Goal: Task Accomplishment & Management: Use online tool/utility

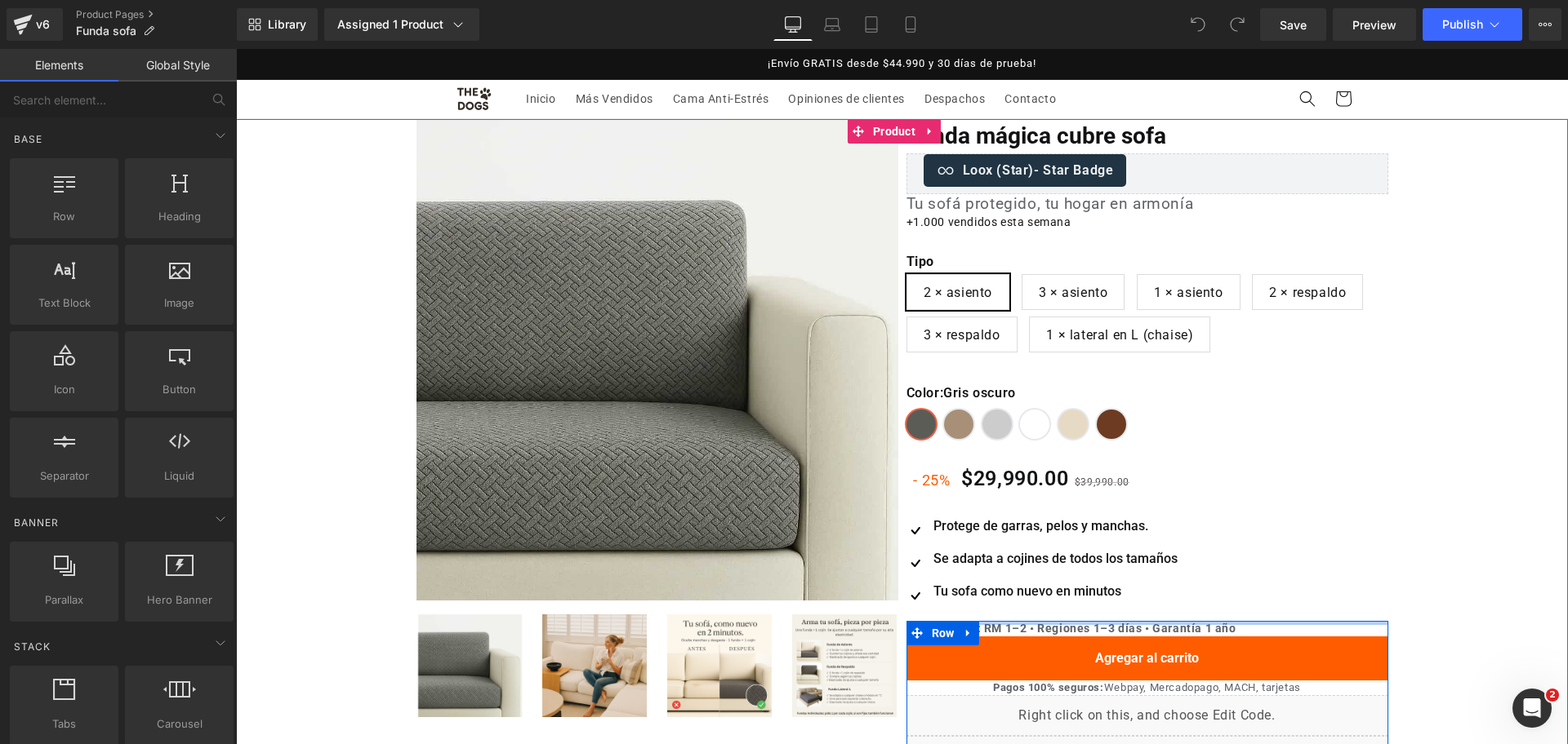
click at [1078, 623] on div "Llega rápido: RM 1–2 • Regiones 1–3 días • Garantía 1 año Text Block" at bounding box center [1147, 628] width 482 height 16
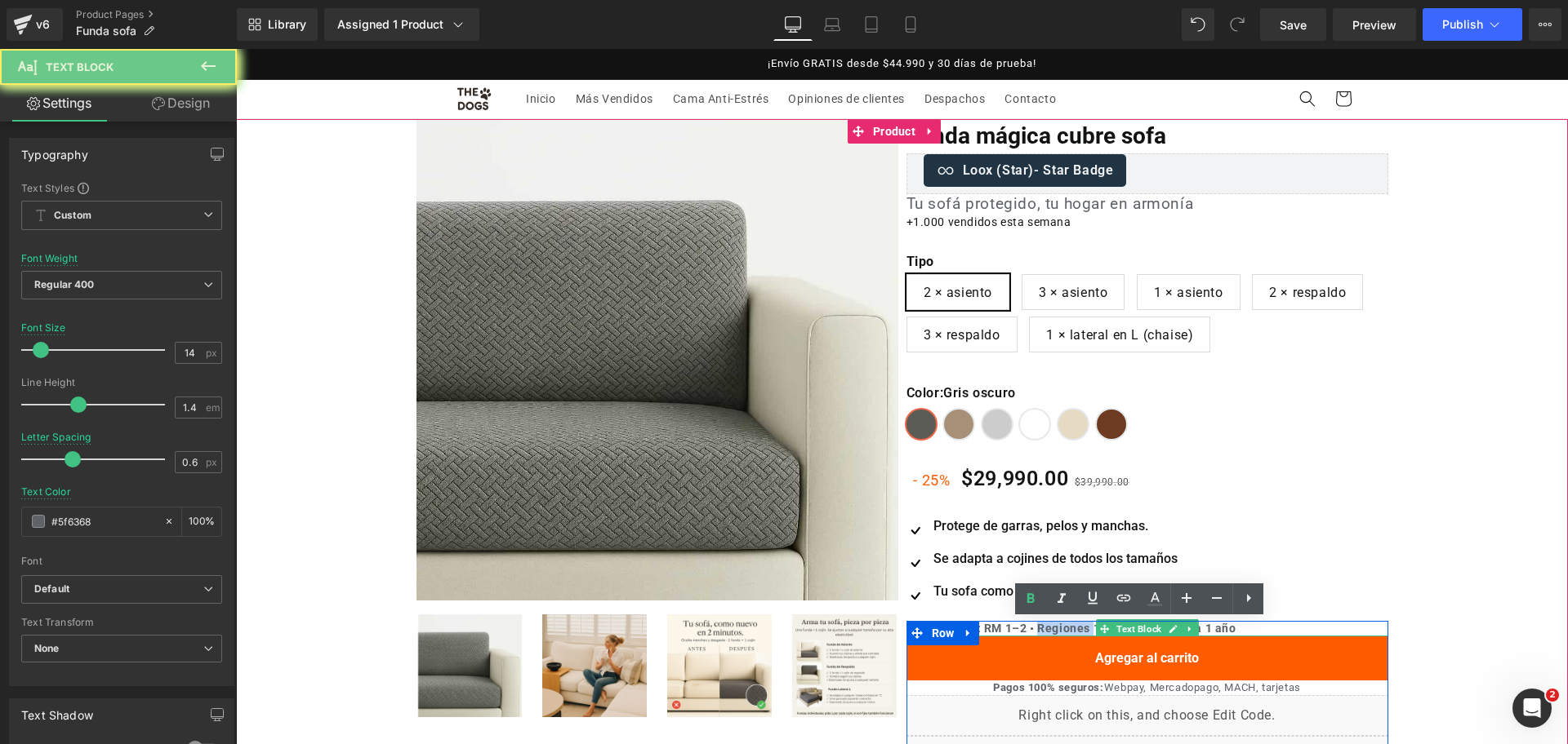
click at [1061, 631] on b "Llega rápido: RM 1–2 • Regiones 1–3 días • Garantía 1 año" at bounding box center [1071, 628] width 330 height 13
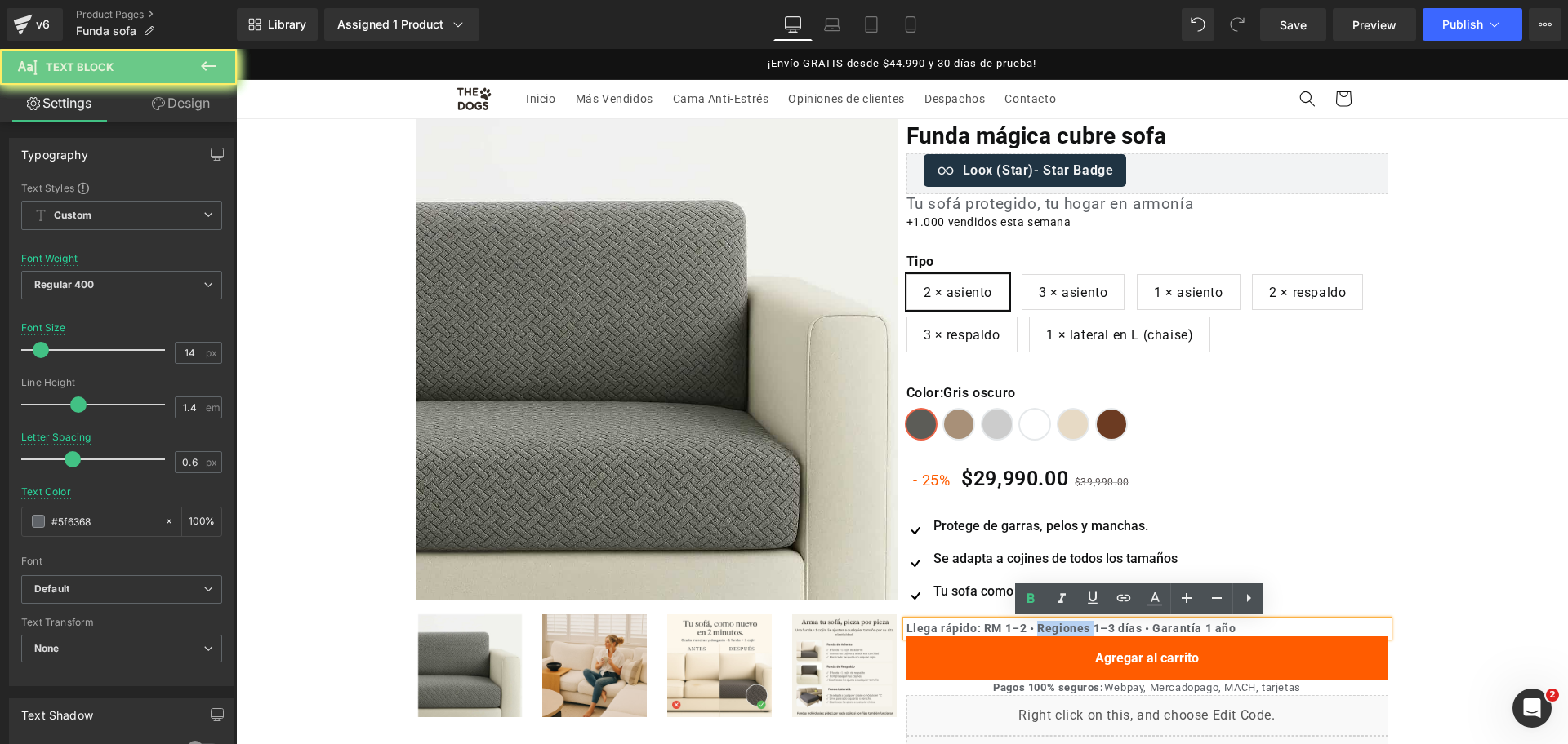
click at [1061, 631] on b "Llega rápido: RM 1–2 • Regiones 1–3 días • Garantía 1 año" at bounding box center [1071, 628] width 330 height 13
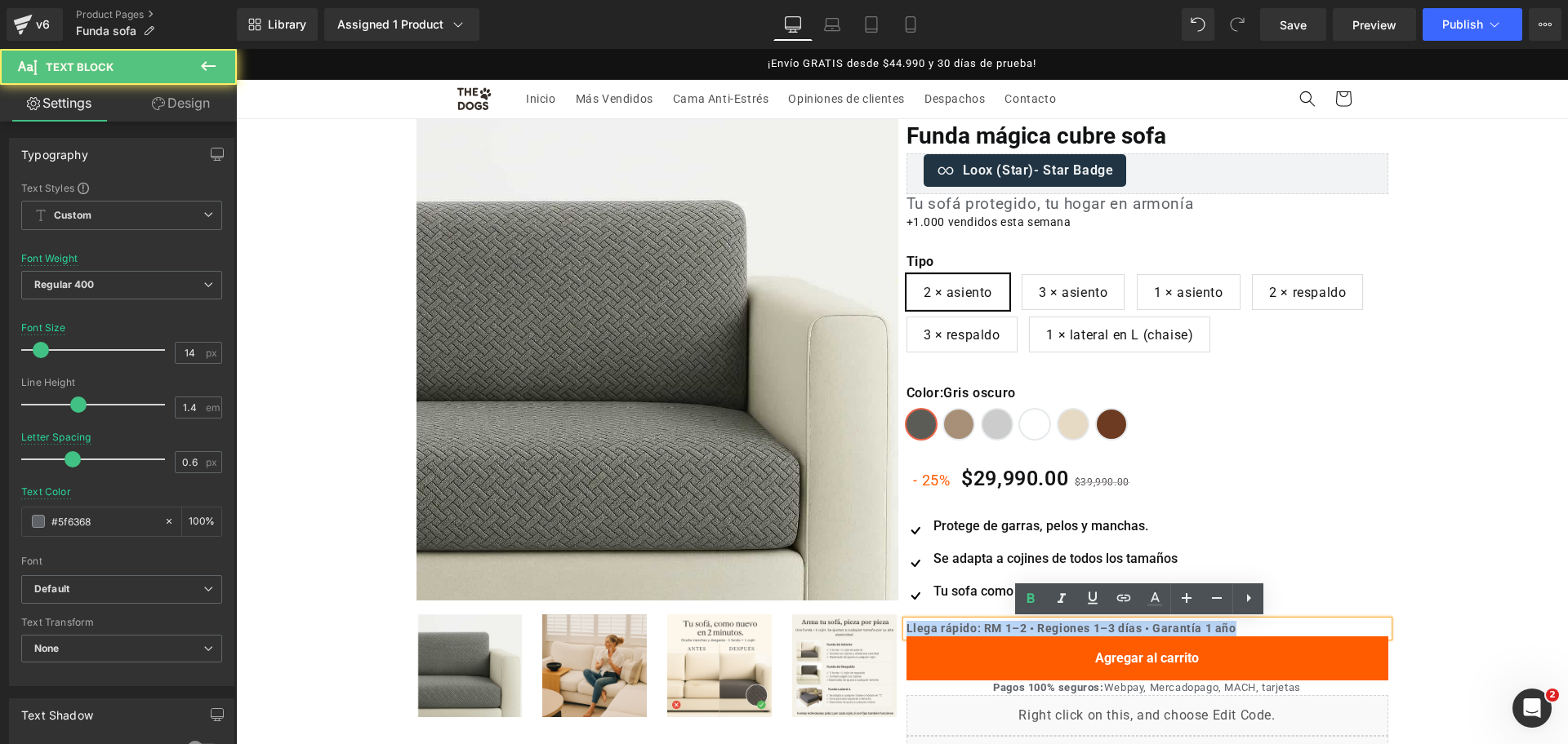
click at [1061, 631] on b "Llega rápido: RM 1–2 • Regiones 1–3 días • Garantía 1 año" at bounding box center [1071, 628] width 330 height 13
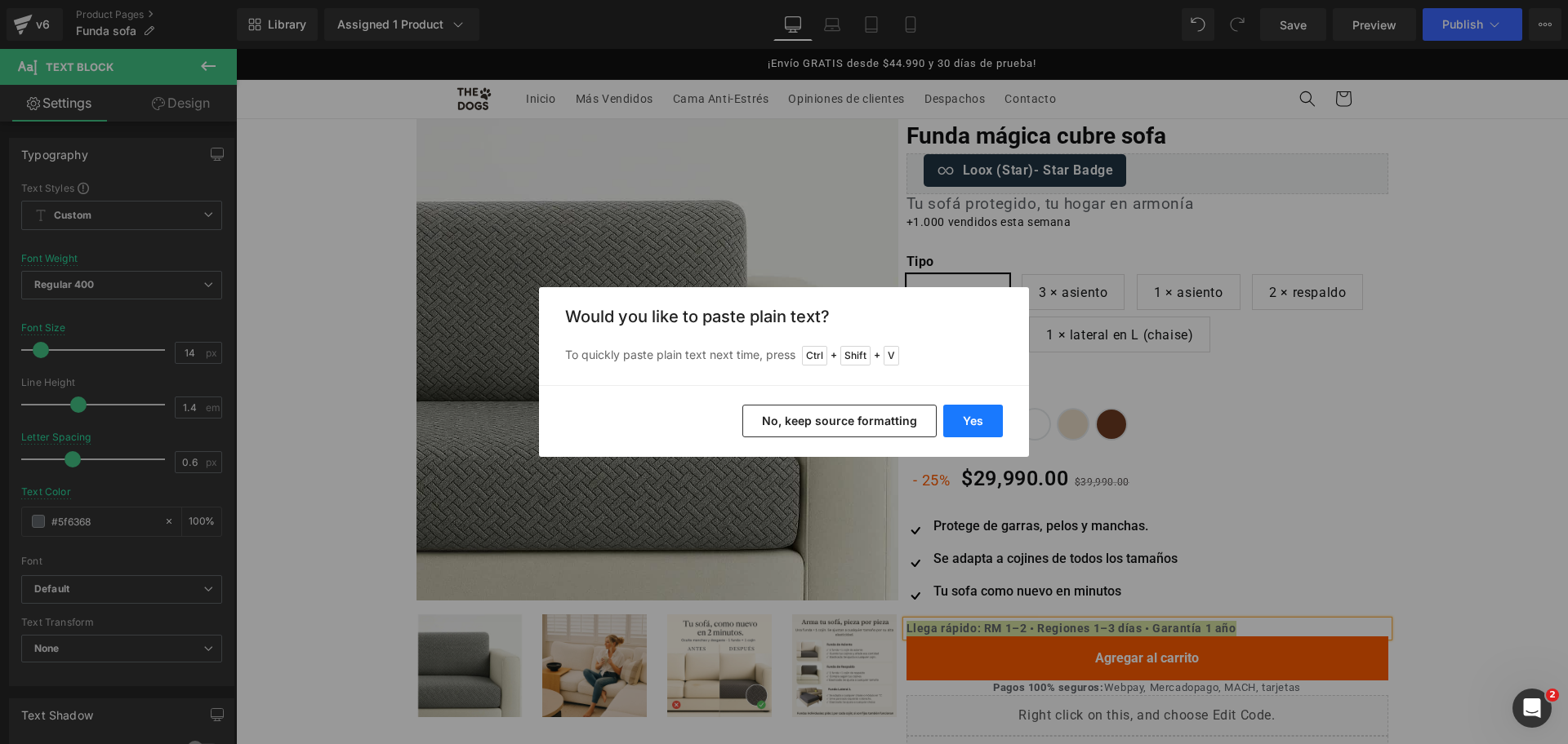
click at [993, 414] on button "Yes" at bounding box center [973, 421] width 60 height 33
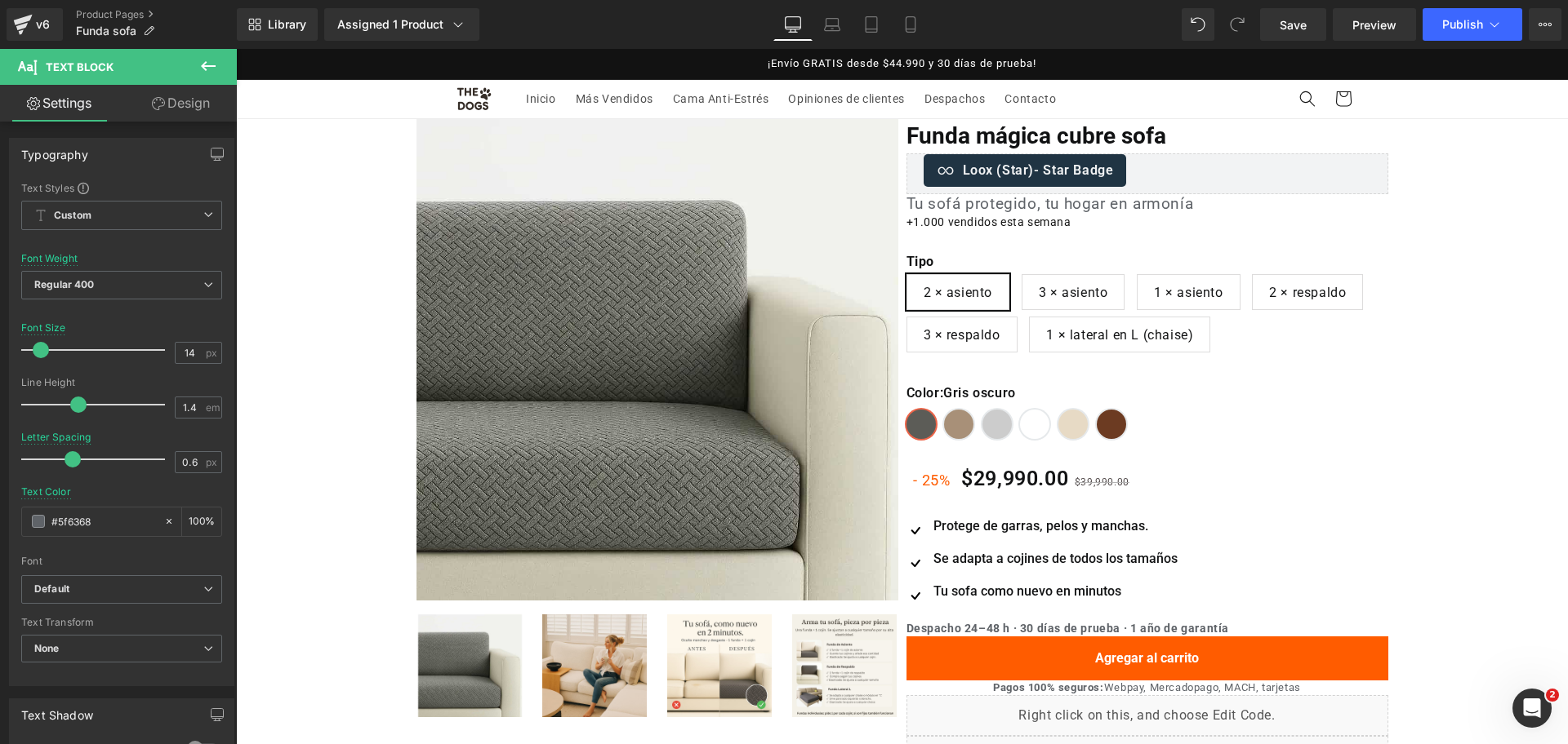
click at [916, 42] on div "Library Assigned 1 Product Product Preview Funda mágica cubre sofa Manage assig…" at bounding box center [902, 24] width 1331 height 49
click at [911, 30] on icon at bounding box center [910, 24] width 16 height 16
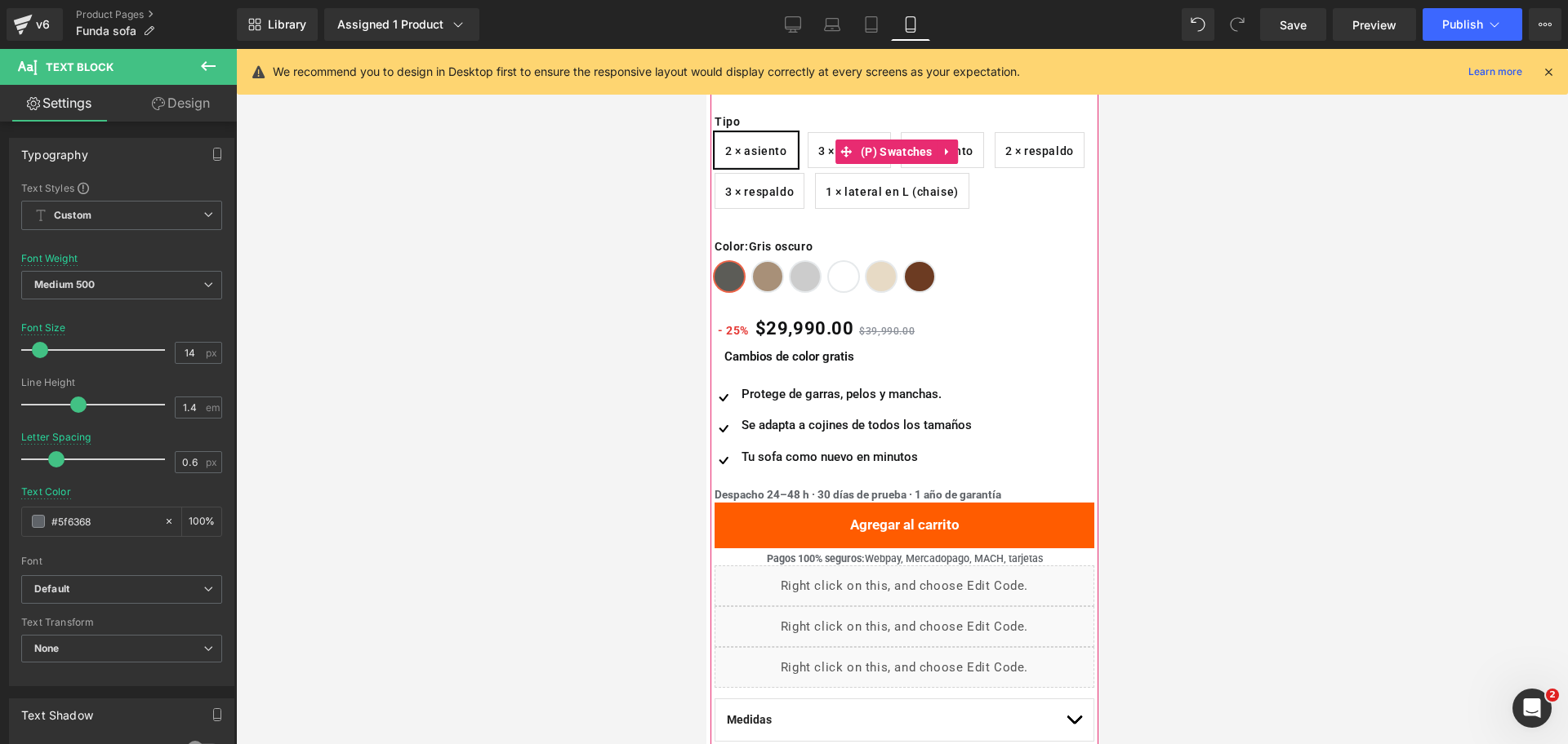
scroll to position [569, 0]
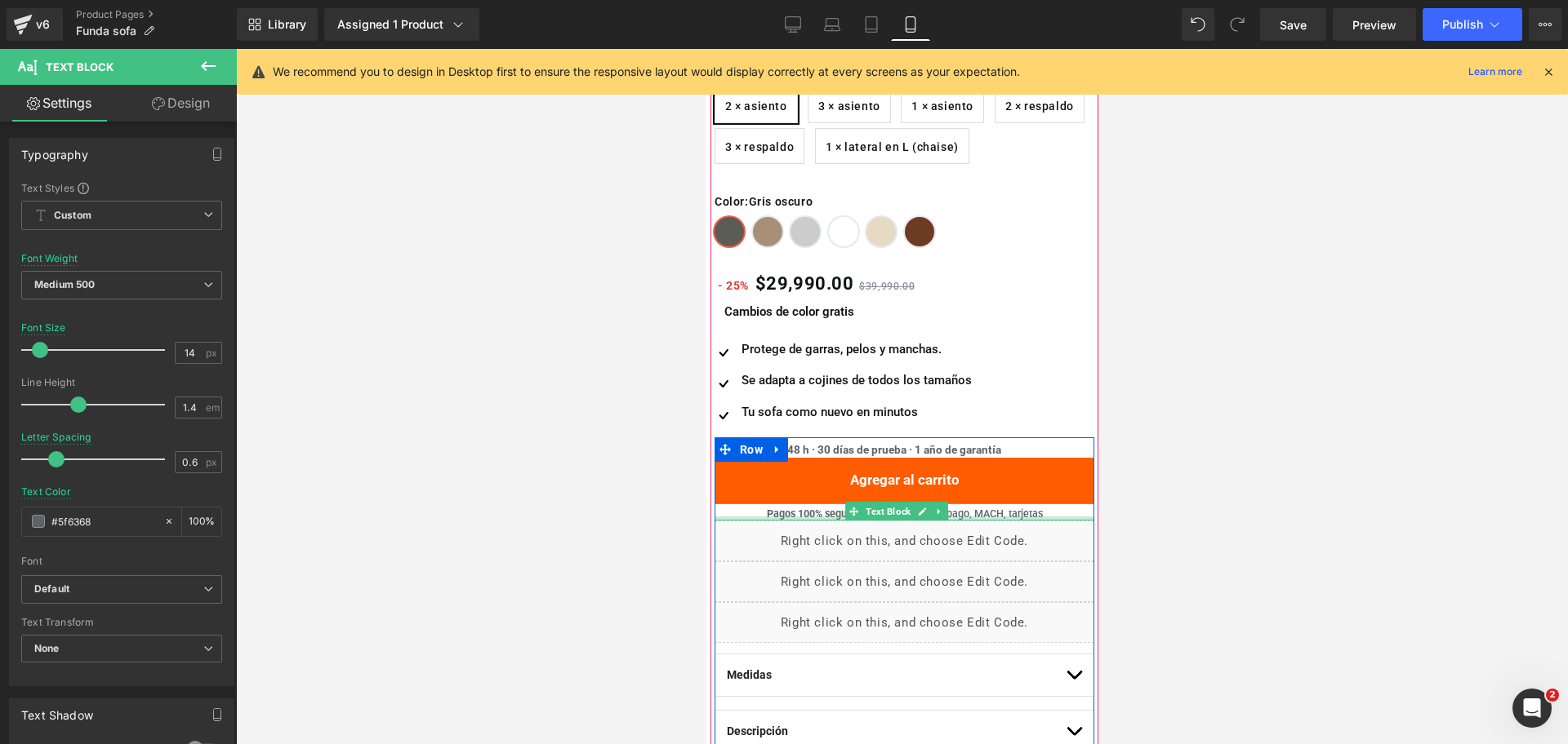
click at [956, 515] on p "Pagos 100% seguros: Webpay, Mercadopago, MACH, tarjetas" at bounding box center [904, 514] width 380 height 14
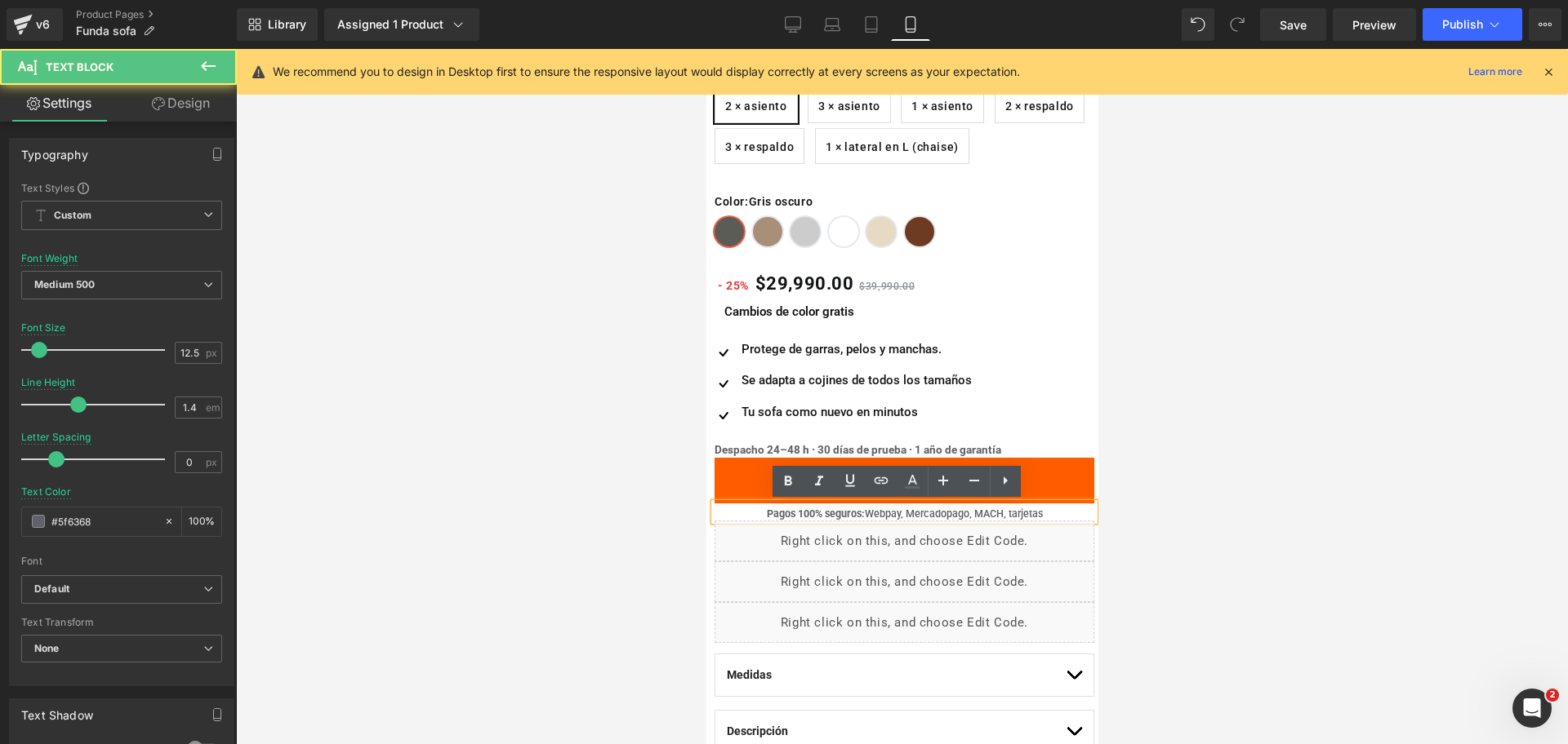
click at [1079, 512] on div "Pagos 100% seguros: Webpay, Mercadopago, MACH, tarjetas" at bounding box center [904, 512] width 380 height 18
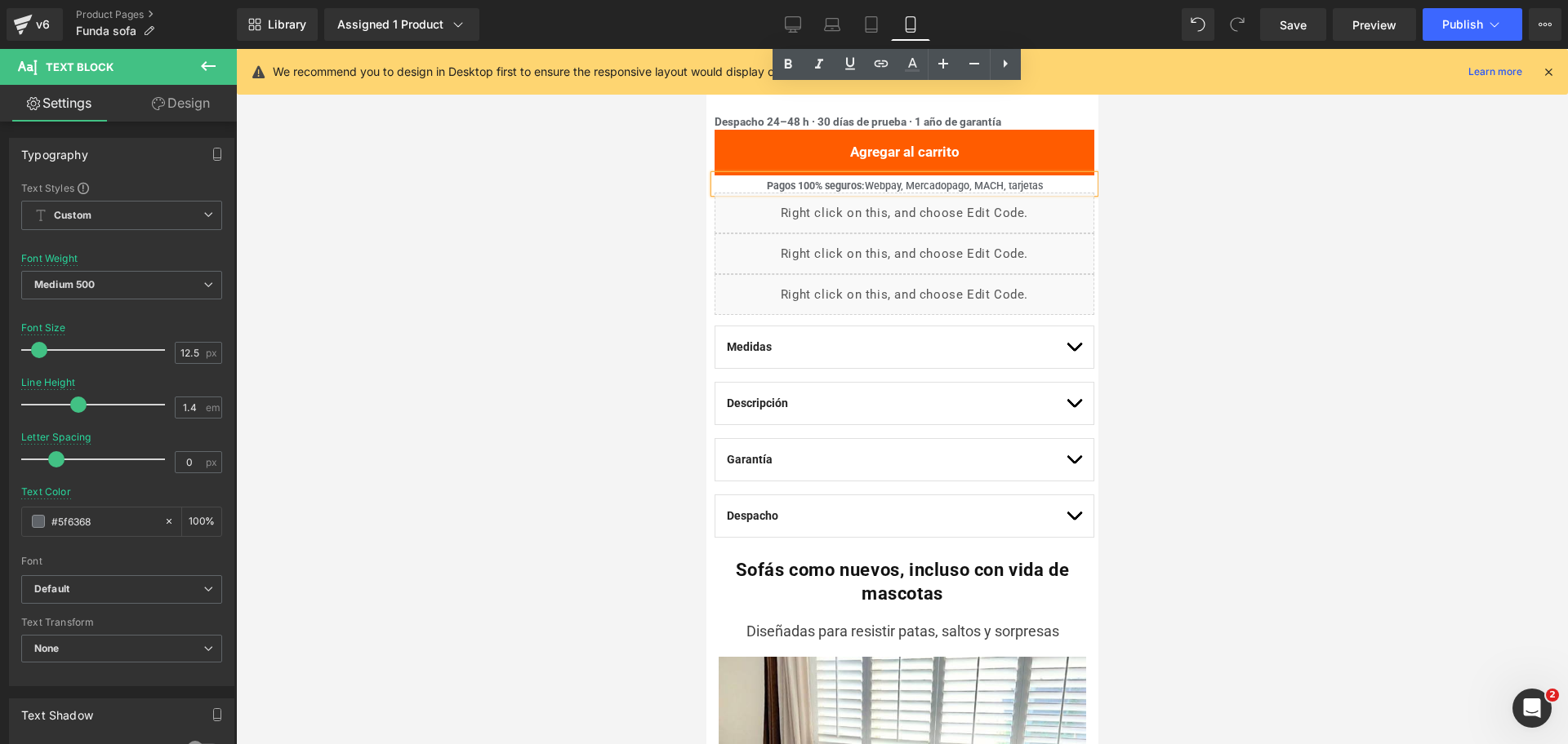
scroll to position [871, 0]
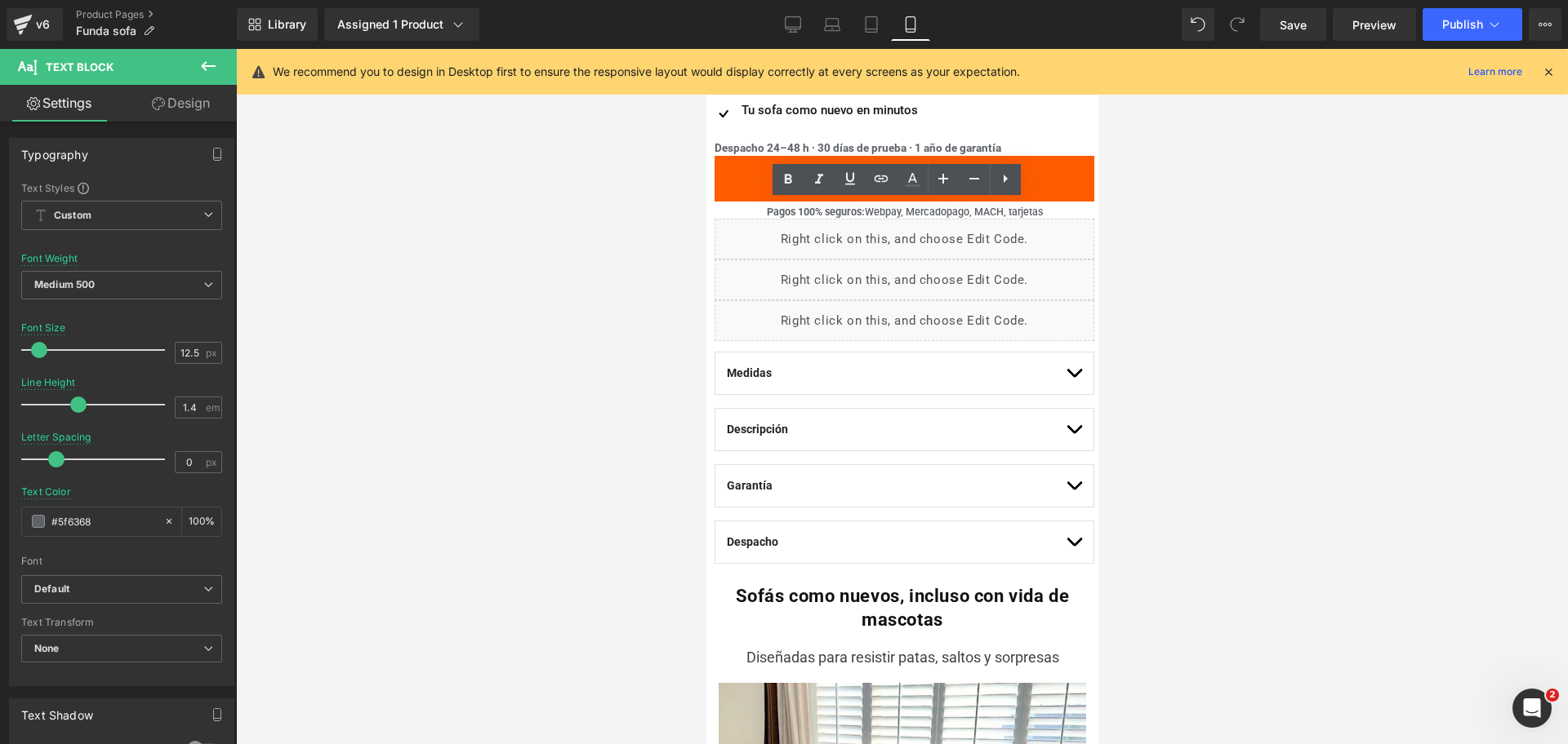
click at [1322, 248] on div at bounding box center [902, 396] width 1332 height 695
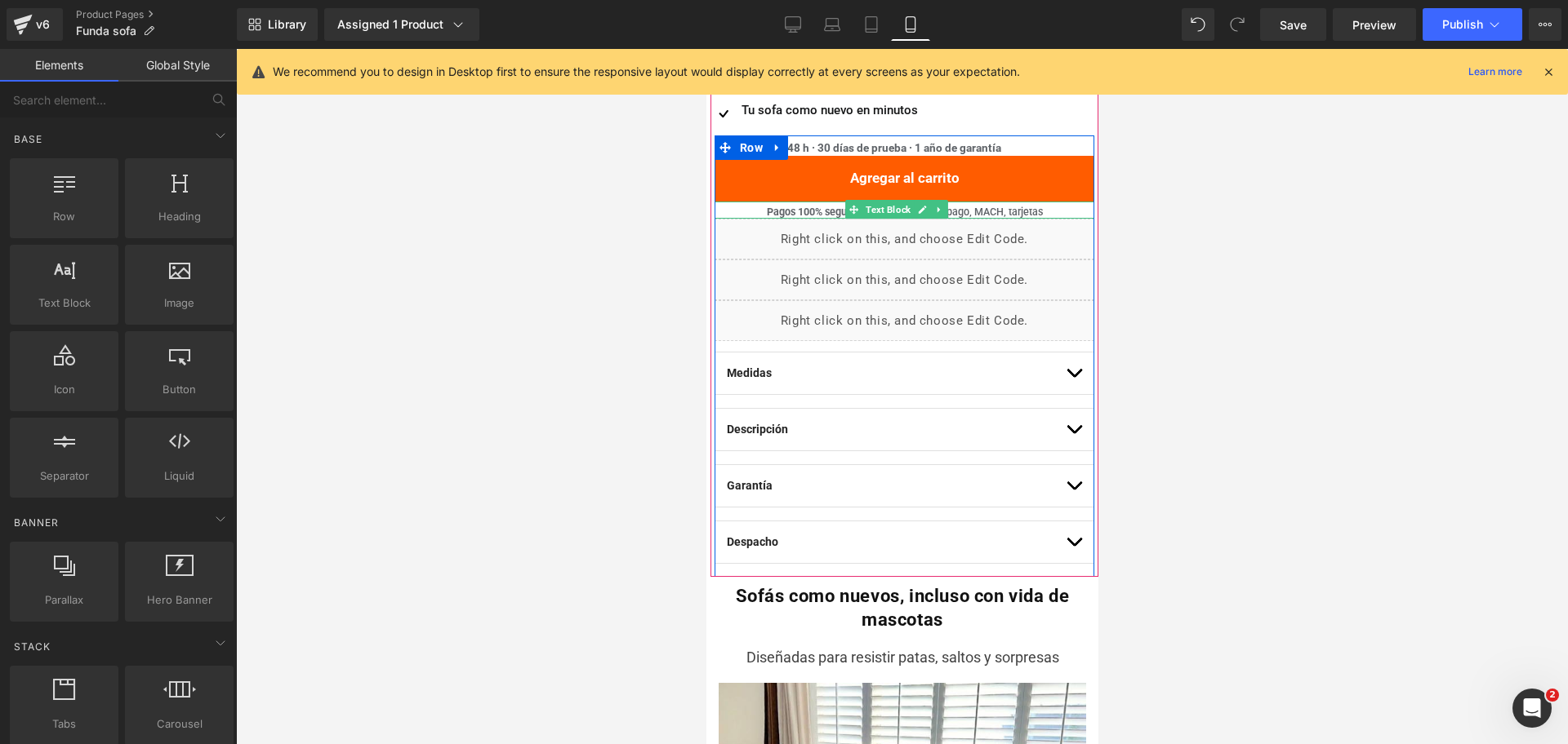
click at [940, 210] on icon at bounding box center [938, 210] width 9 height 10
click at [945, 212] on icon at bounding box center [947, 210] width 9 height 10
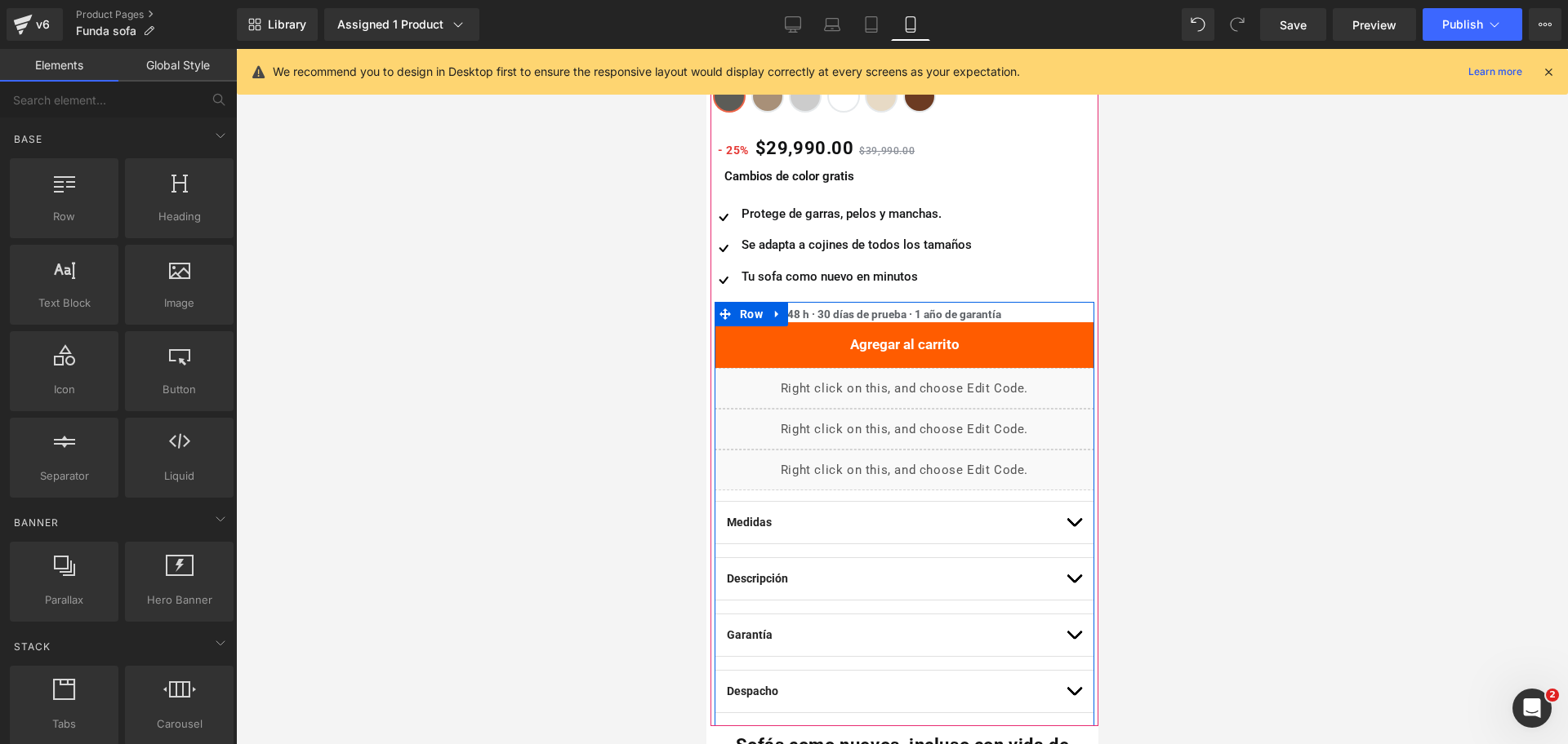
scroll to position [565, 0]
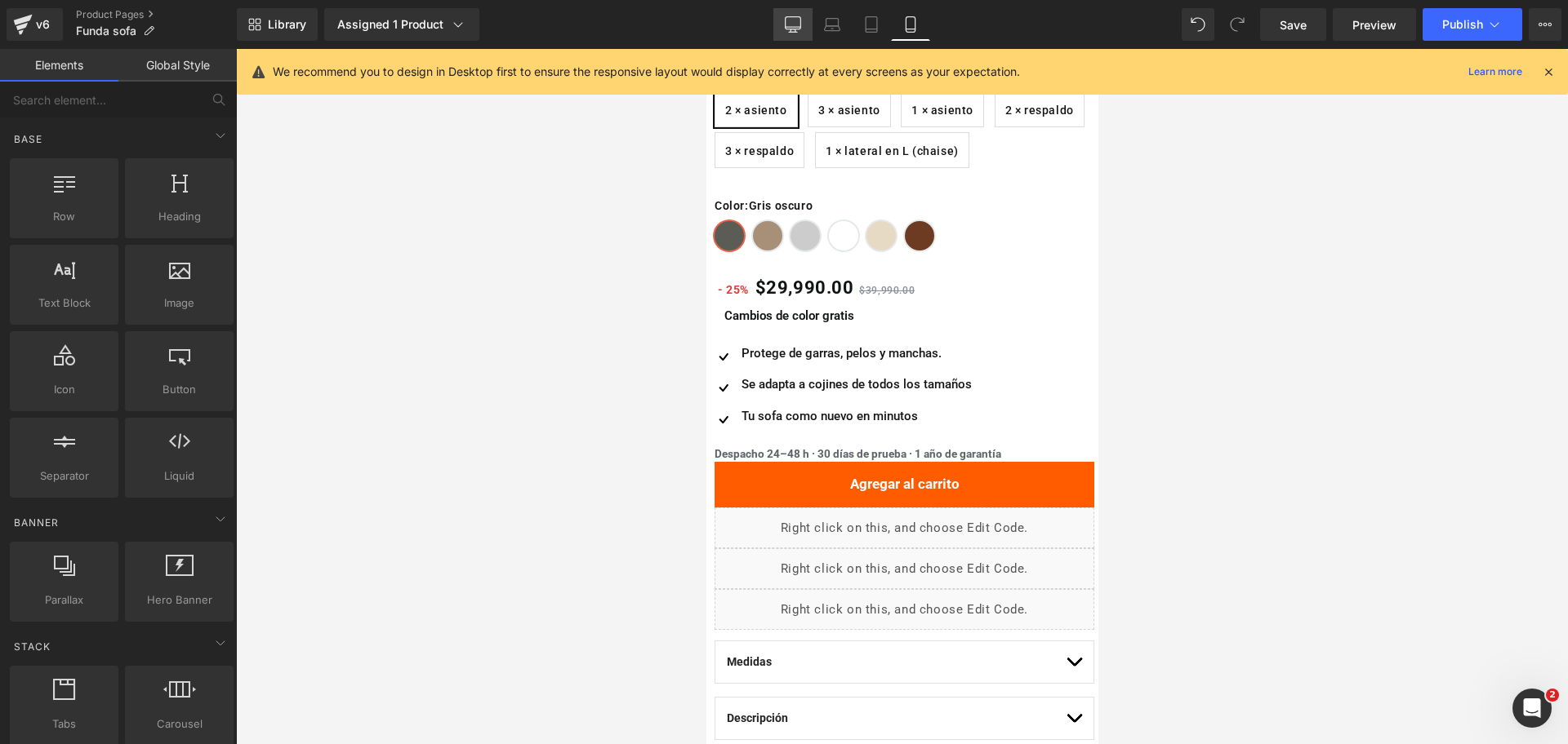
click at [795, 32] on icon at bounding box center [793, 32] width 8 height 0
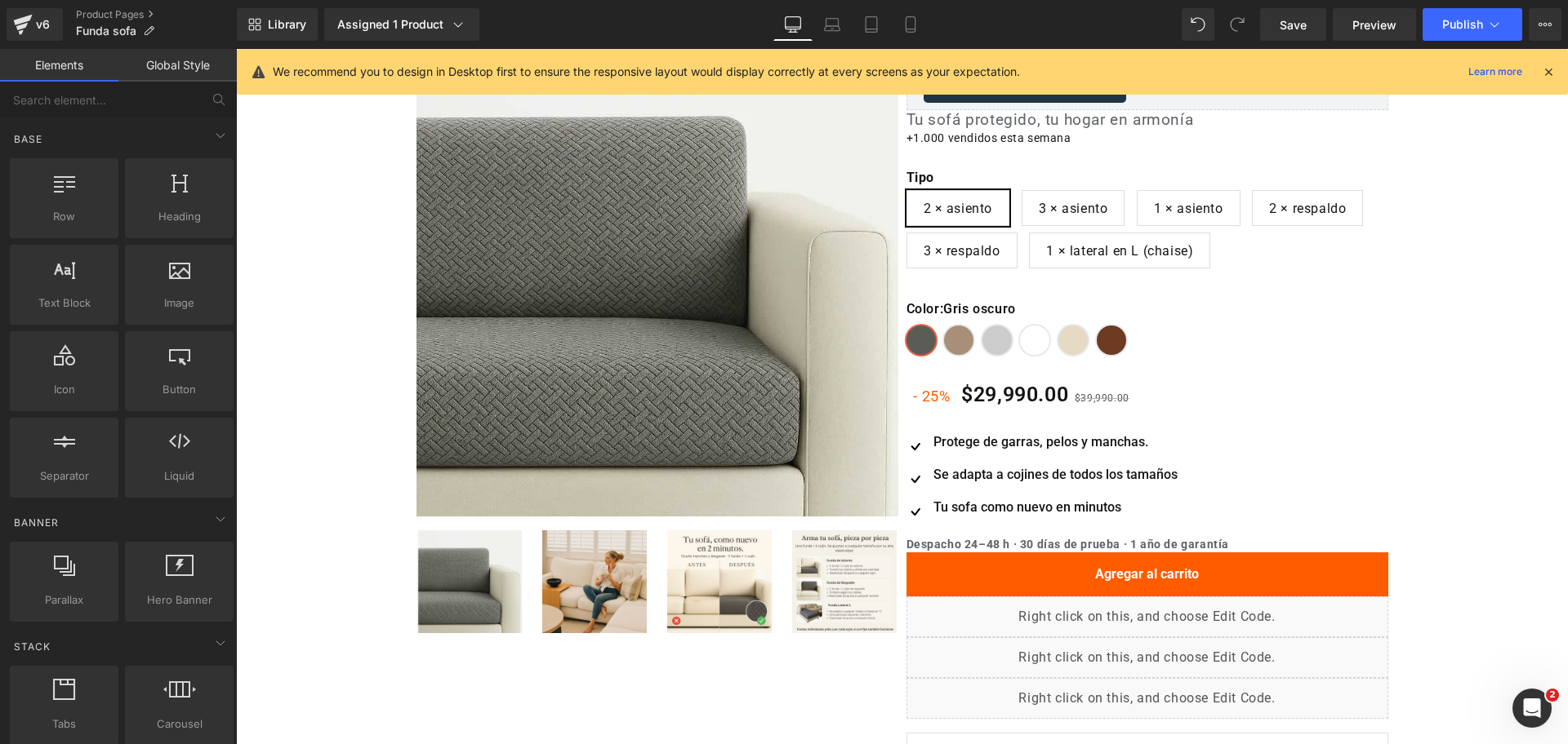
scroll to position [0, 0]
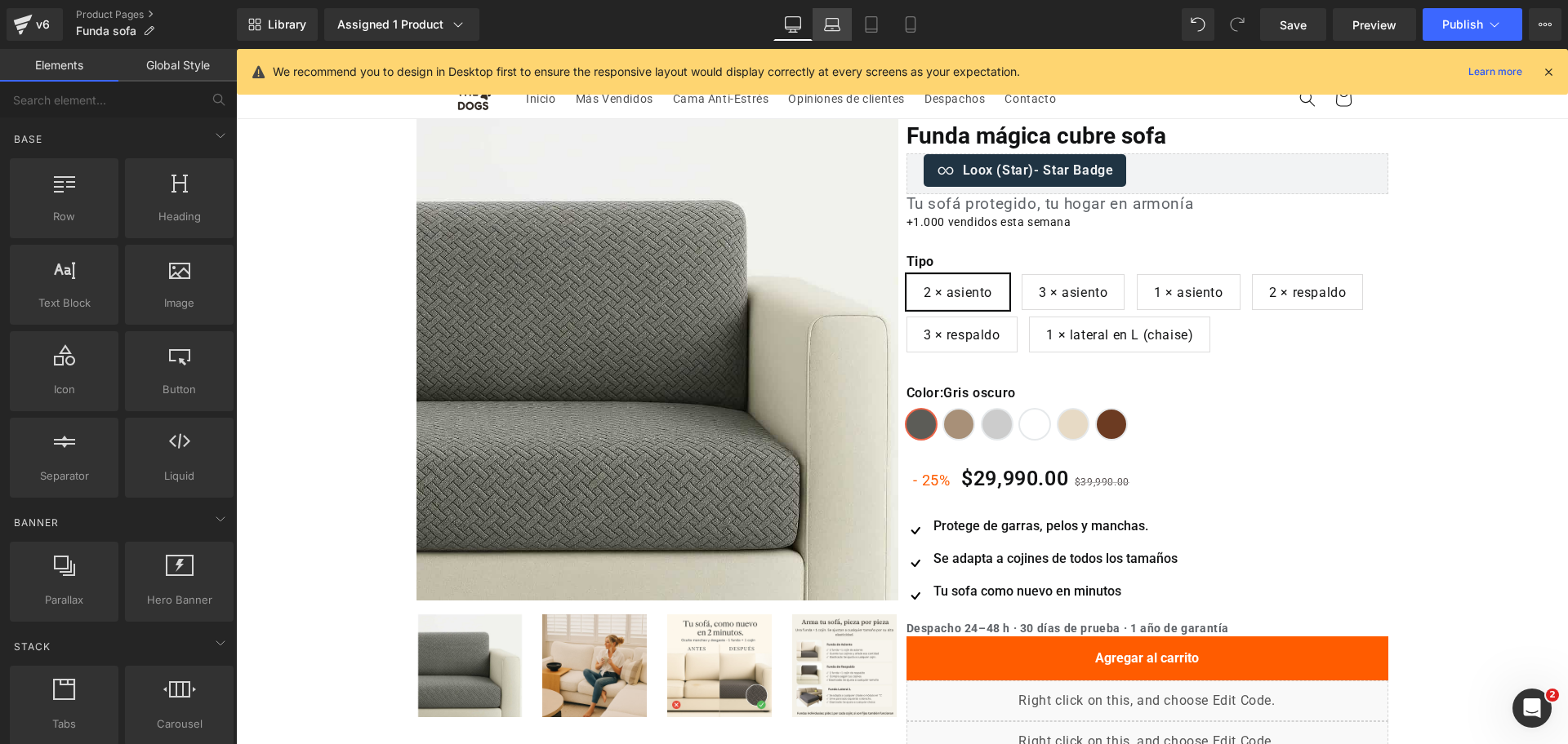
click at [833, 26] on icon at bounding box center [832, 29] width 15 height 5
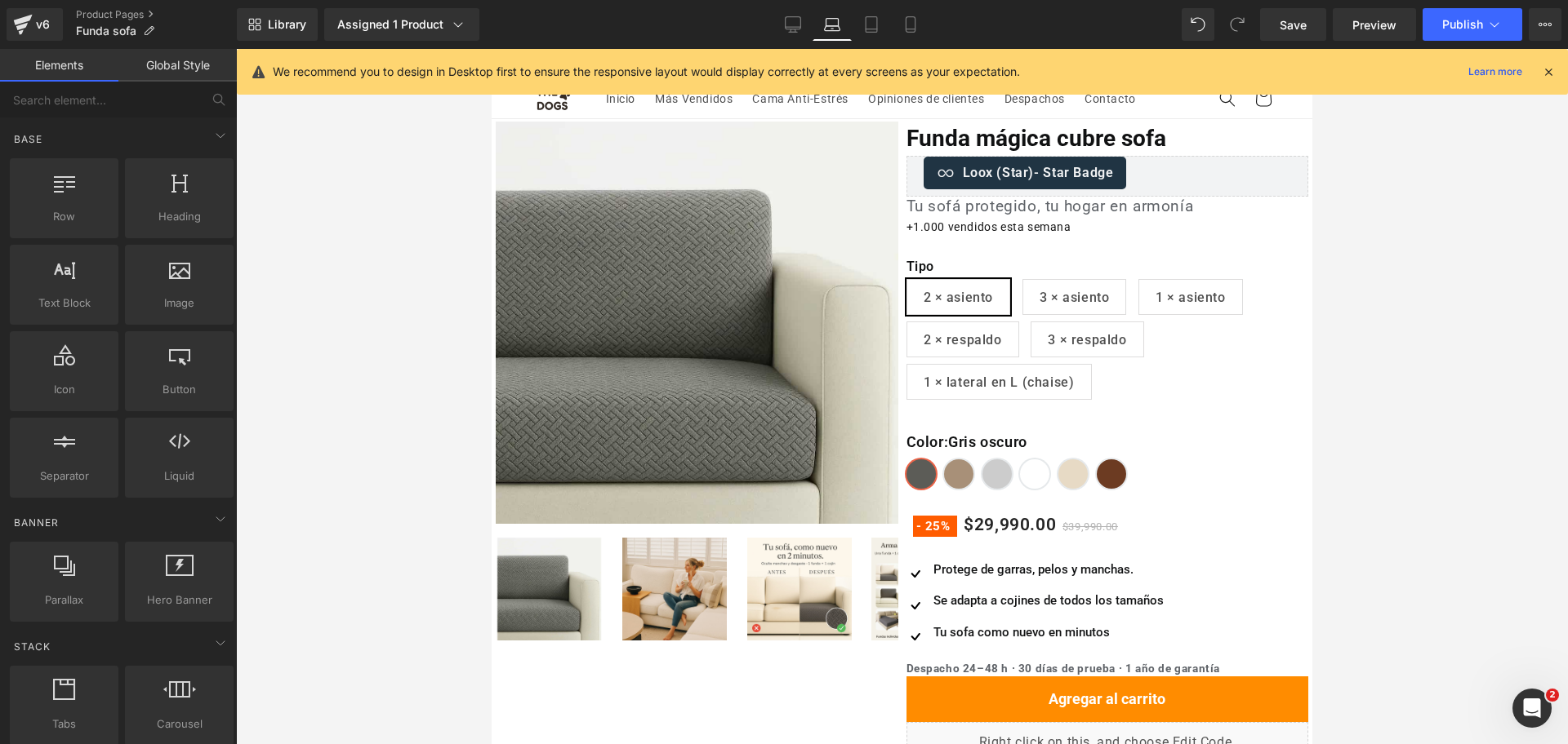
scroll to position [70, 0]
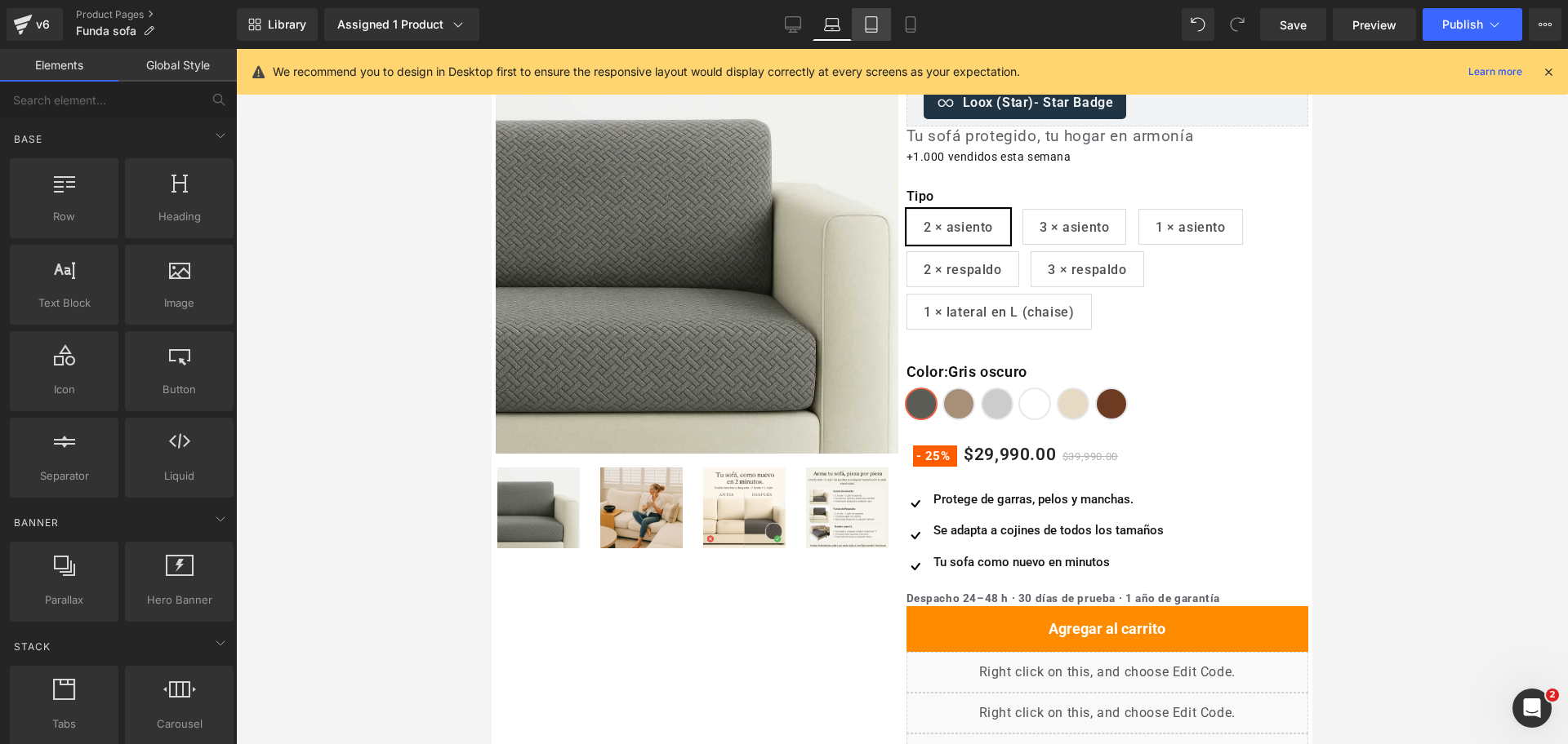
click at [867, 30] on icon at bounding box center [871, 24] width 16 height 16
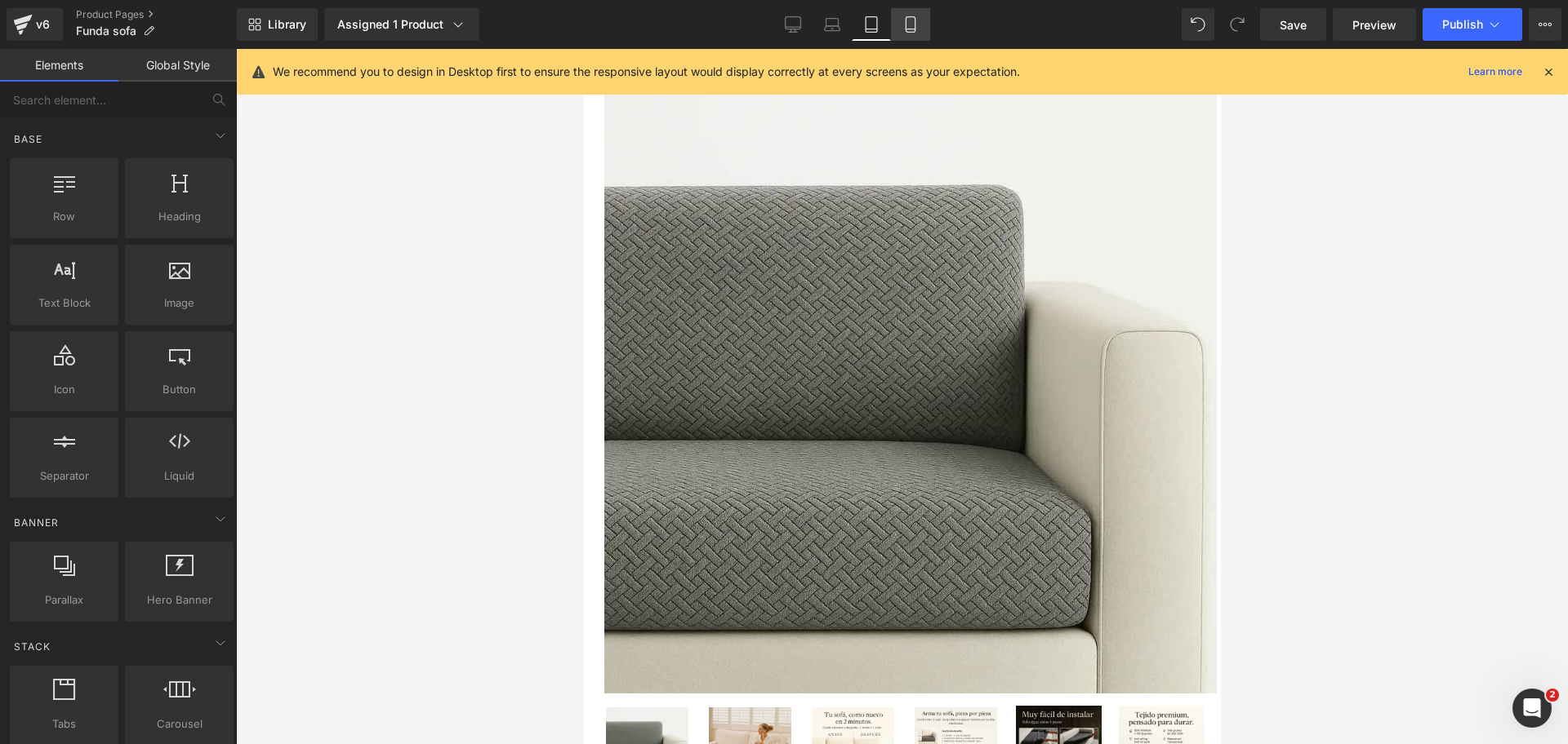
click at [895, 32] on link "Mobile" at bounding box center [911, 24] width 39 height 33
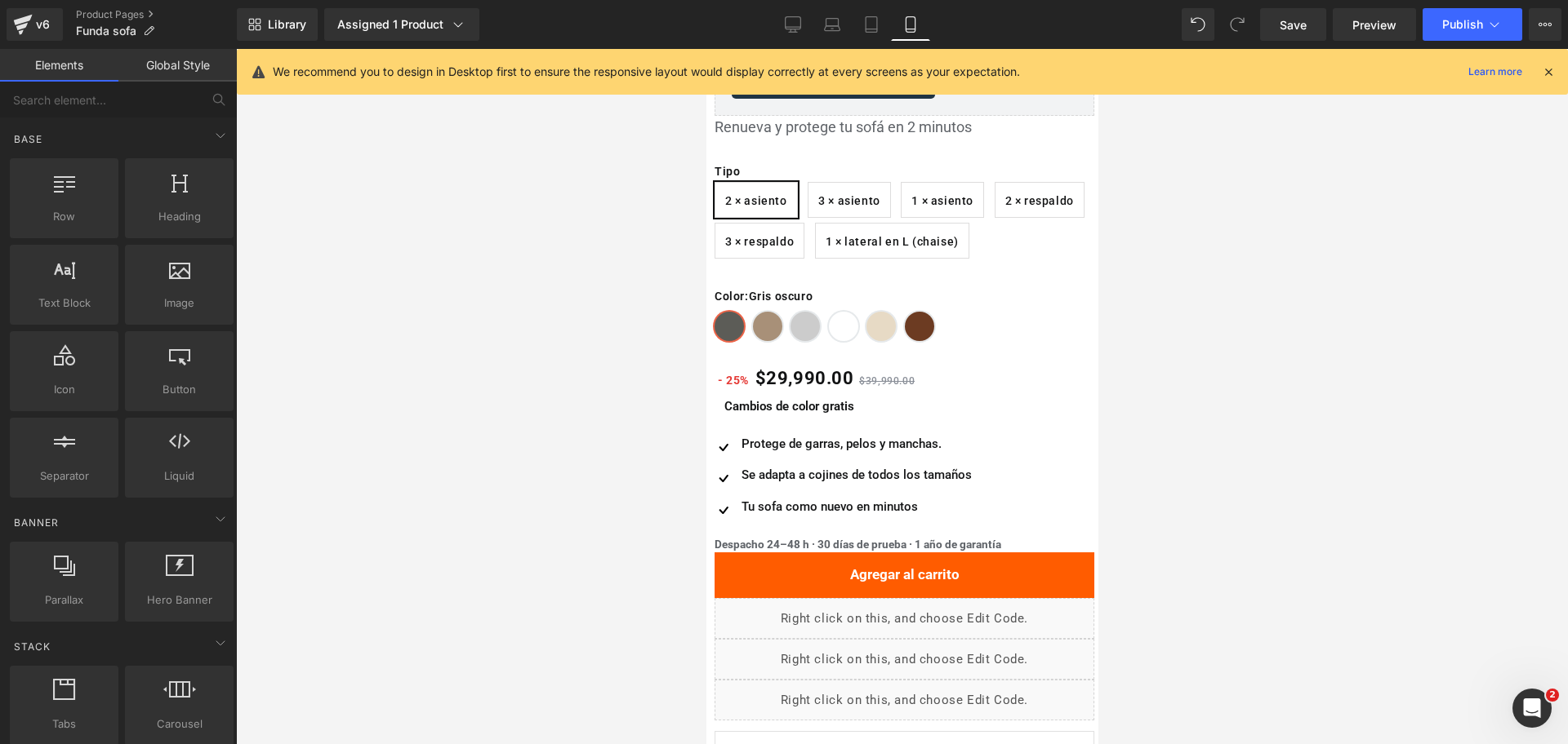
scroll to position [477, 0]
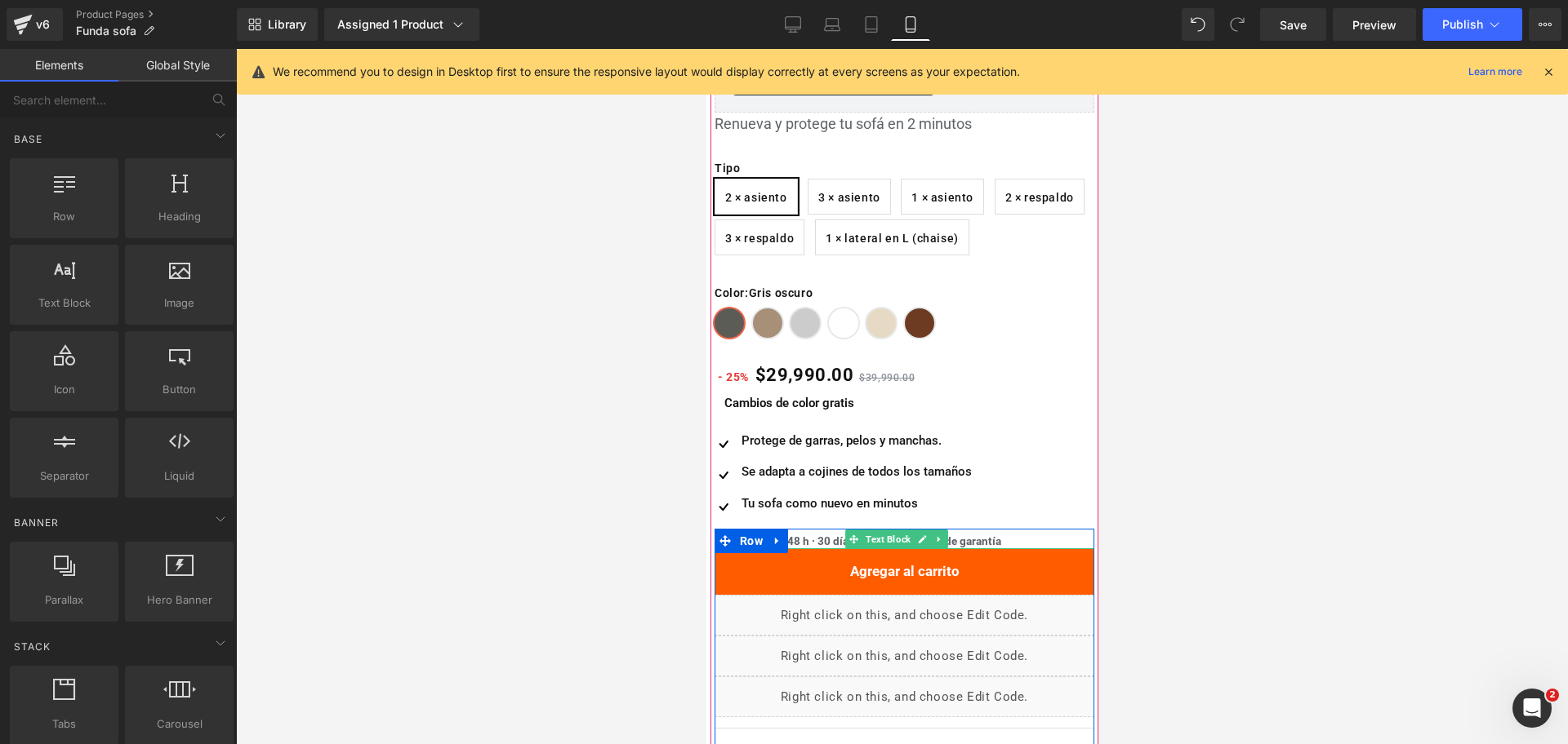
click at [880, 542] on span "Text Block" at bounding box center [887, 539] width 51 height 19
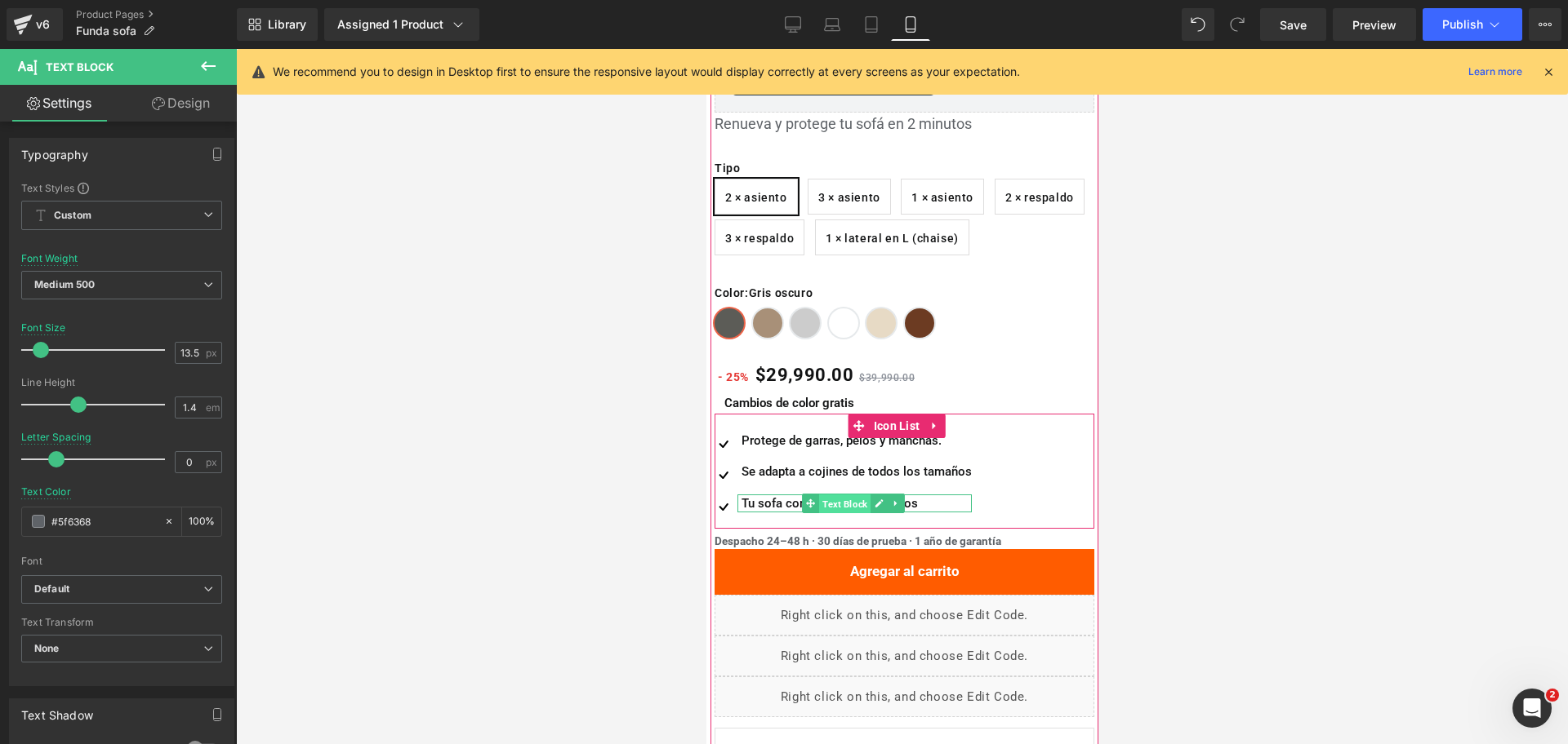
click at [846, 506] on span "Text Block" at bounding box center [844, 504] width 51 height 19
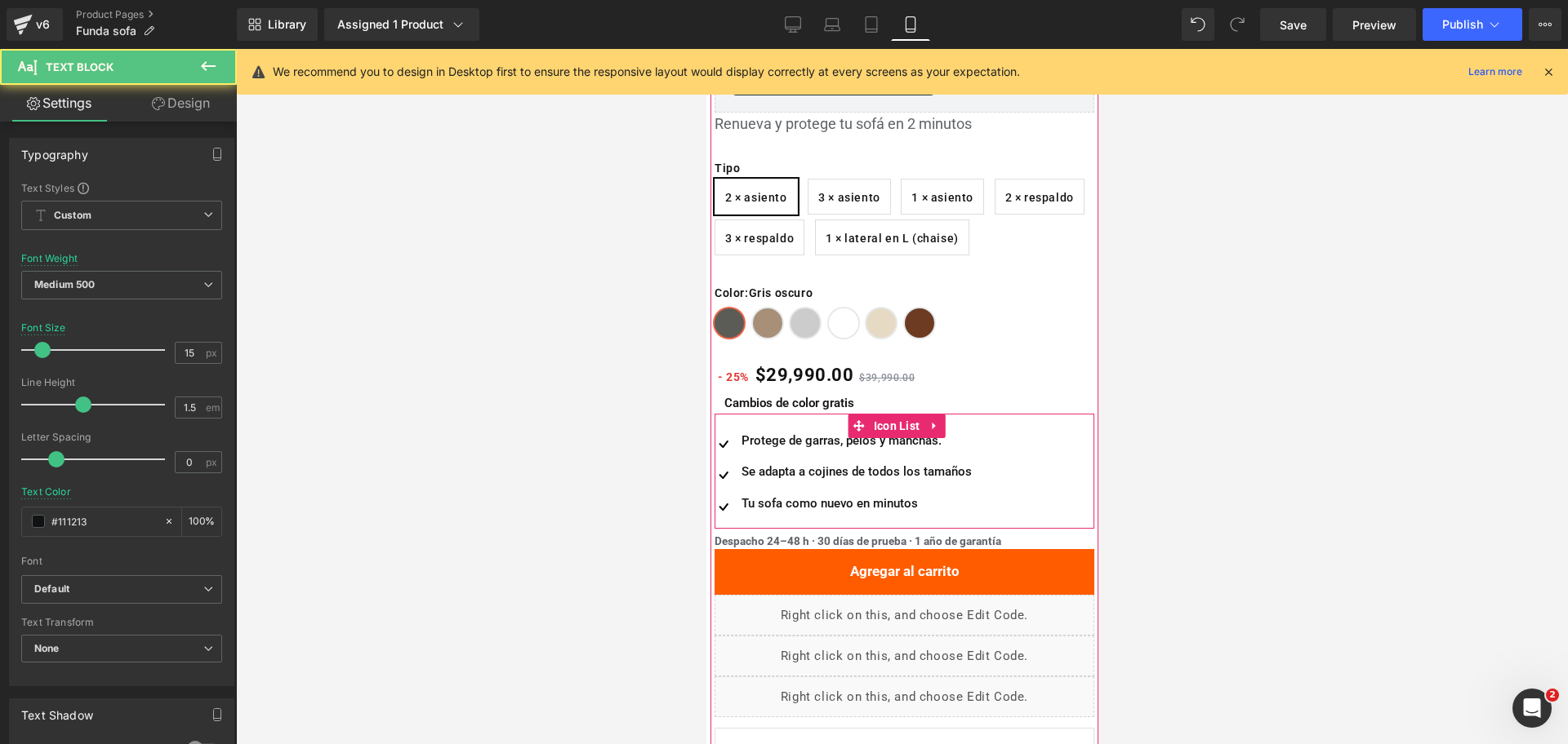
click at [1149, 419] on div at bounding box center [902, 396] width 1332 height 695
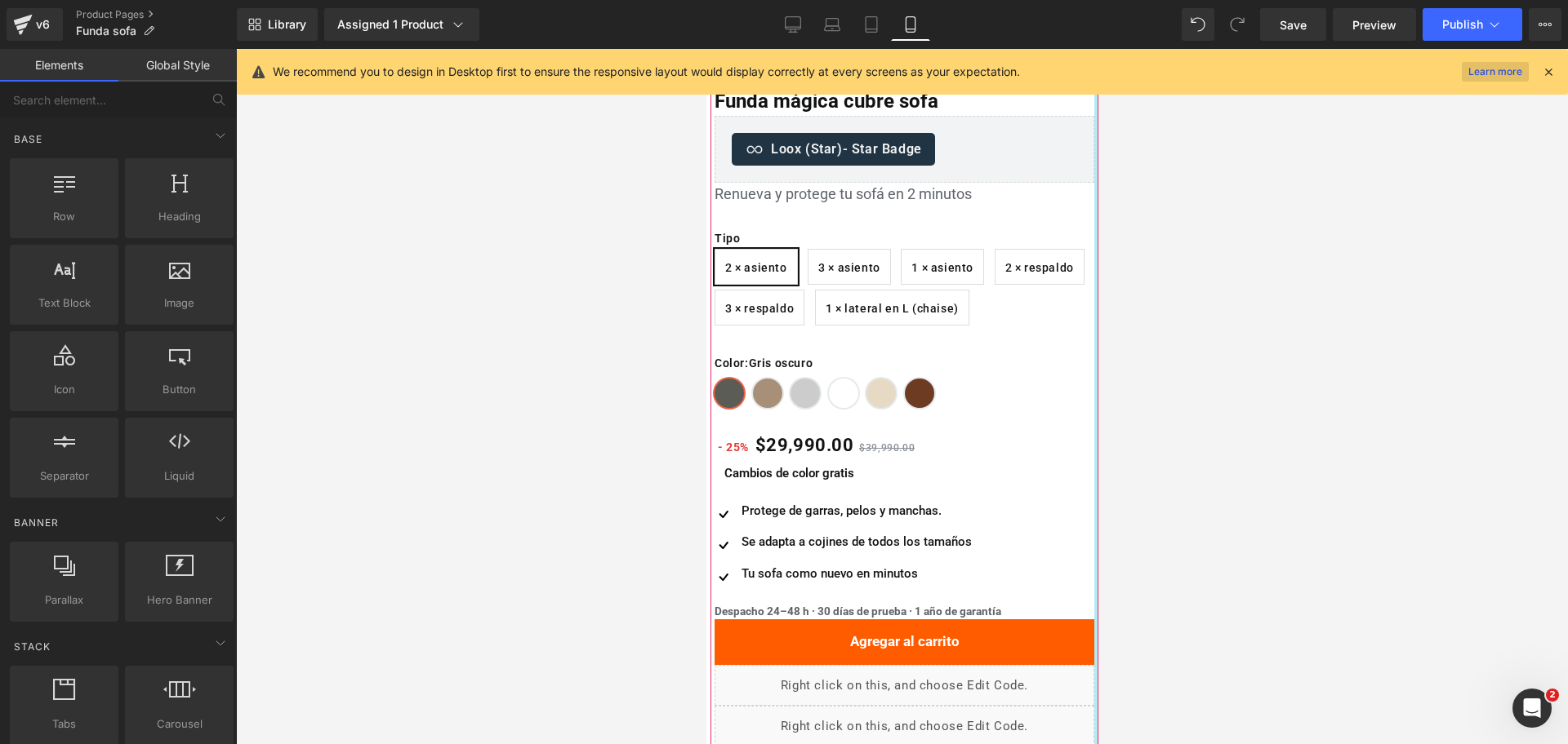
scroll to position [375, 0]
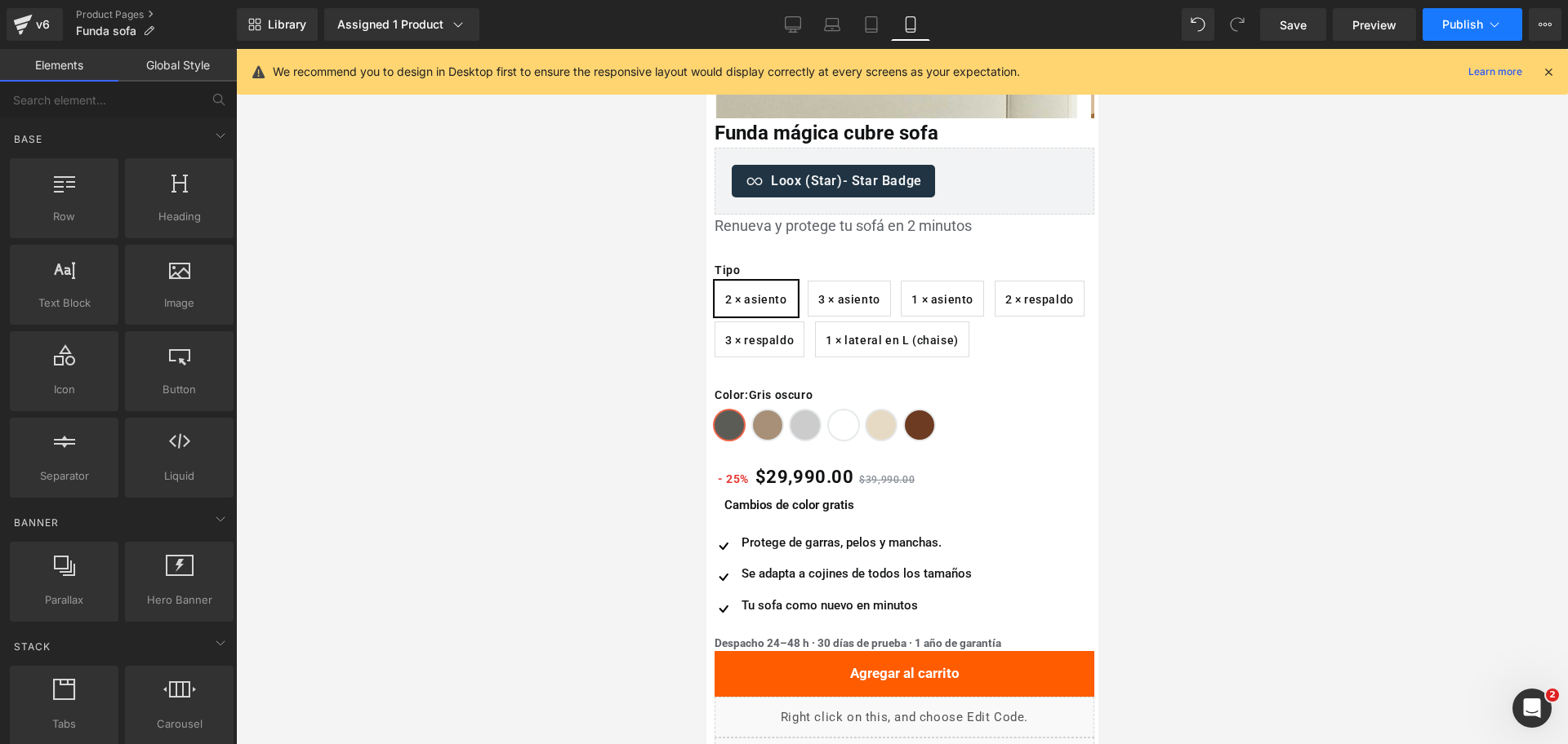
click at [1454, 35] on button "Publish" at bounding box center [1473, 24] width 100 height 33
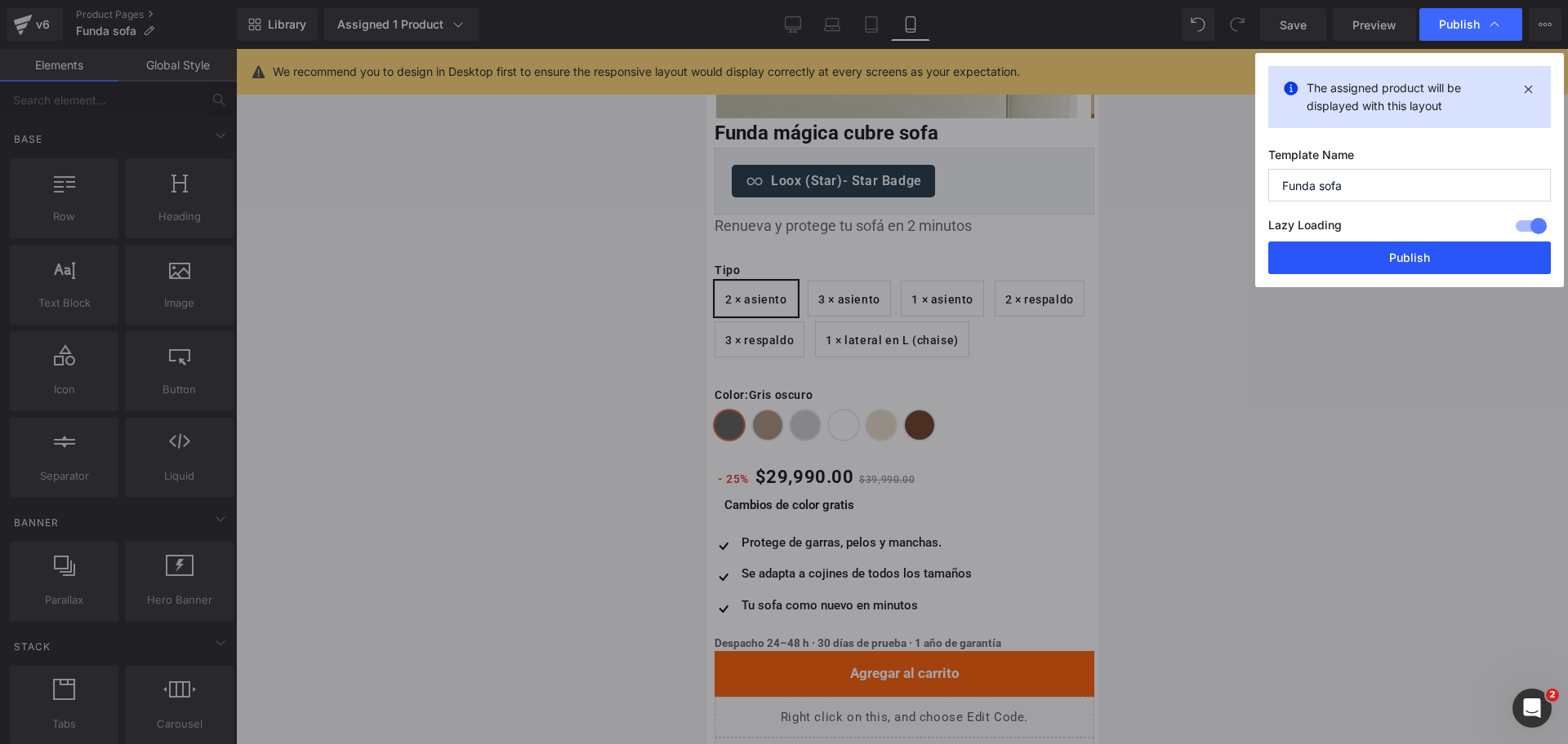
click at [1392, 264] on button "Publish" at bounding box center [1409, 257] width 283 height 33
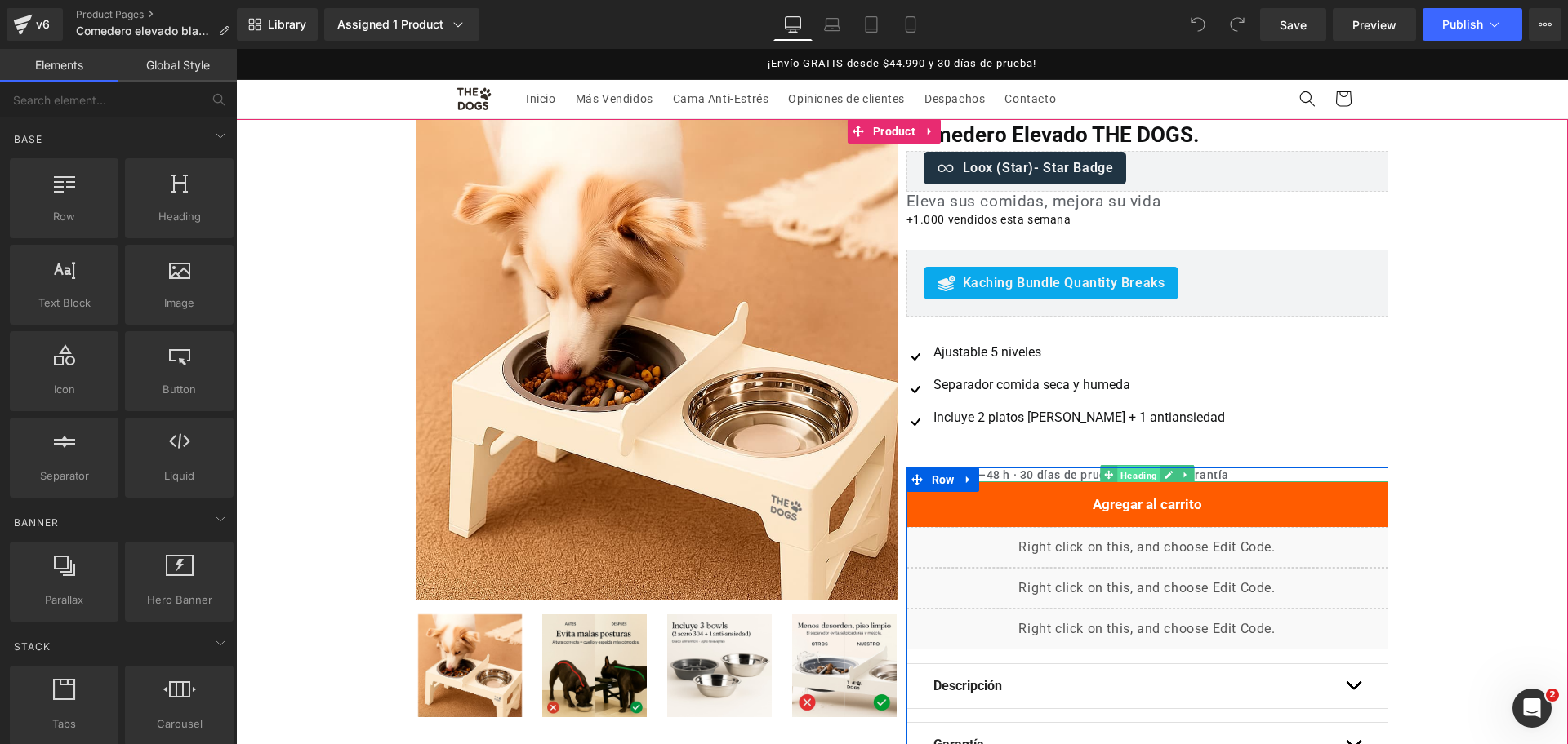
click at [1135, 474] on span "Heading" at bounding box center [1138, 476] width 43 height 19
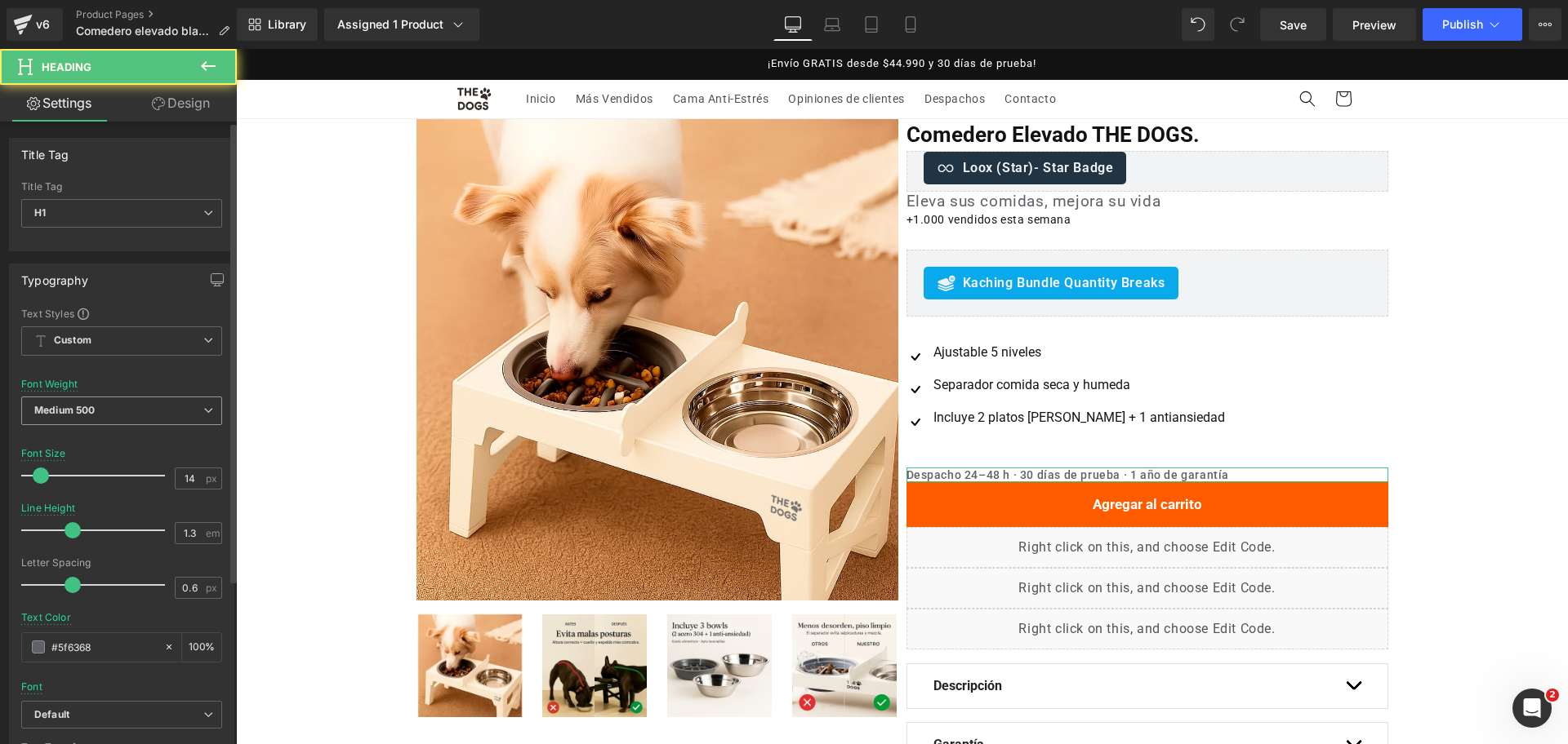
click at [149, 399] on span "Medium 500" at bounding box center [122, 411] width 201 height 29
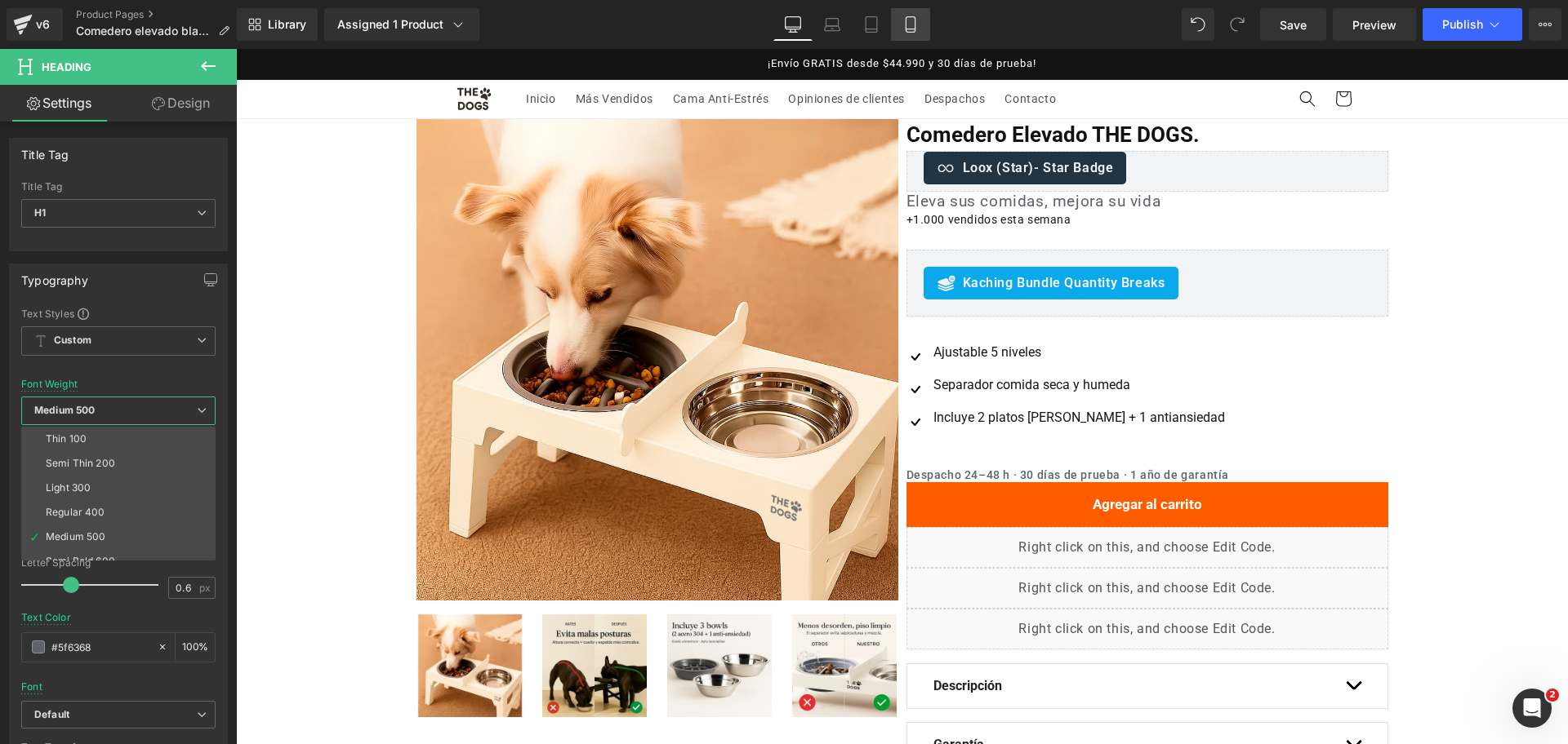
click at [897, 13] on link "Mobile" at bounding box center [911, 24] width 39 height 33
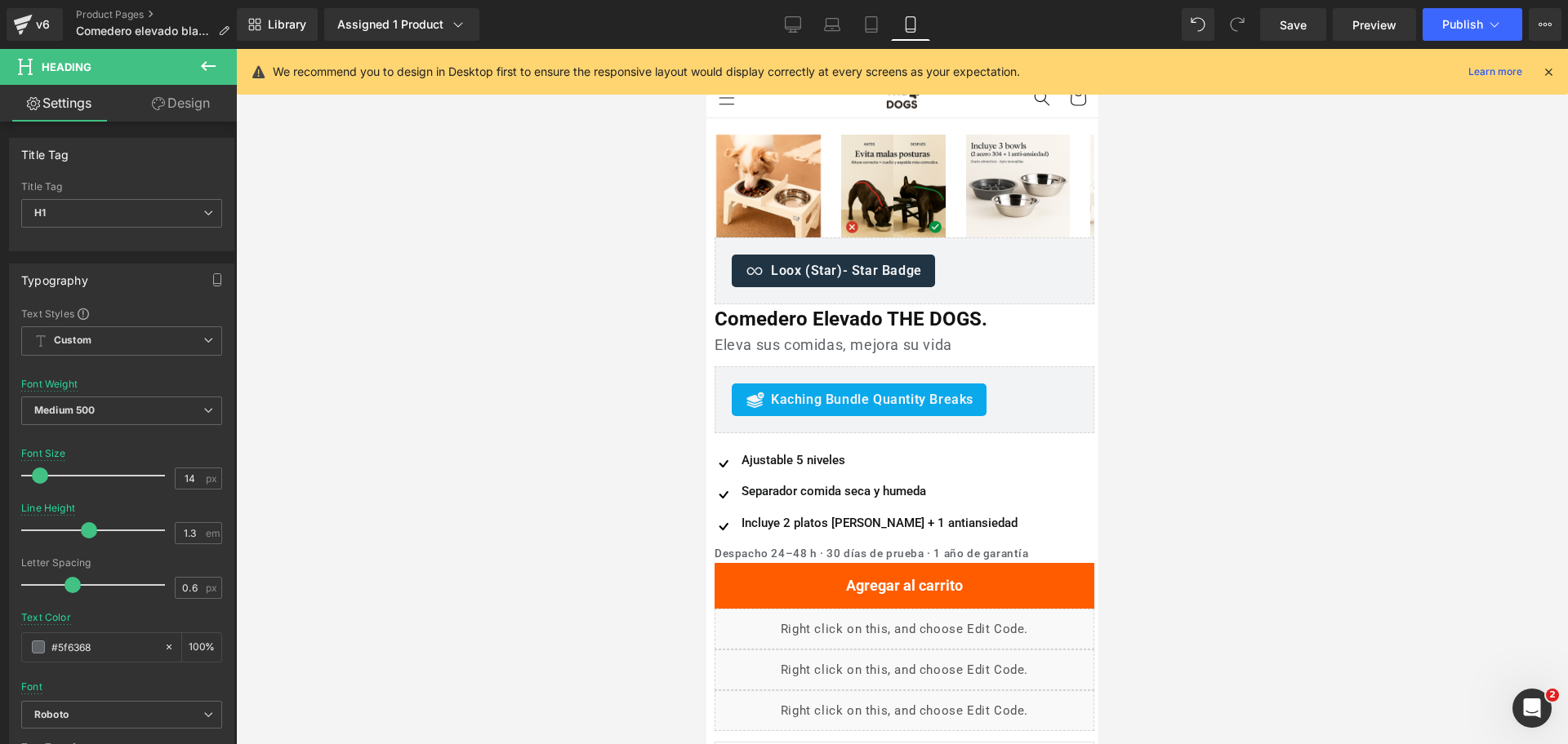
scroll to position [262, 0]
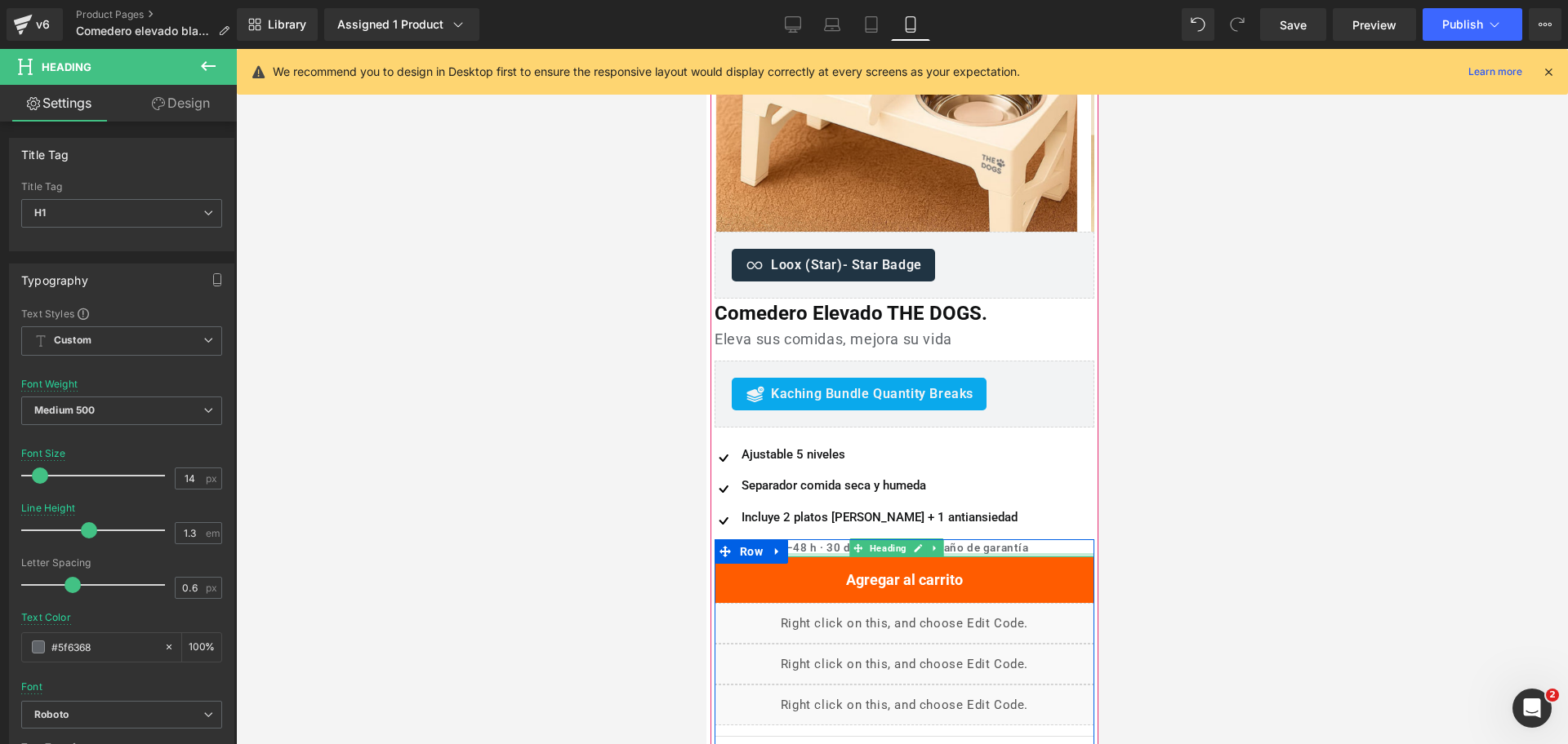
click at [819, 552] on h1 "Despacho 24–48 h · 30 días de prueba · 1 año de garantía" at bounding box center [904, 548] width 380 height 18
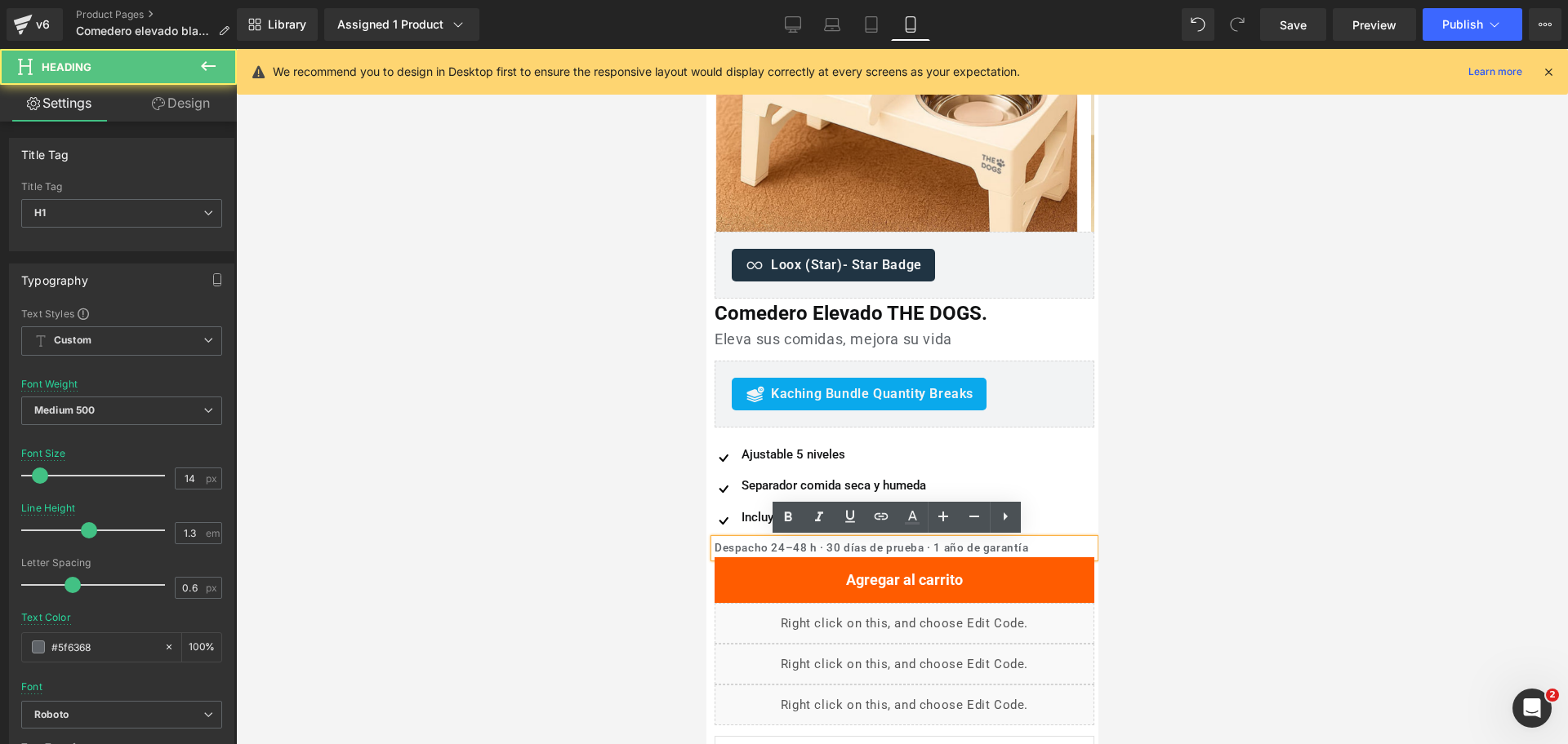
click at [822, 552] on h1 "Despacho 24–48 h · 30 días de prueba · 1 año de garantía" at bounding box center [904, 548] width 380 height 18
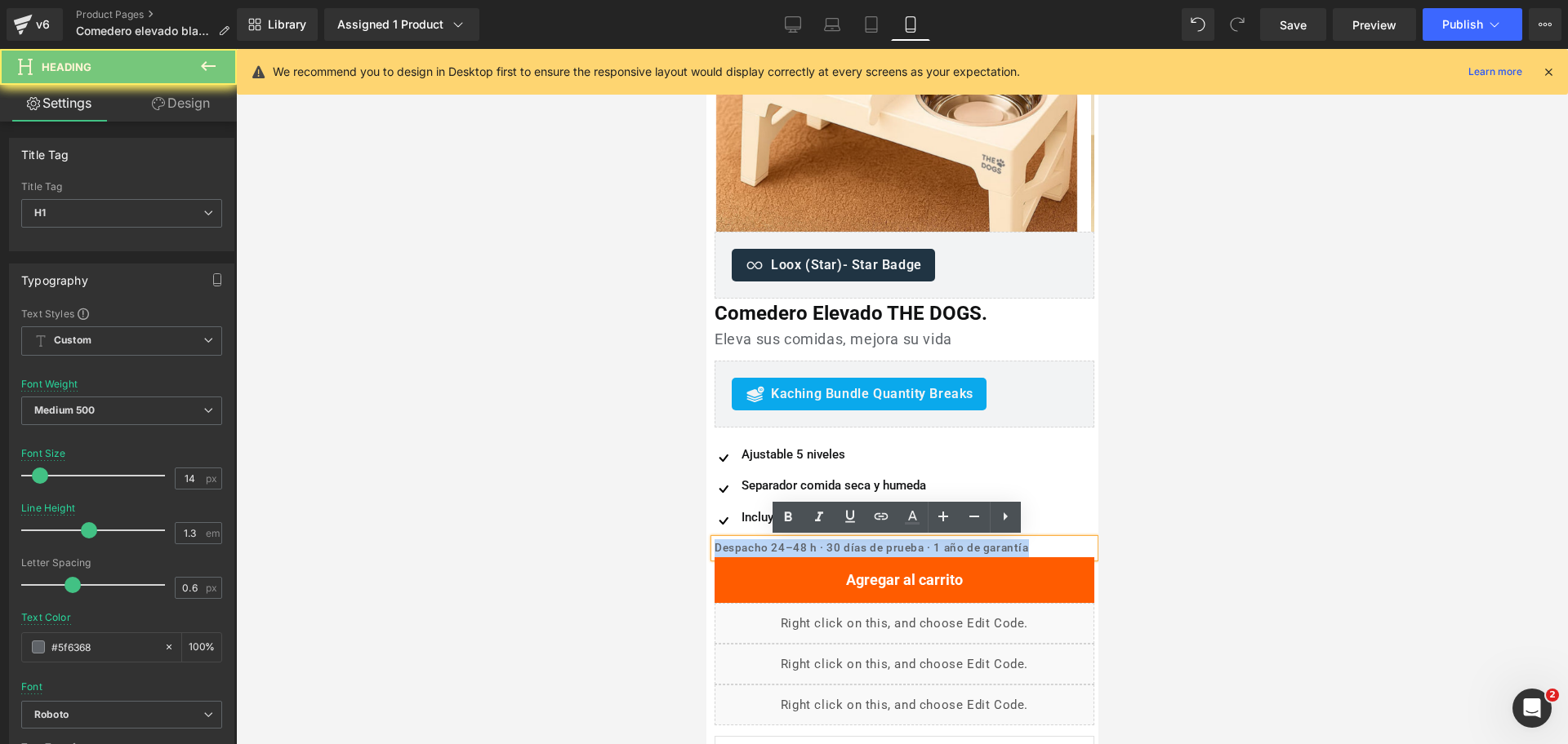
click at [822, 552] on h1 "Despacho 24–48 h · 30 días de prueba · 1 año de garantía" at bounding box center [904, 548] width 380 height 18
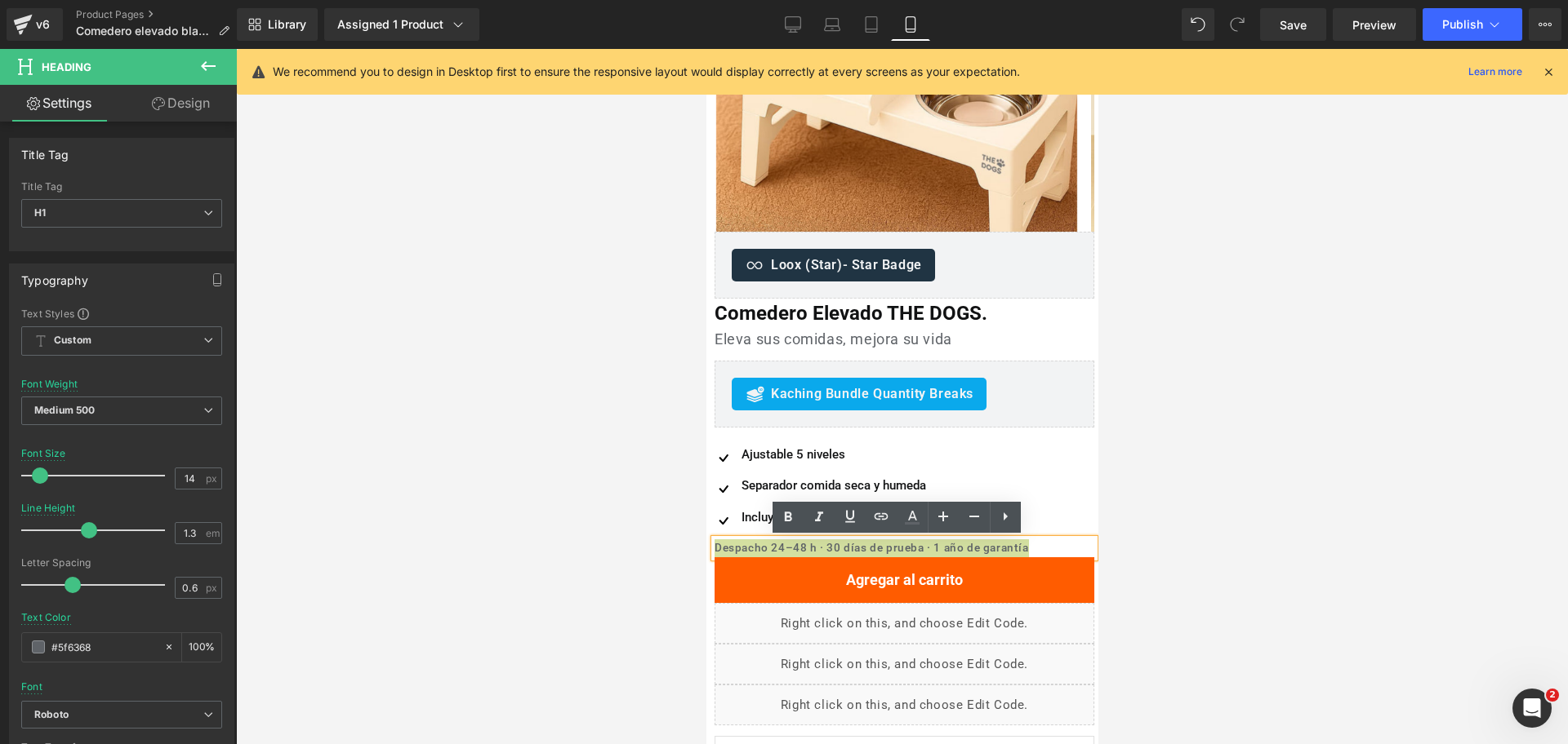
drag, startPoint x: 1379, startPoint y: 464, endPoint x: 1371, endPoint y: 470, distance: 10.0
click at [1381, 464] on div at bounding box center [902, 396] width 1332 height 695
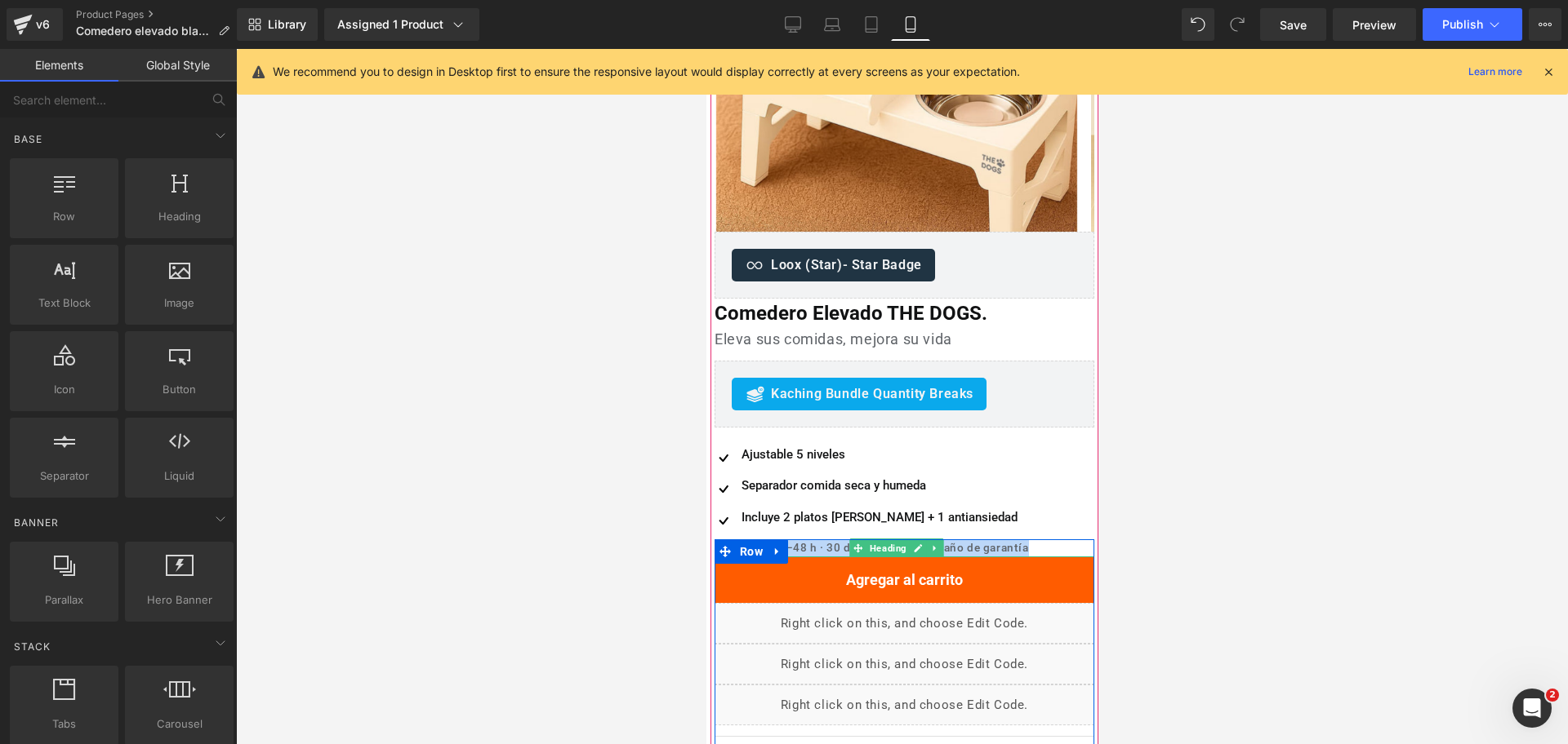
click at [957, 549] on h1 "Despacho 24–48 h · 30 días de prueba · 1 año de garantía" at bounding box center [904, 548] width 380 height 18
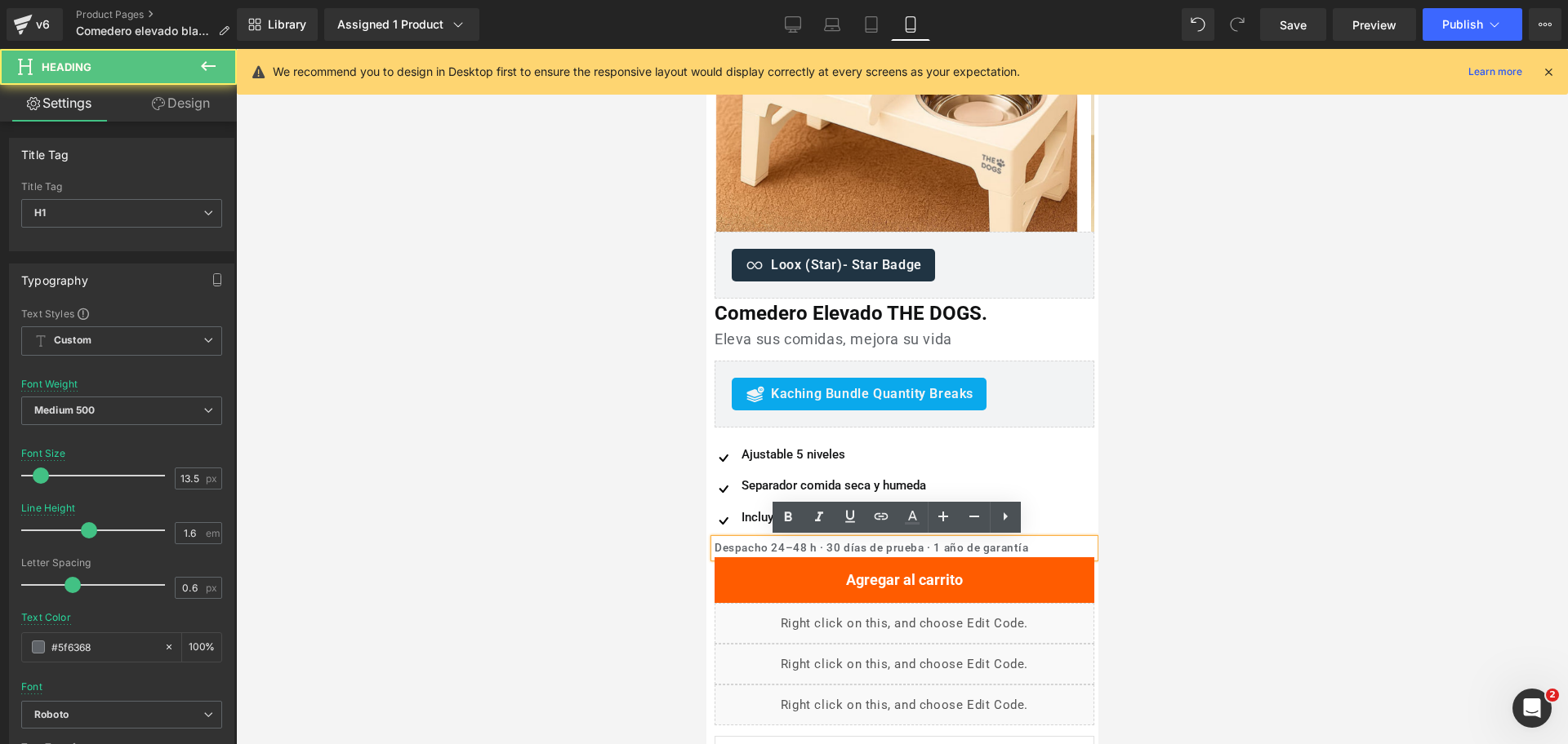
click at [1151, 491] on div at bounding box center [902, 396] width 1332 height 695
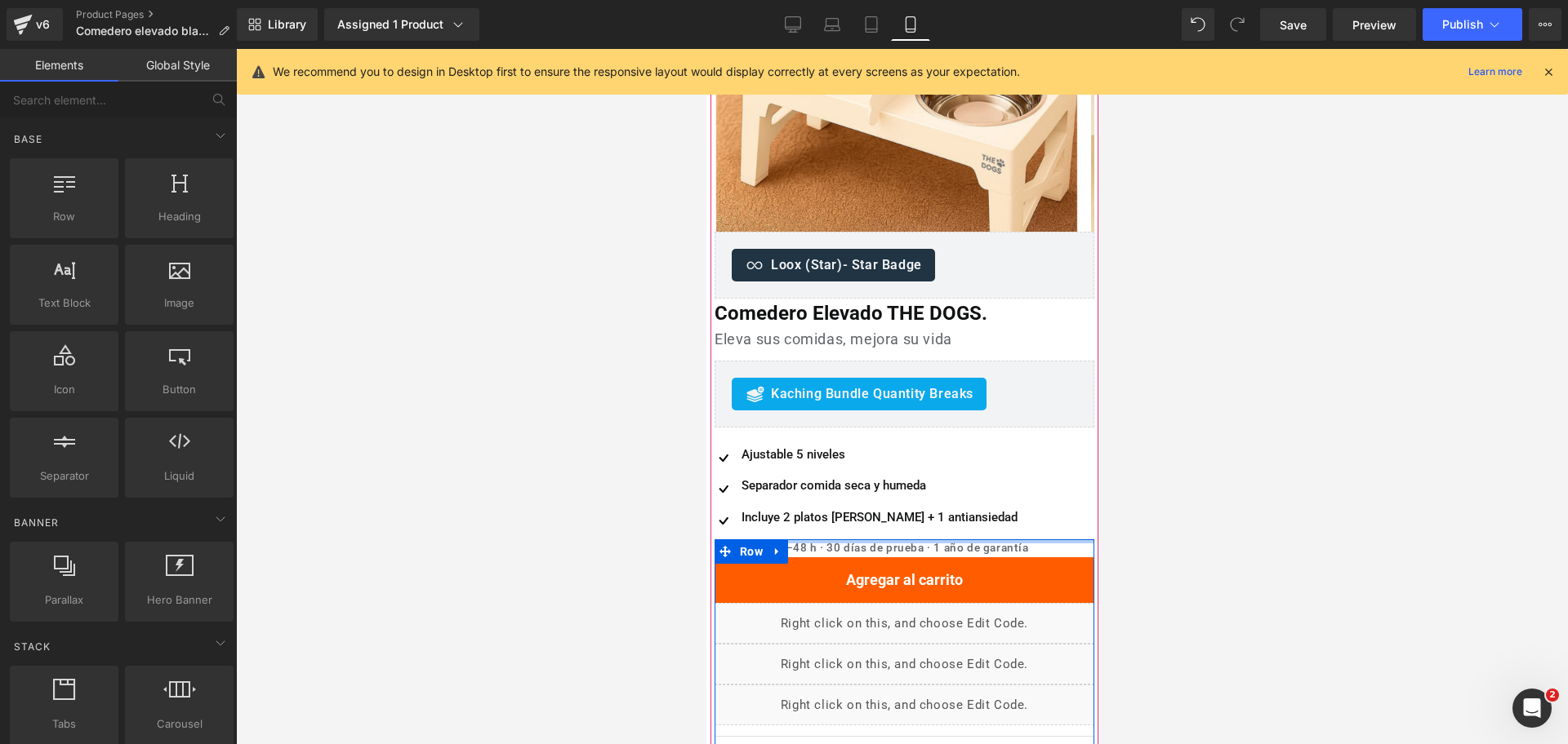
click at [911, 541] on div at bounding box center [904, 542] width 380 height 4
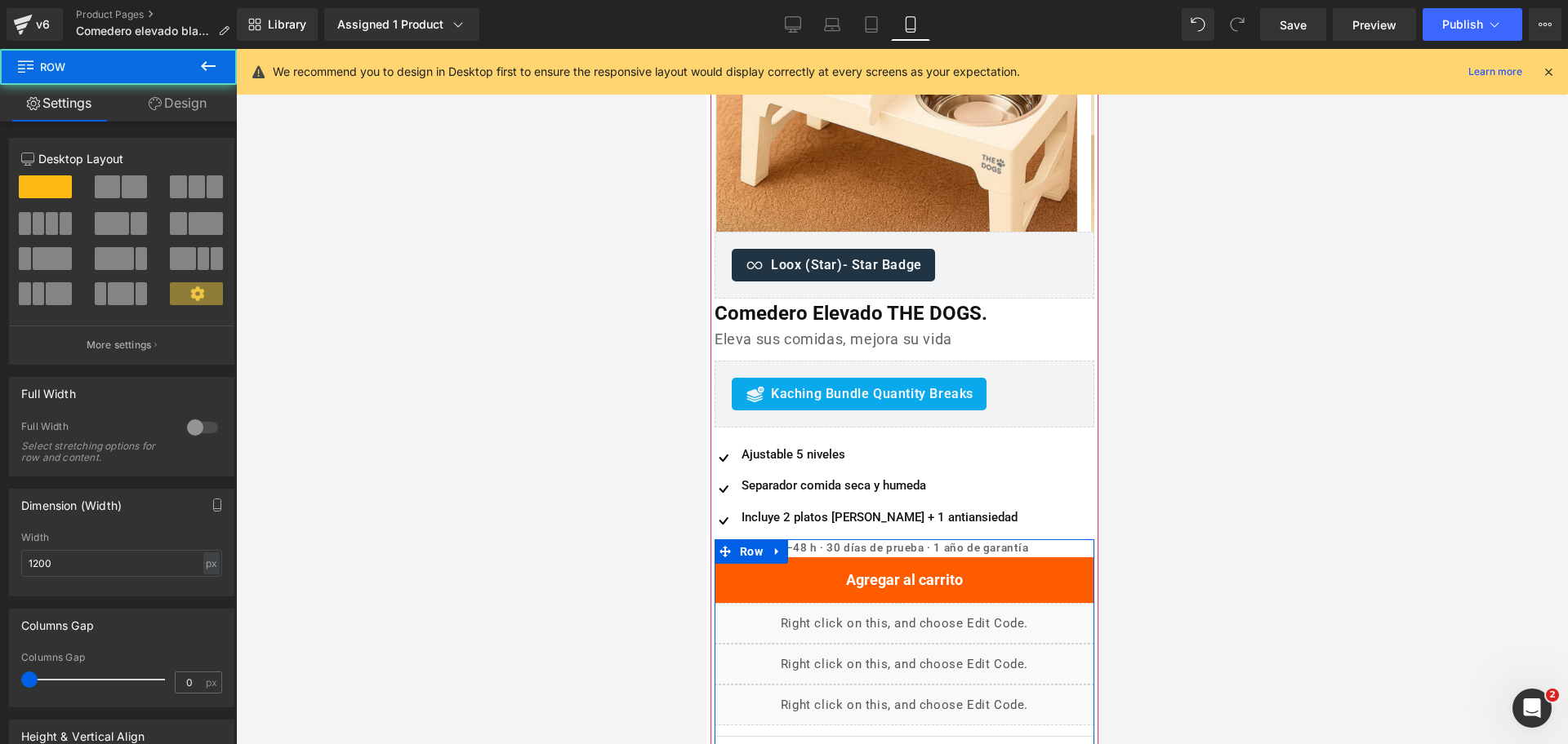
click at [908, 547] on div "Despacho 24–48 h · 30 días de prueba · 1 año de garantía Heading" at bounding box center [904, 548] width 380 height 18
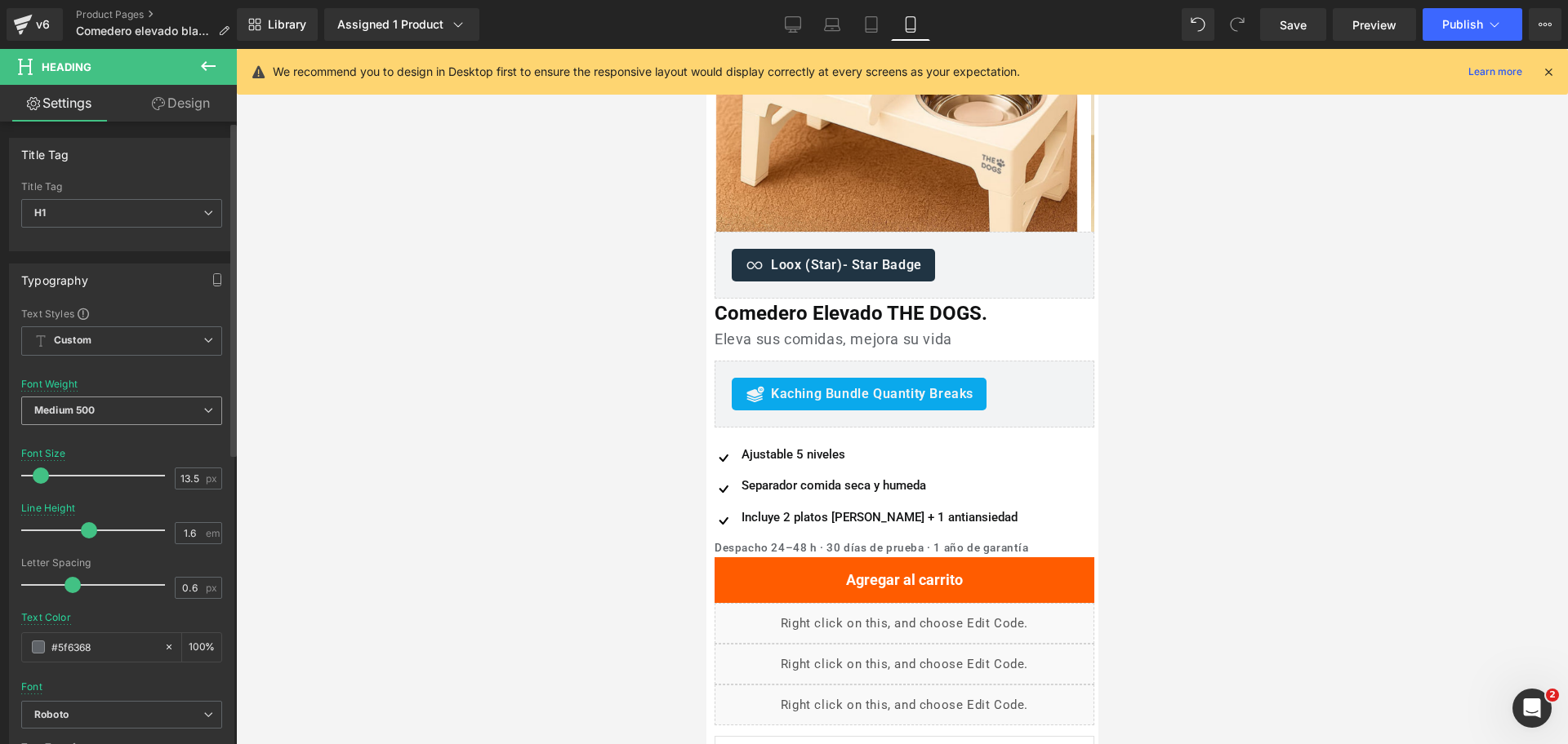
click at [176, 418] on span "Medium 500" at bounding box center [122, 411] width 201 height 29
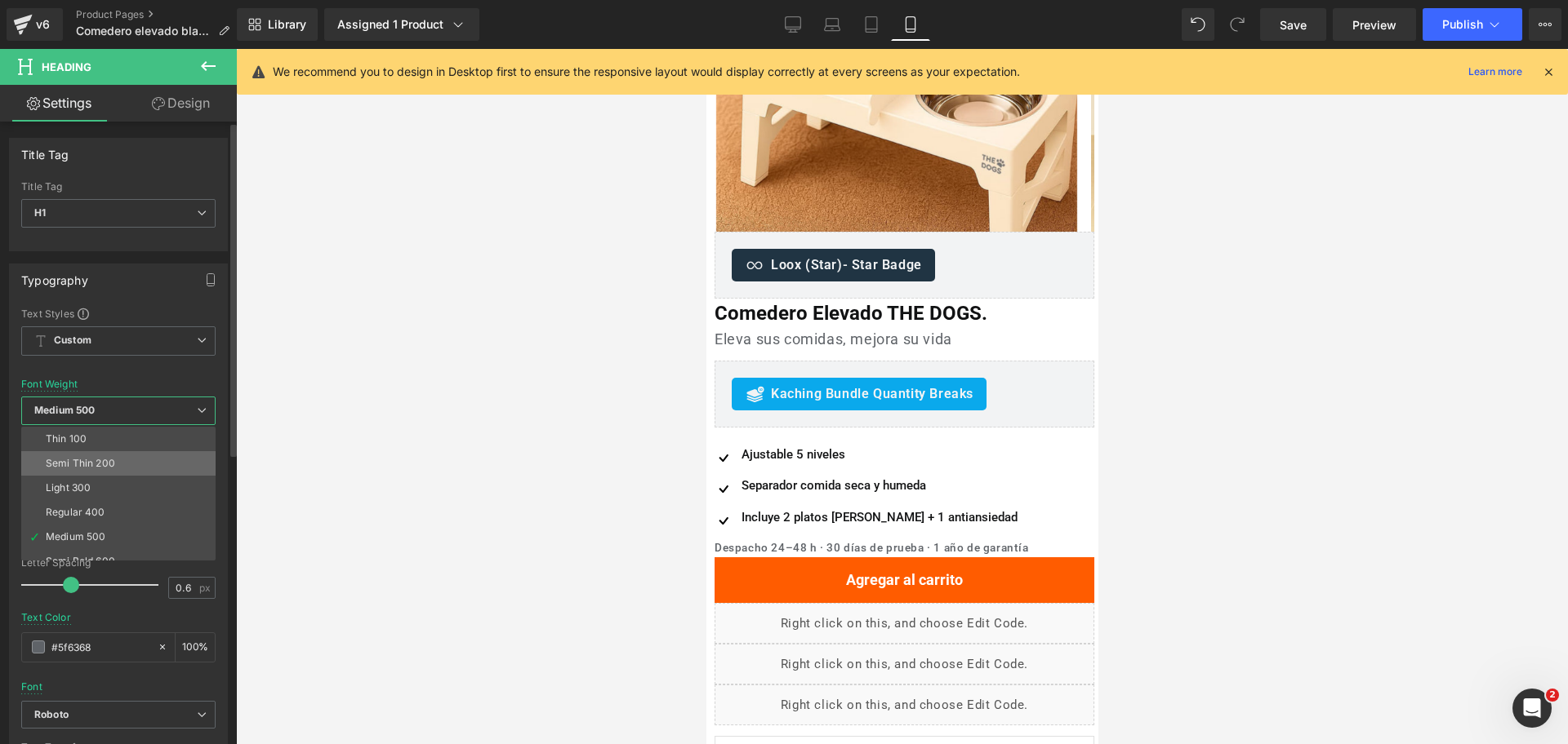
click at [178, 457] on li "Semi Thin 200" at bounding box center [122, 463] width 202 height 24
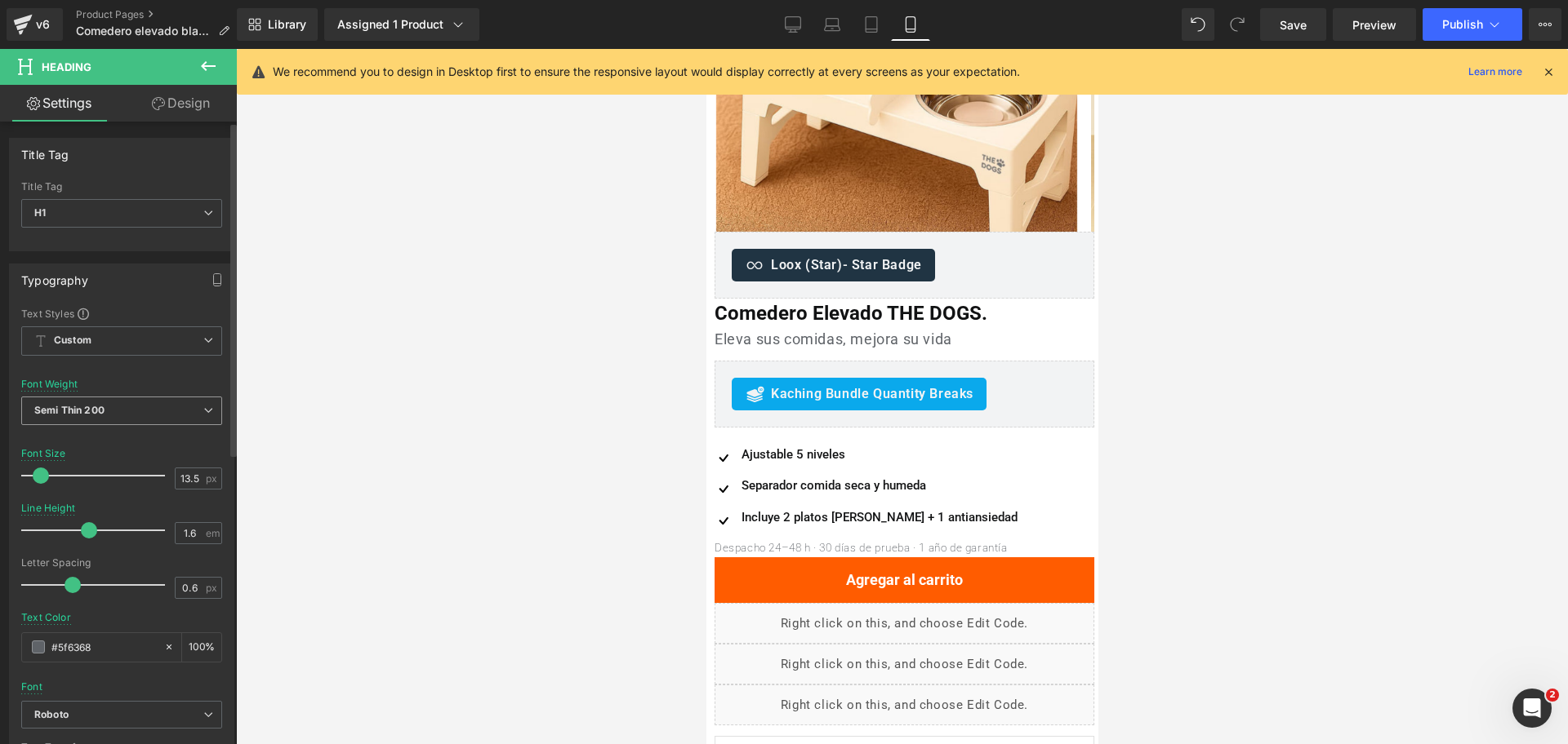
click at [165, 414] on span "Semi Thin 200" at bounding box center [122, 411] width 201 height 29
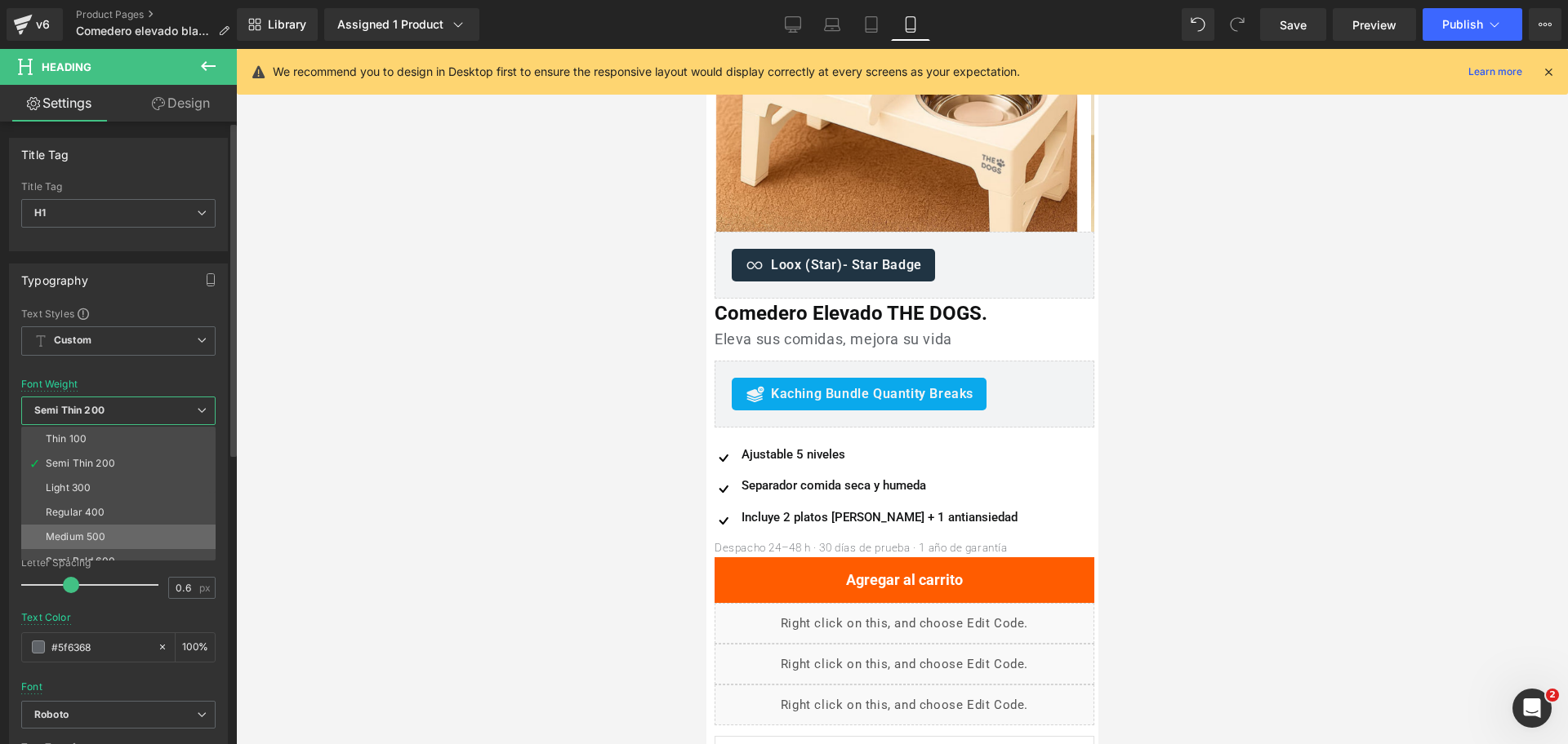
click at [132, 531] on li "Medium 500" at bounding box center [122, 536] width 202 height 24
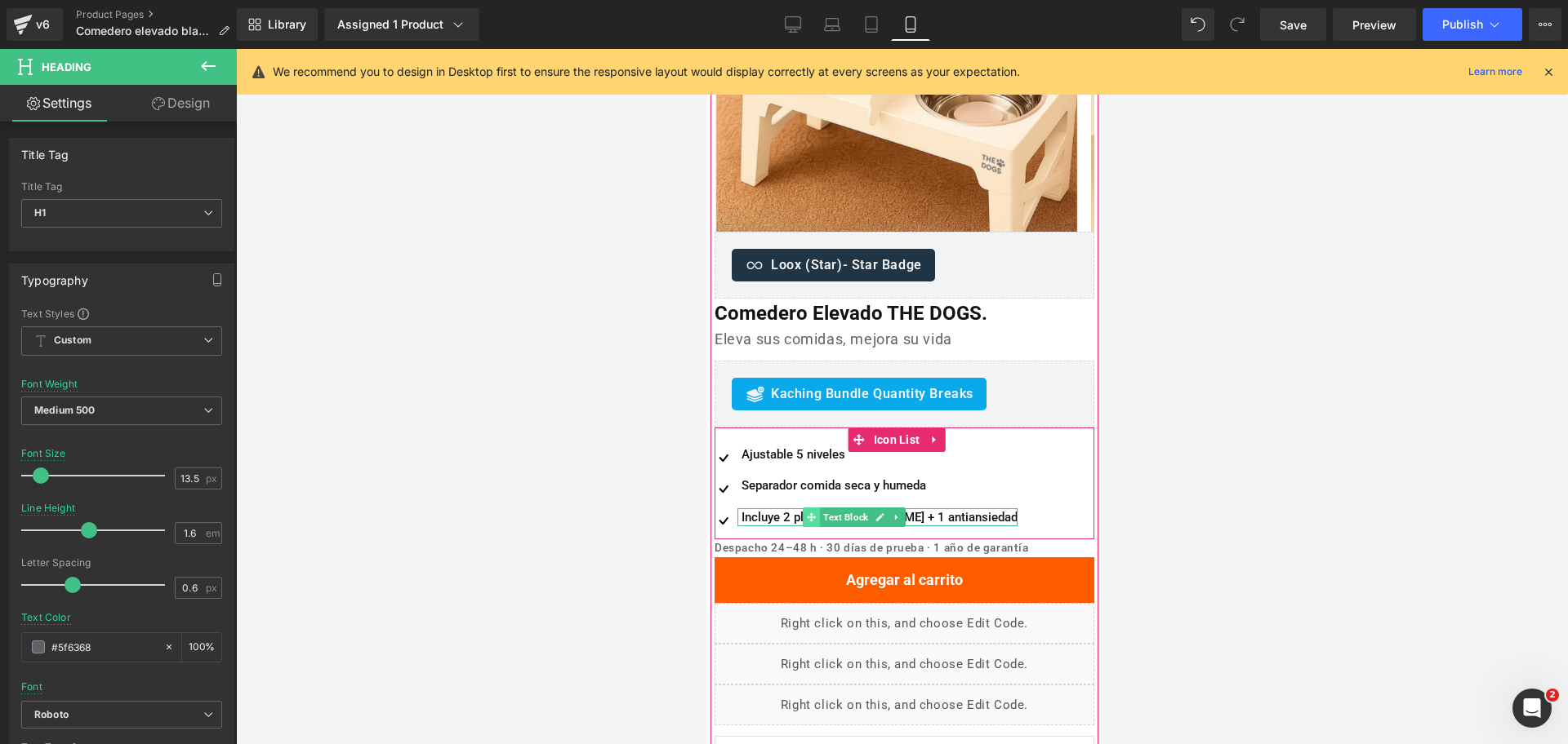
click at [803, 516] on span at bounding box center [810, 517] width 17 height 19
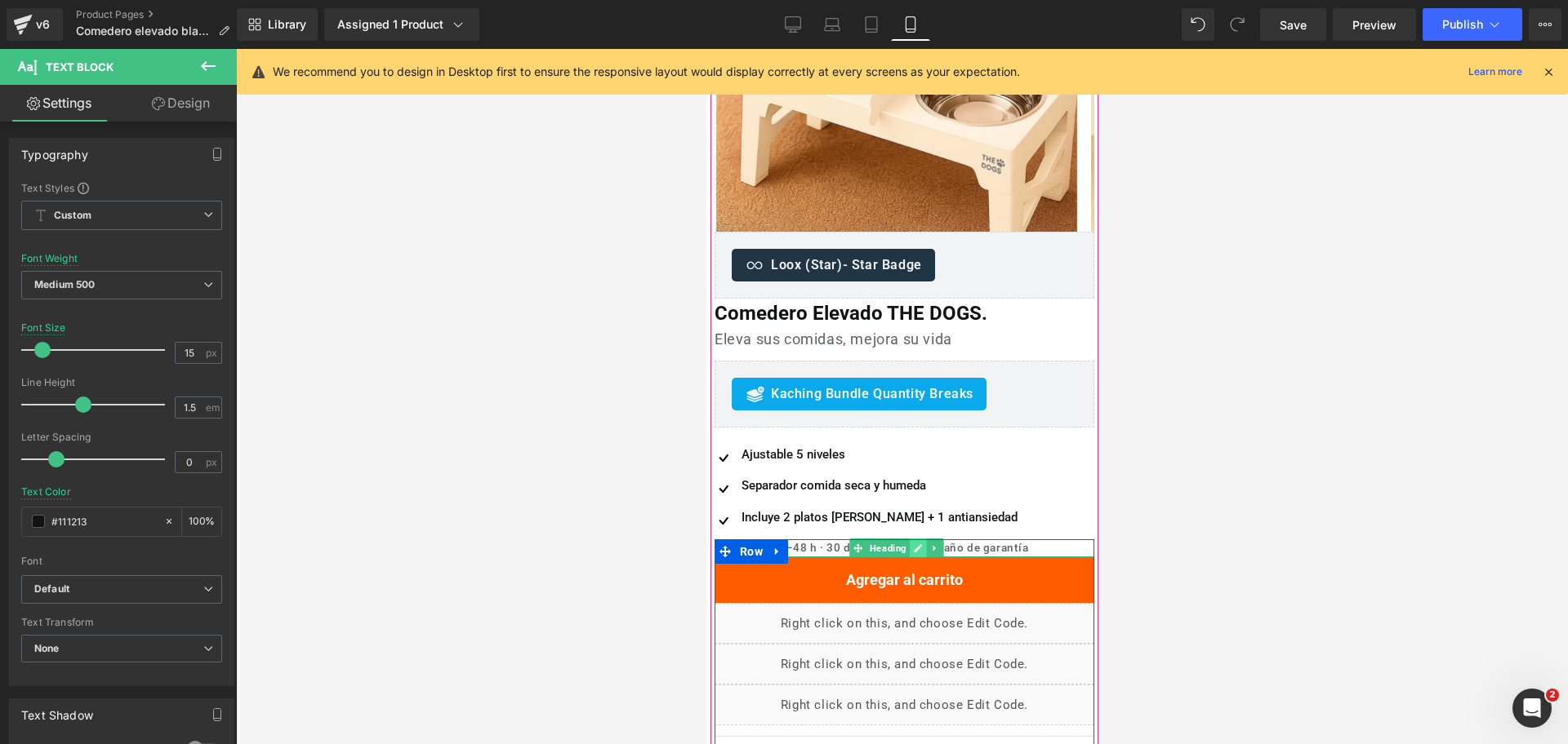
click at [909, 555] on link at bounding box center [917, 548] width 17 height 19
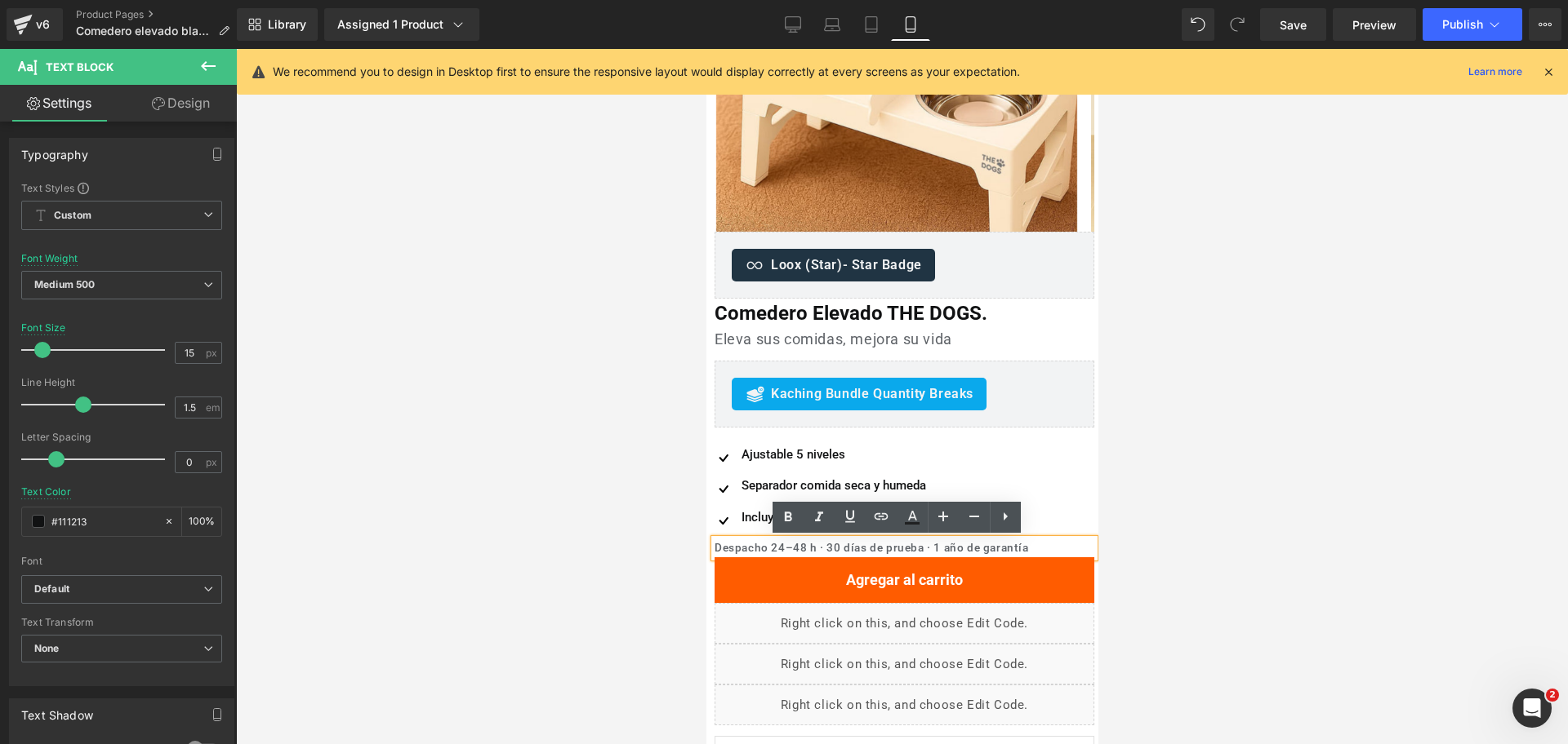
click at [893, 551] on h1 "Despacho 24–48 h · 30 días de prueba · 1 año de garantía" at bounding box center [904, 548] width 380 height 18
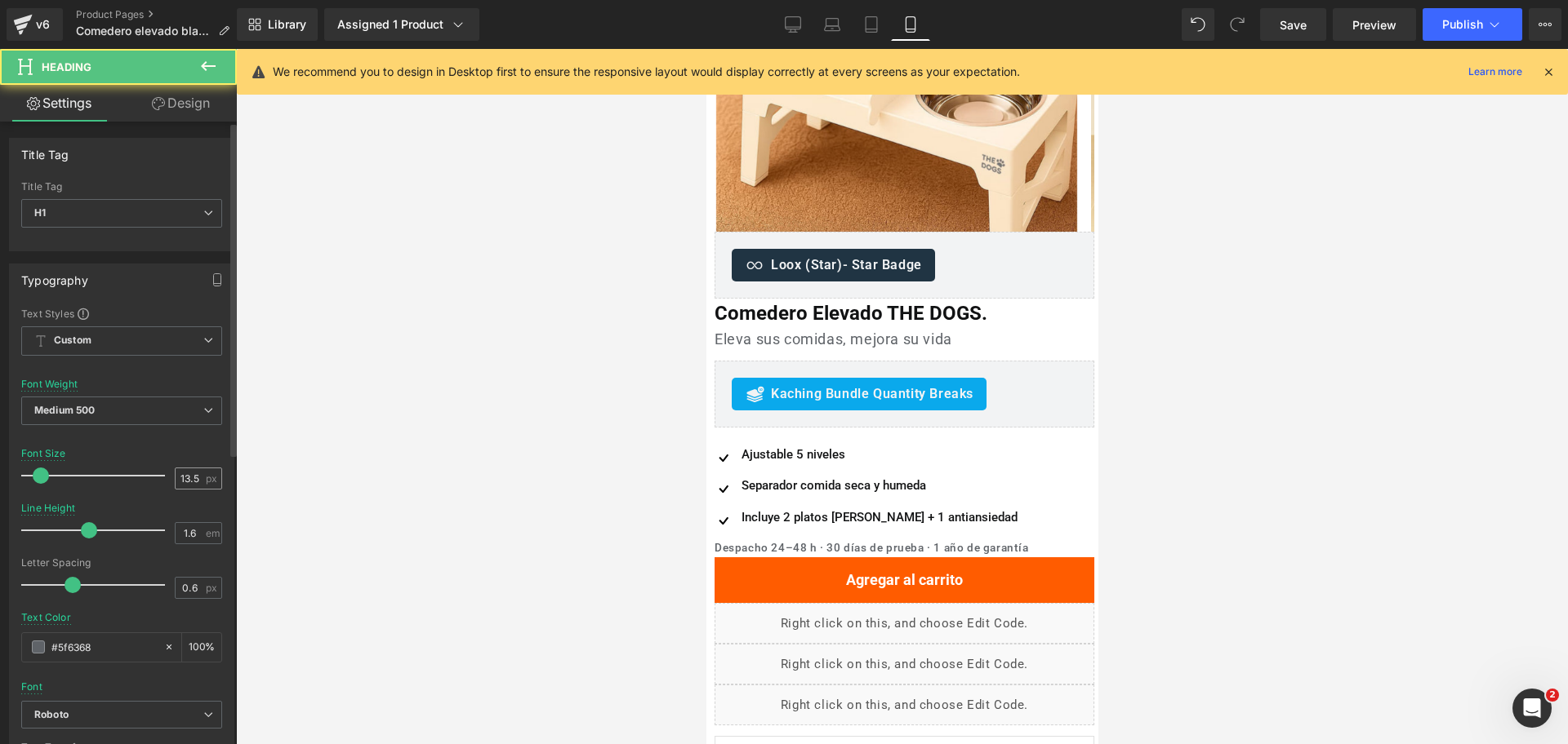
click at [206, 482] on span "px" at bounding box center [213, 478] width 14 height 11
click at [197, 482] on input "13.5" at bounding box center [190, 478] width 29 height 20
click at [196, 481] on input "13.5" at bounding box center [190, 478] width 29 height 20
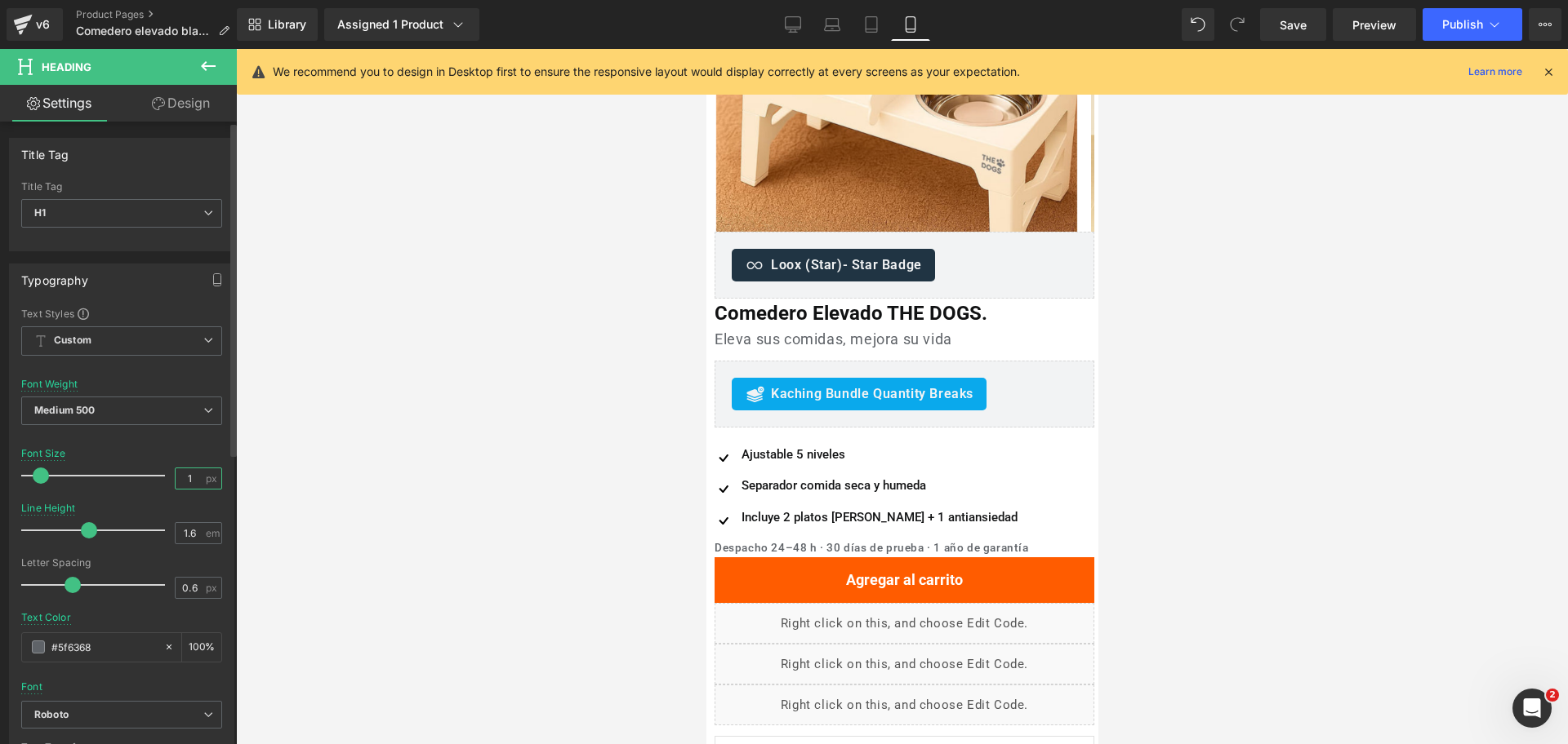
type input "13"
click at [1179, 440] on div at bounding box center [902, 396] width 1332 height 695
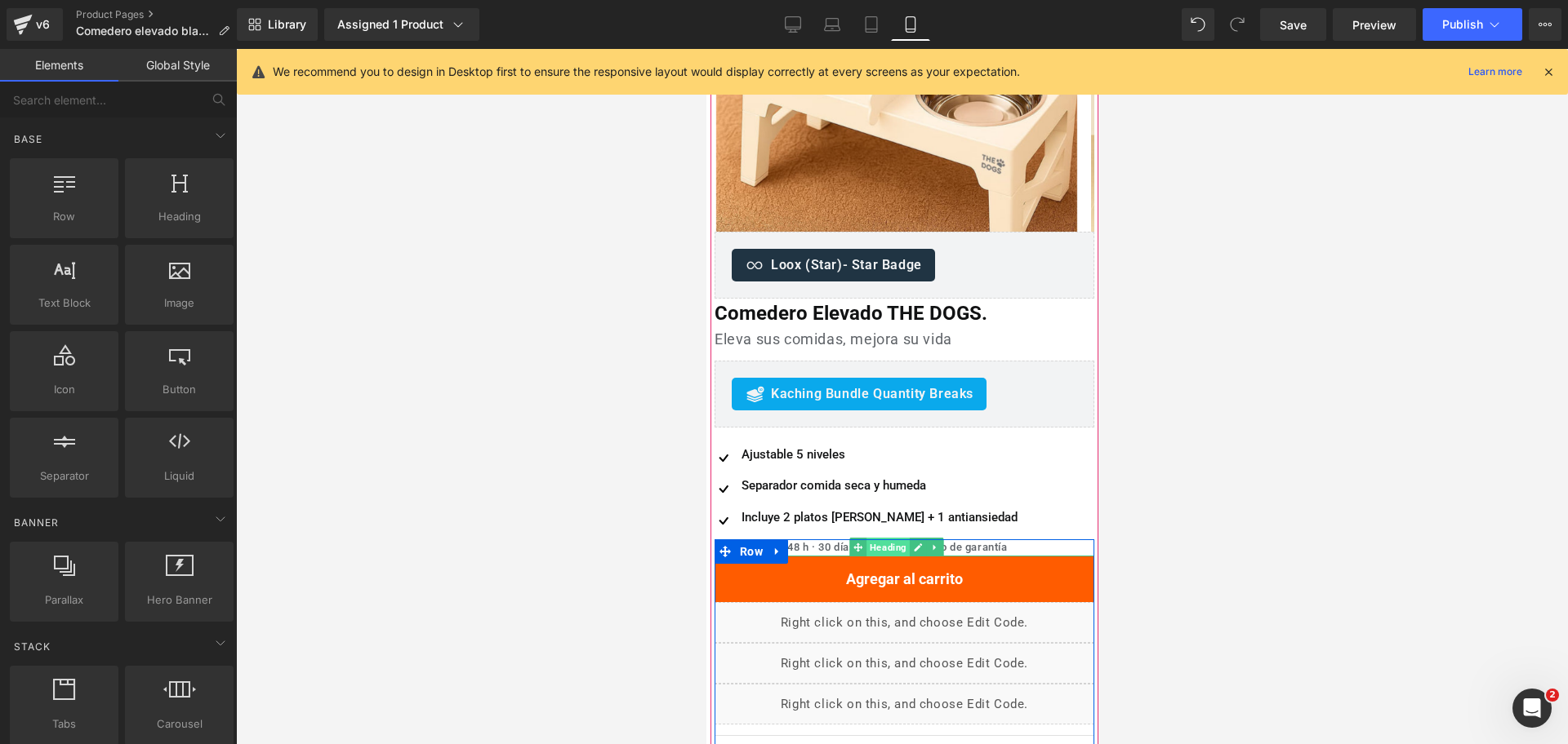
click at [870, 547] on span "Heading" at bounding box center [887, 547] width 43 height 19
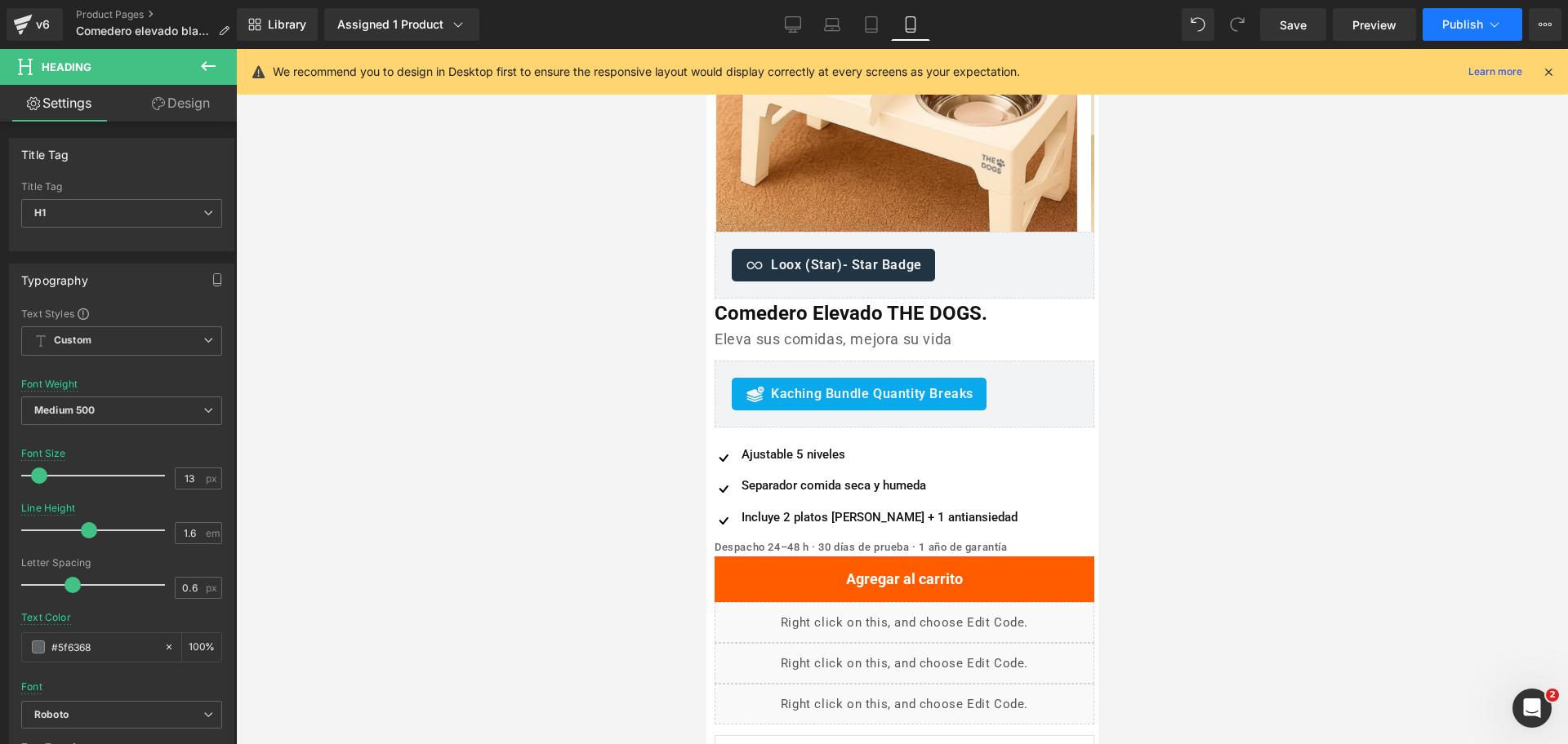
click at [1503, 34] on button "Publish" at bounding box center [1473, 24] width 100 height 33
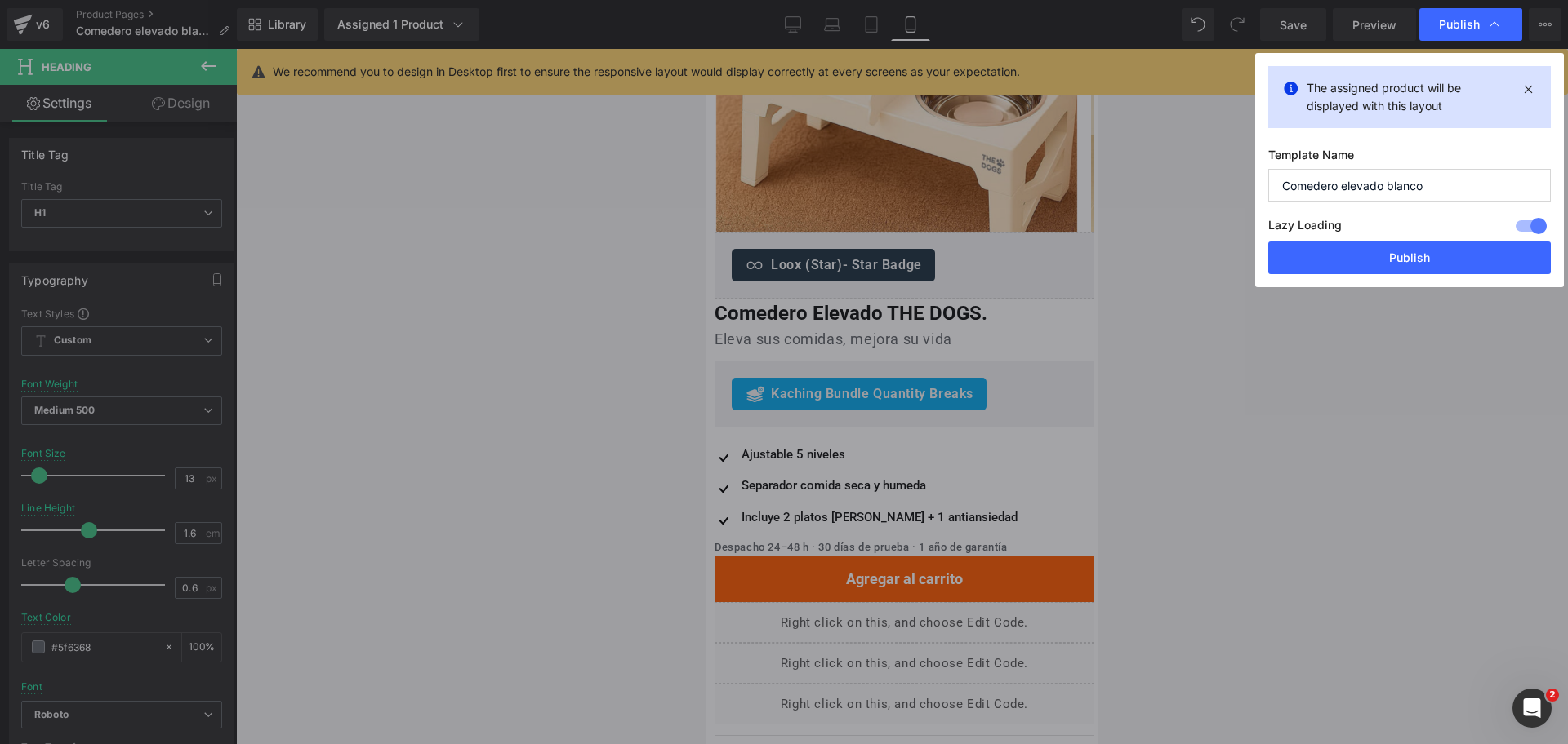
click at [1410, 247] on button "Publish" at bounding box center [1409, 257] width 283 height 33
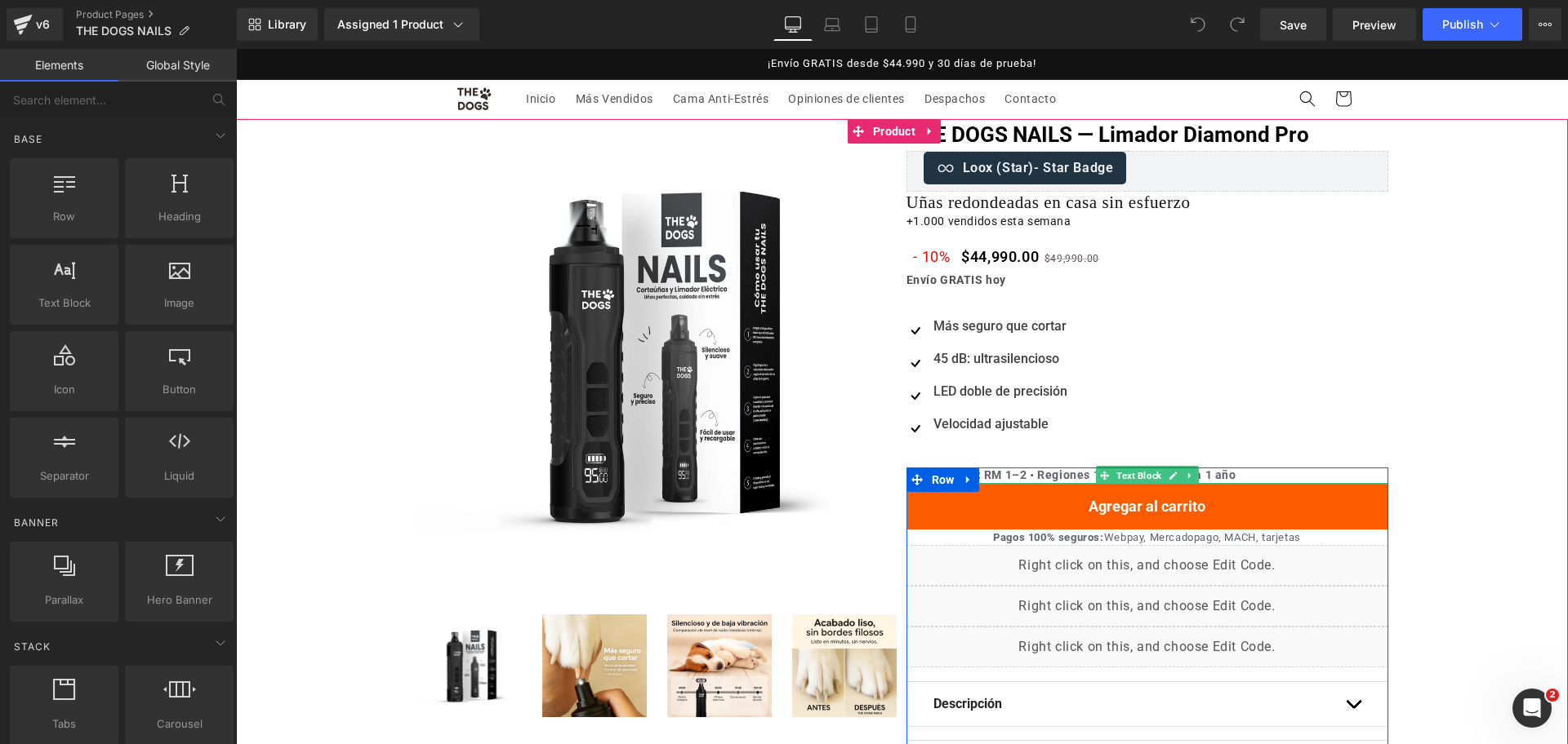
click at [1041, 476] on b "Llega rápido: RM 1–2 • Regiones 1–3 días • Garantía 1 año" at bounding box center [1071, 474] width 330 height 13
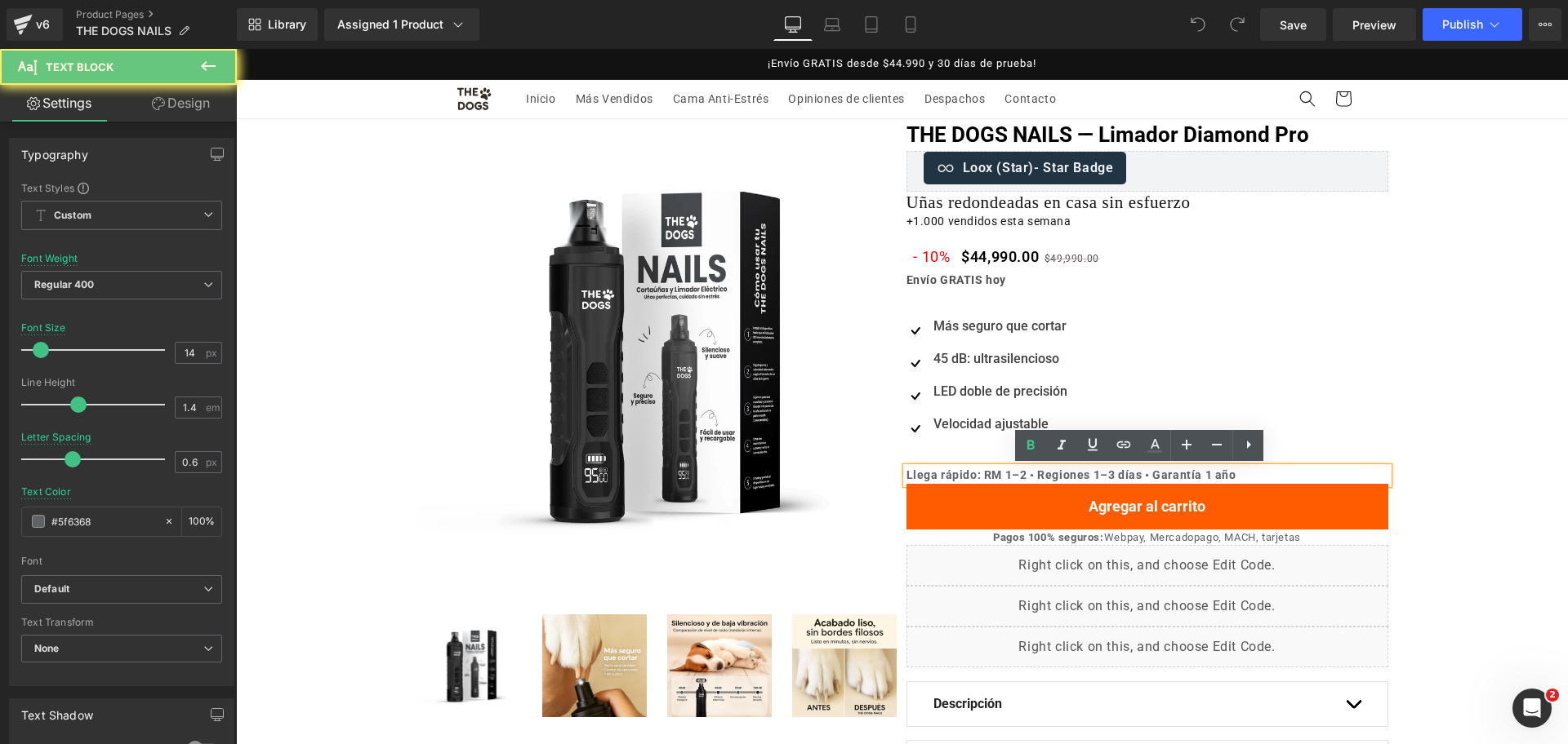
click at [1041, 476] on b "Llega rápido: RM 1–2 • Regiones 1–3 días • Garantía 1 año" at bounding box center [1071, 474] width 330 height 13
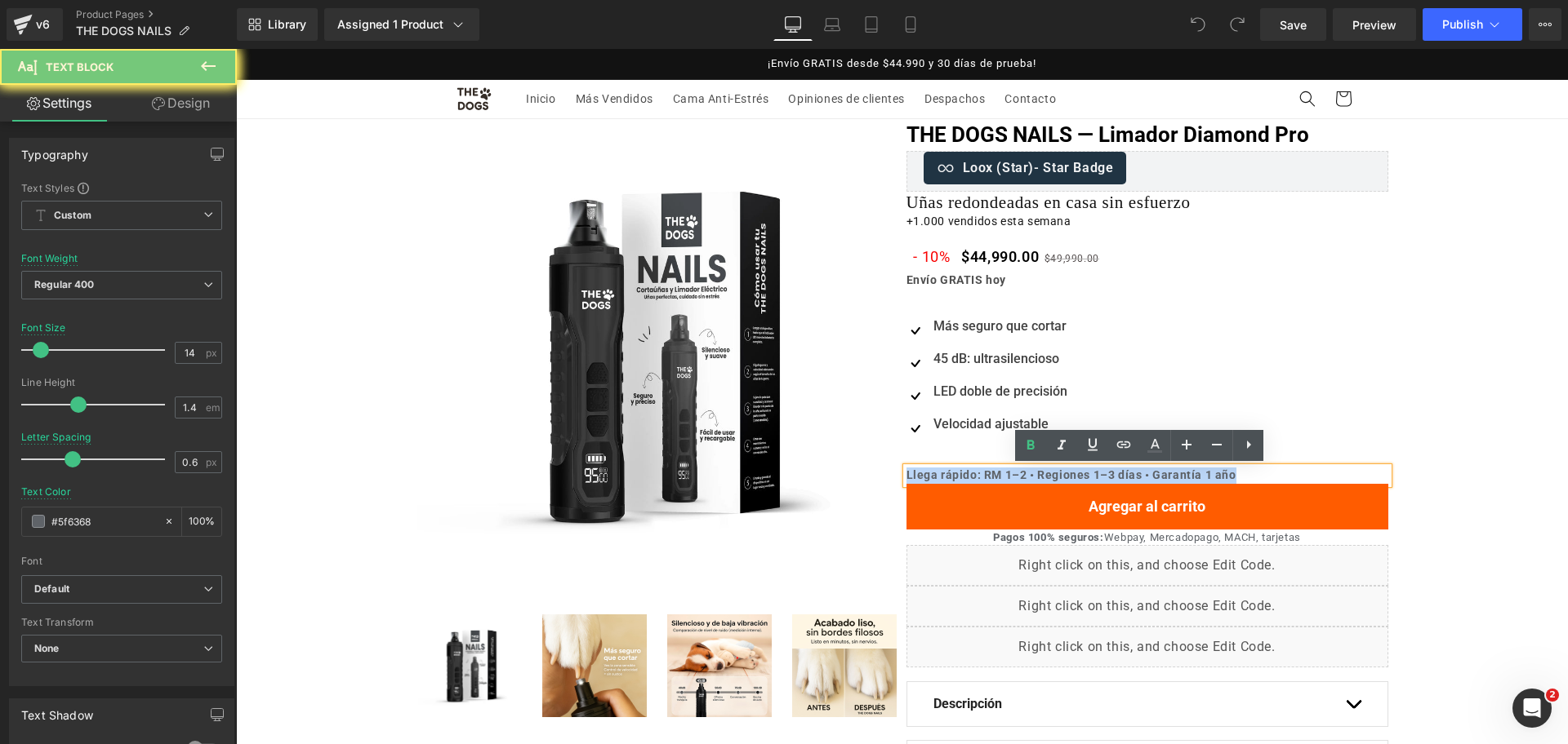
click at [1041, 476] on b "Llega rápido: RM 1–2 • Regiones 1–3 días • Garantía 1 año" at bounding box center [1071, 474] width 330 height 13
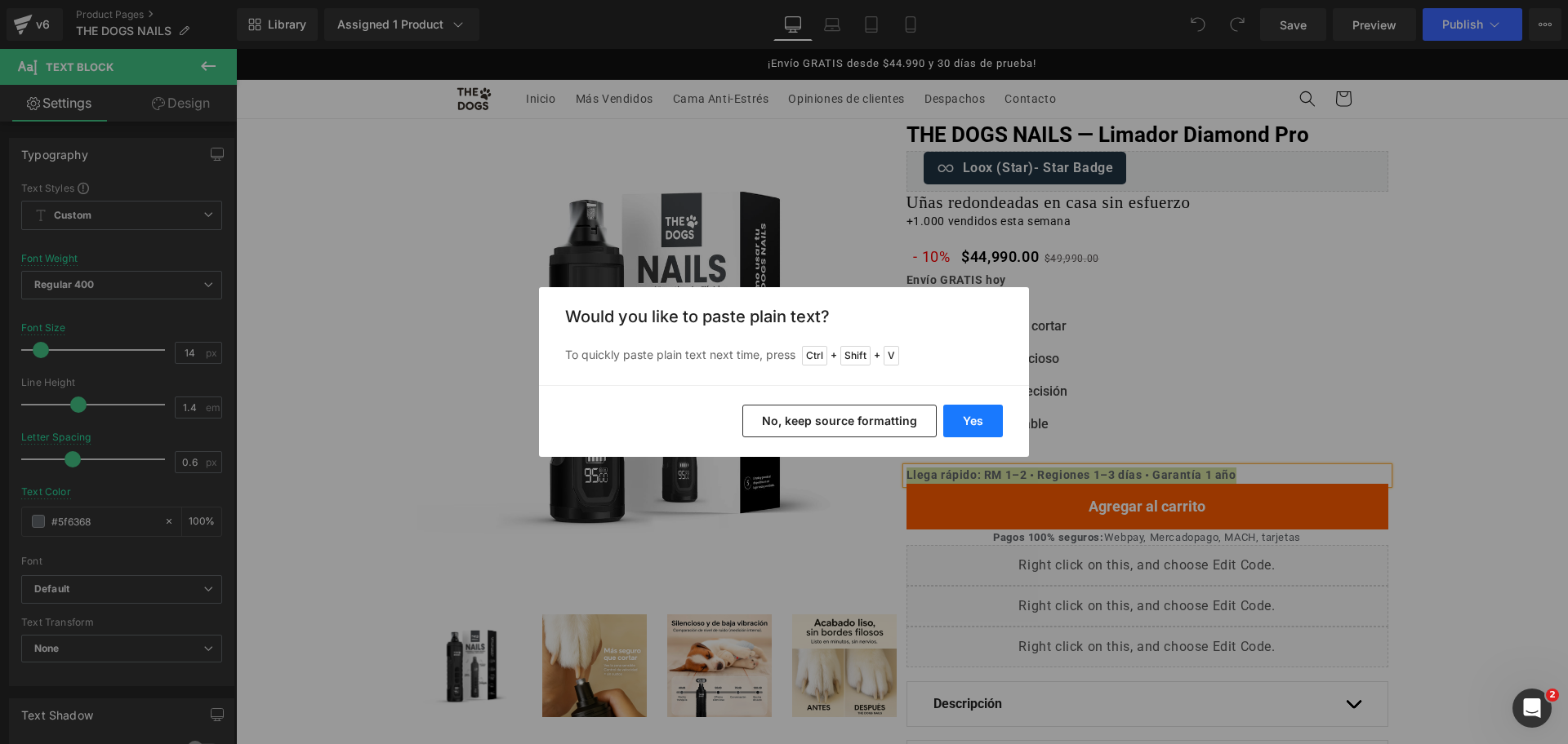
click at [993, 432] on button "Yes" at bounding box center [973, 421] width 60 height 33
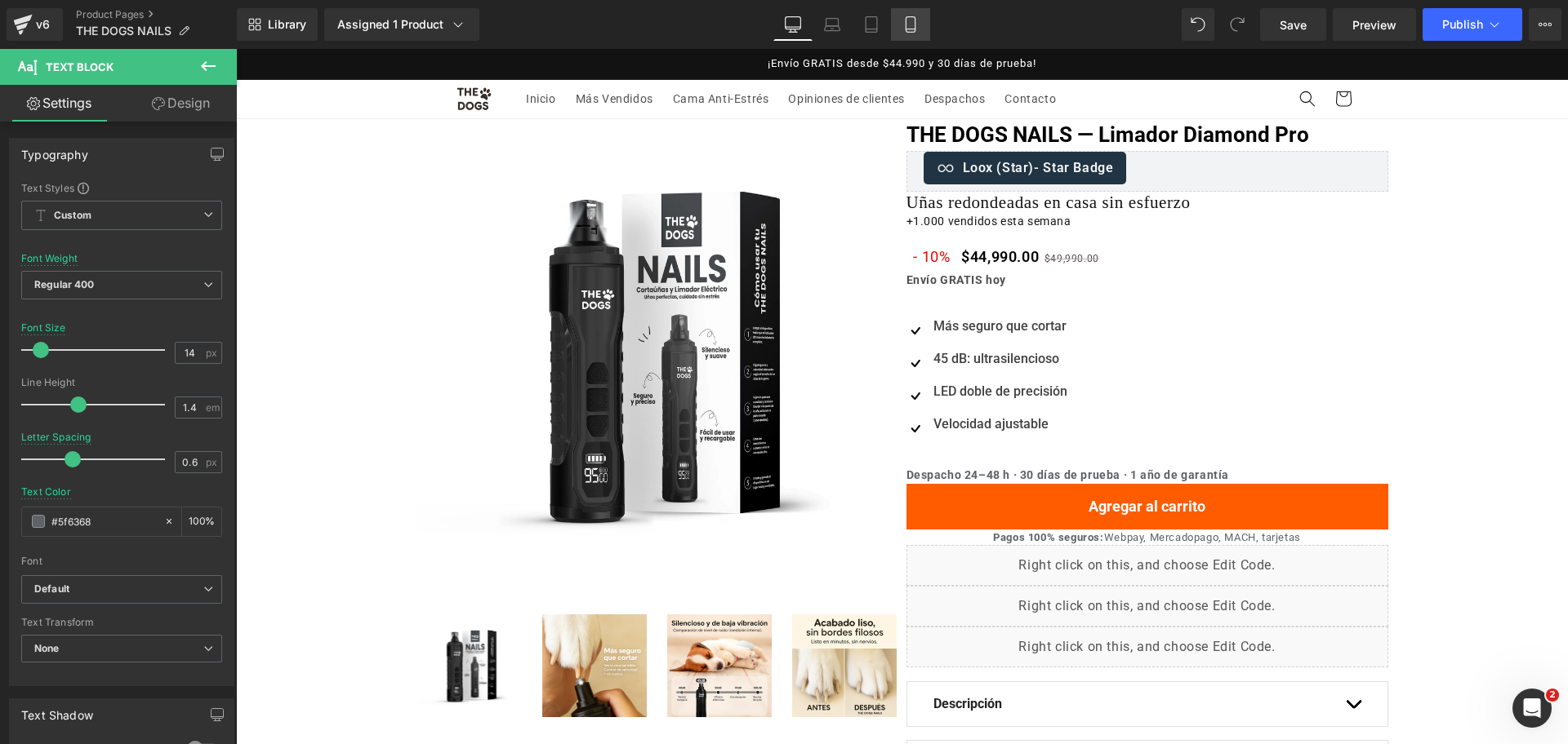
click at [905, 29] on icon at bounding box center [910, 24] width 16 height 16
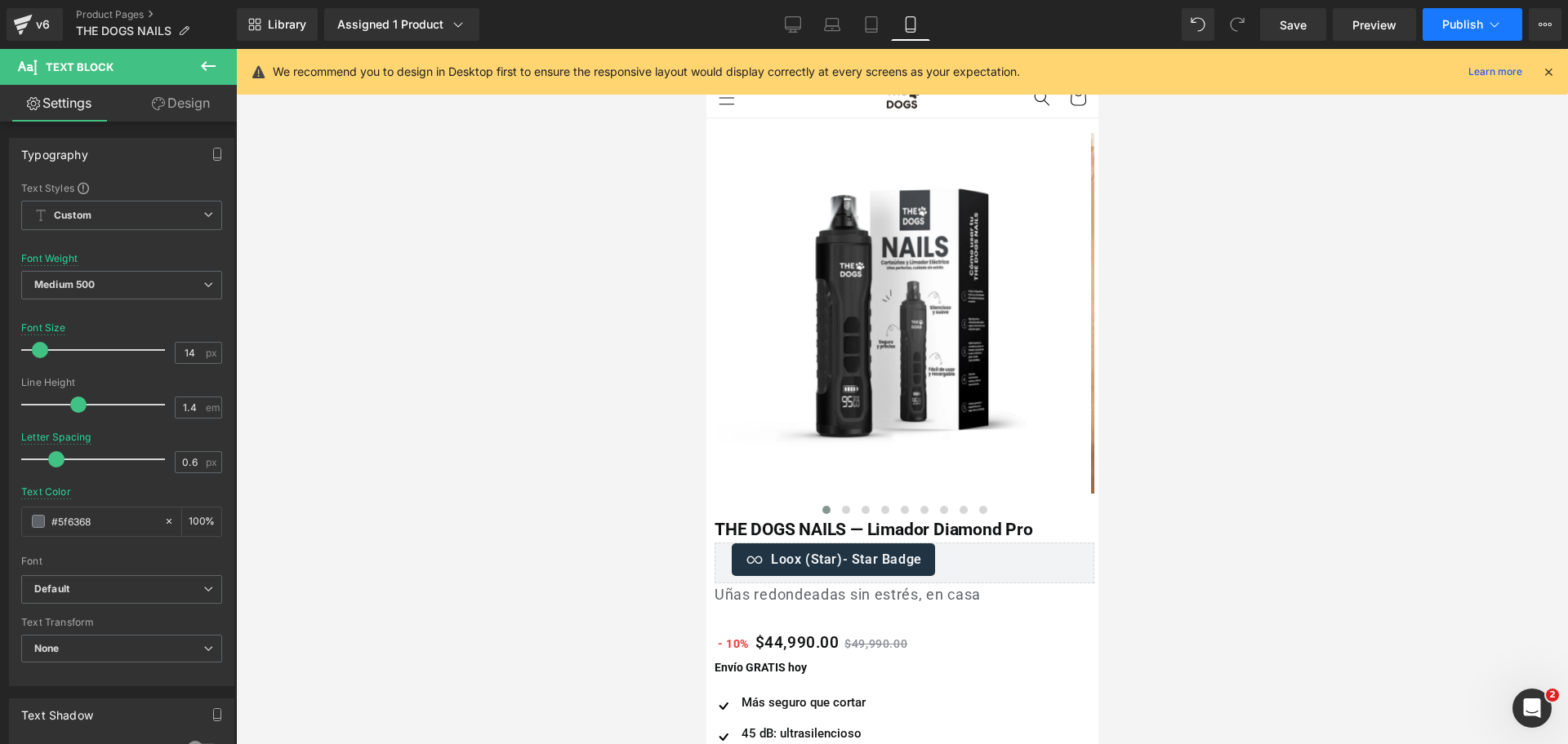
click at [1463, 37] on button "Publish" at bounding box center [1473, 24] width 100 height 33
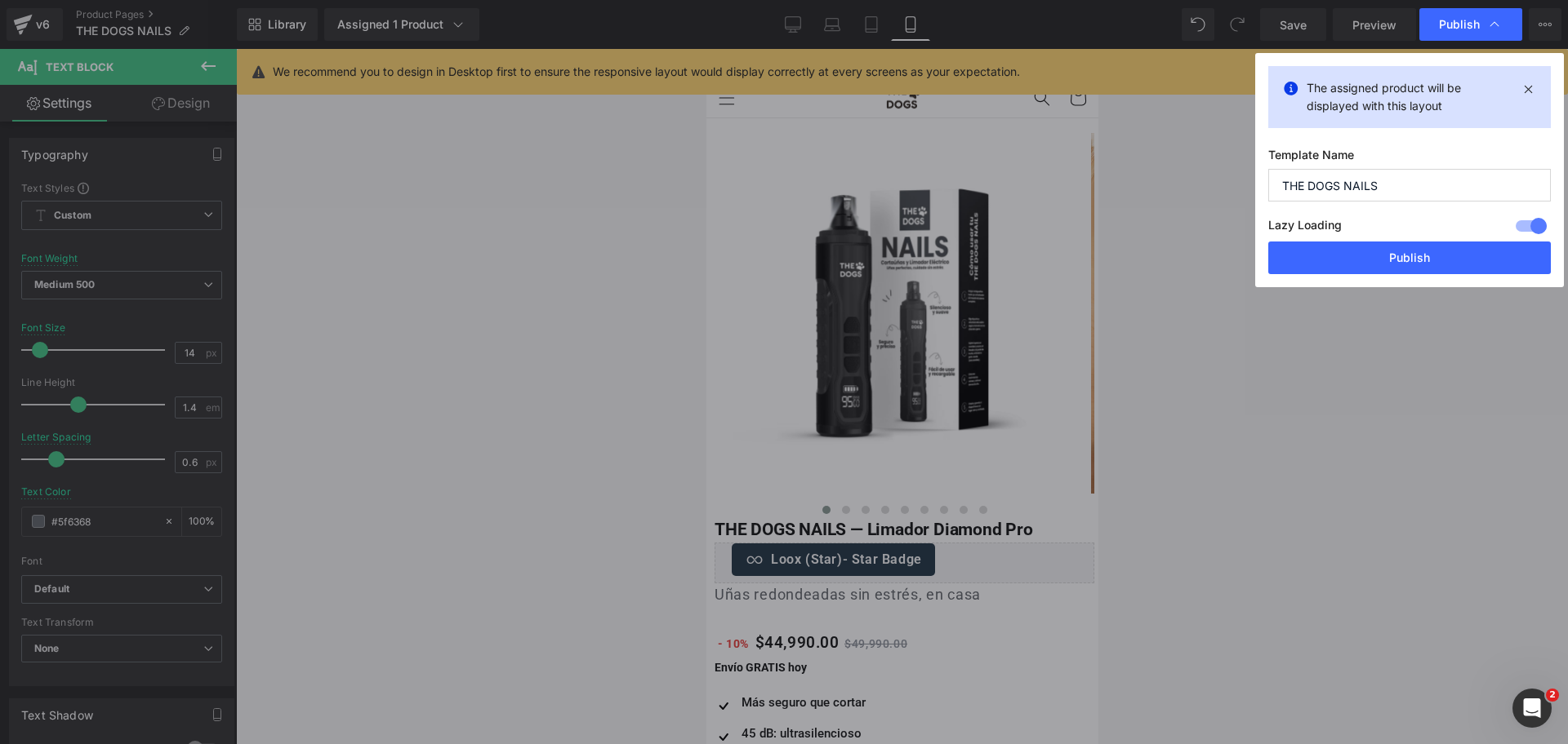
click at [1475, 248] on button "Publish" at bounding box center [1409, 257] width 283 height 33
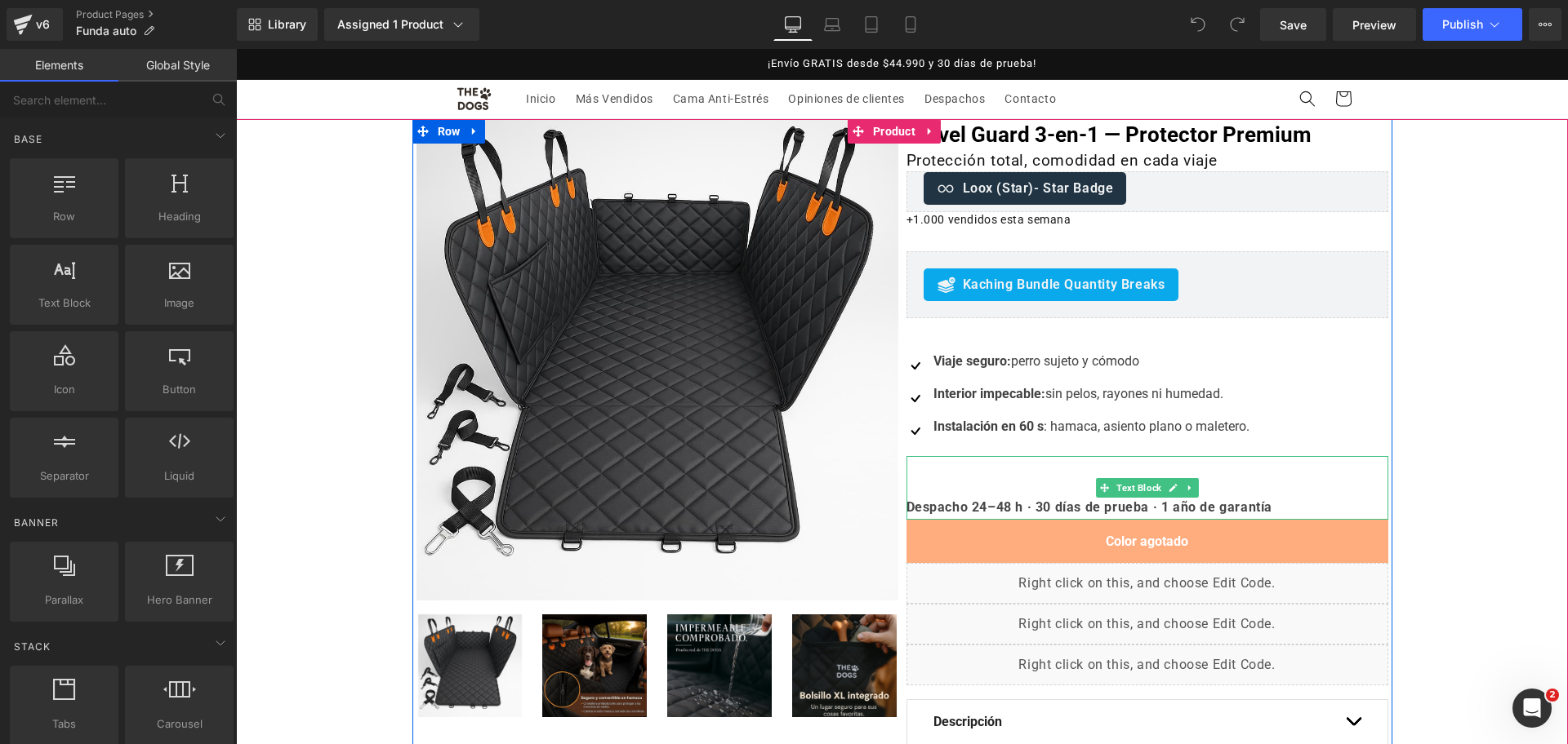
click at [1093, 504] on b "Despacho 24–48 h · 30 días de prueba · 1 año de garantía" at bounding box center [1089, 507] width 366 height 15
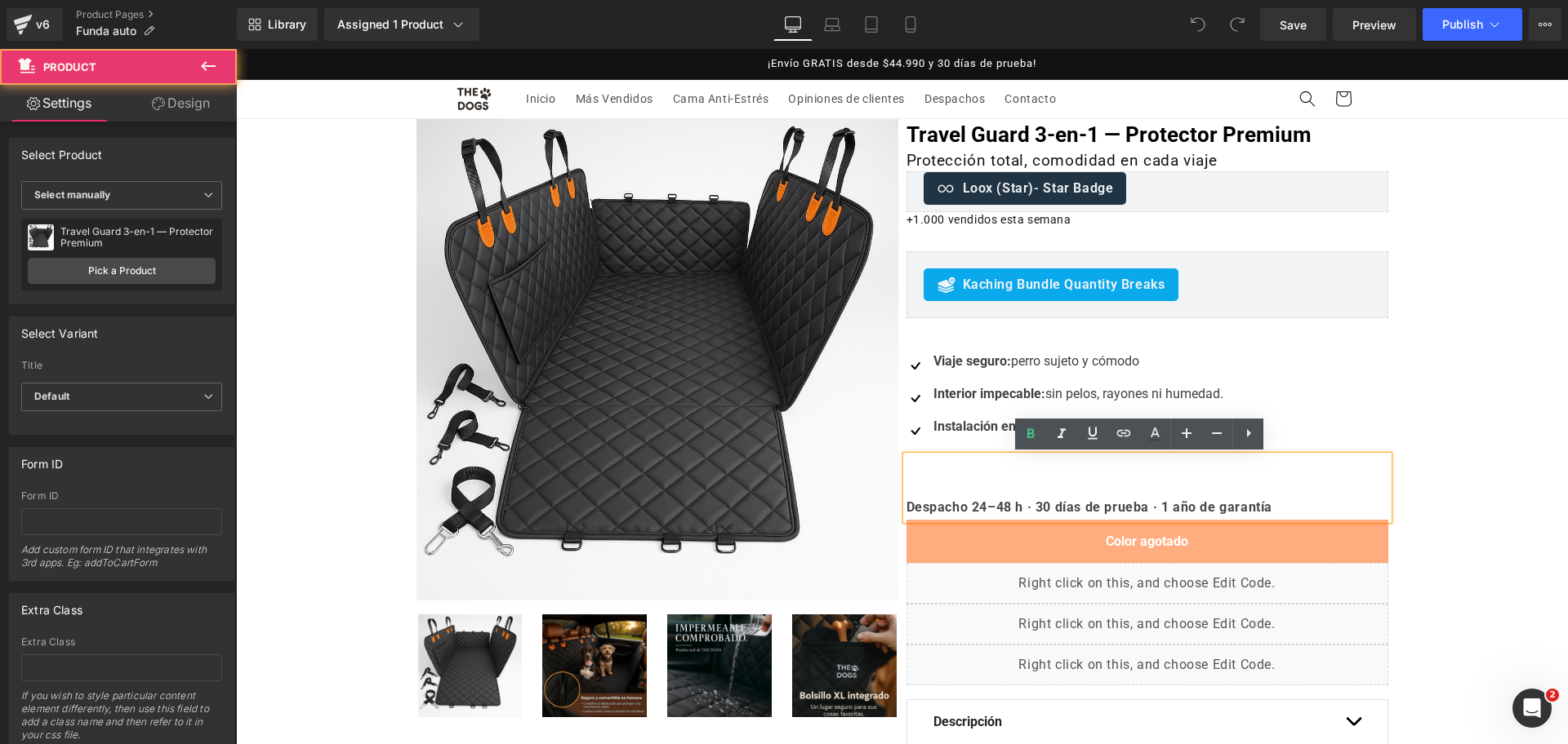
click at [1433, 450] on div "Oferta (P) Image ‹" at bounding box center [902, 497] width 1332 height 757
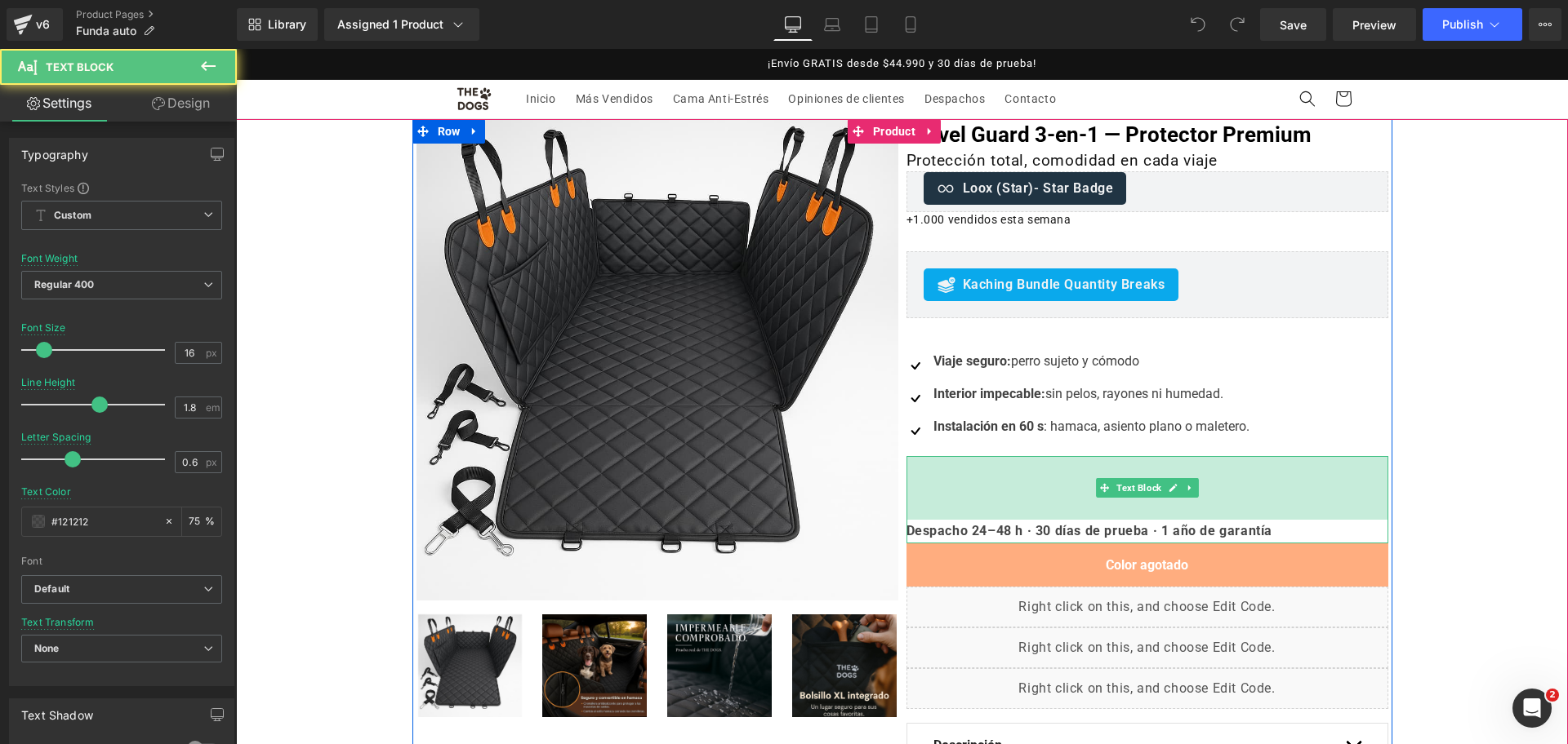
drag, startPoint x: 1355, startPoint y: 460, endPoint x: 1346, endPoint y: 483, distance: 24.7
click at [1346, 483] on div "78px" at bounding box center [1147, 488] width 482 height 63
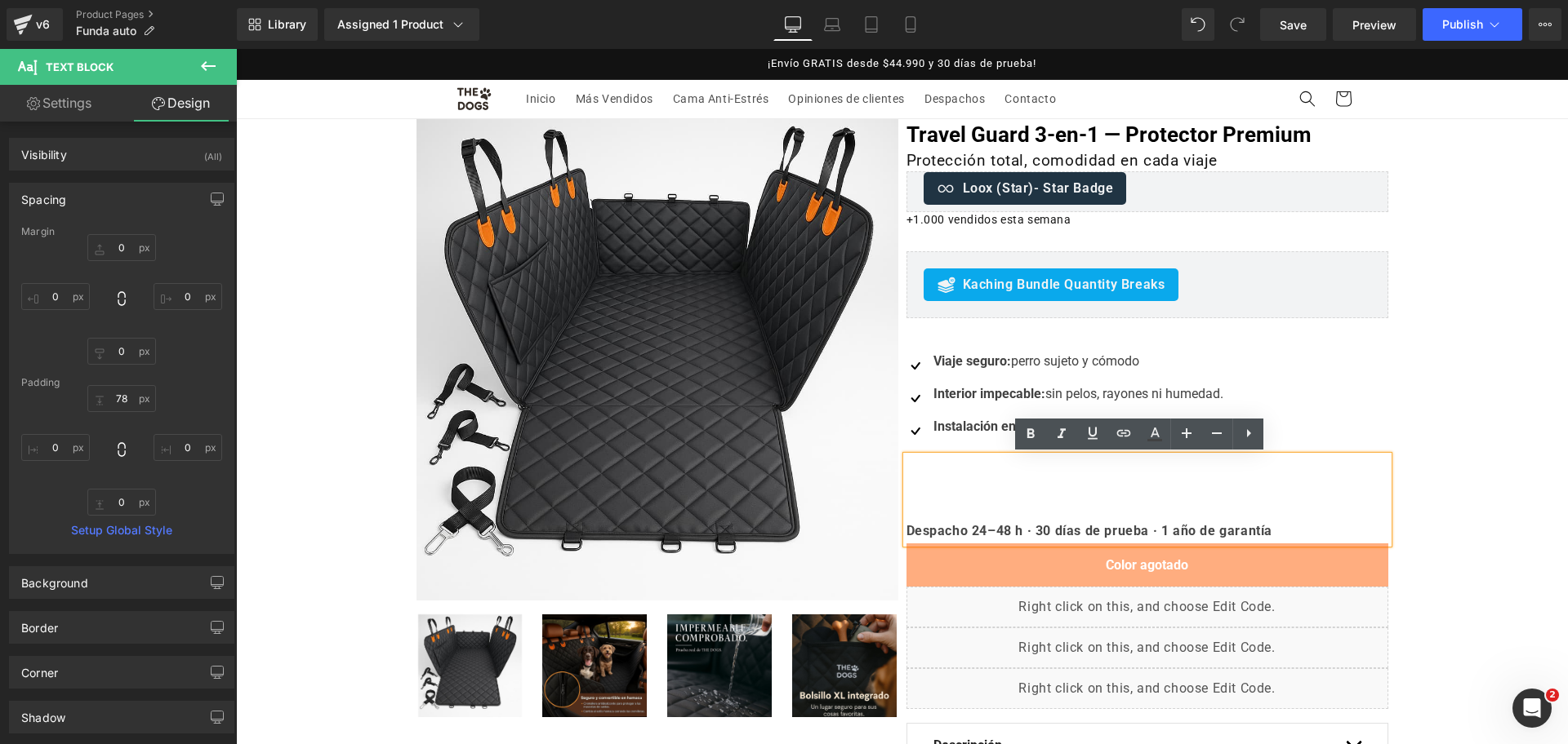
click at [1086, 530] on b "Despacho 24–48 h · 30 días de prueba · 1 año de garantía" at bounding box center [1089, 531] width 366 height 15
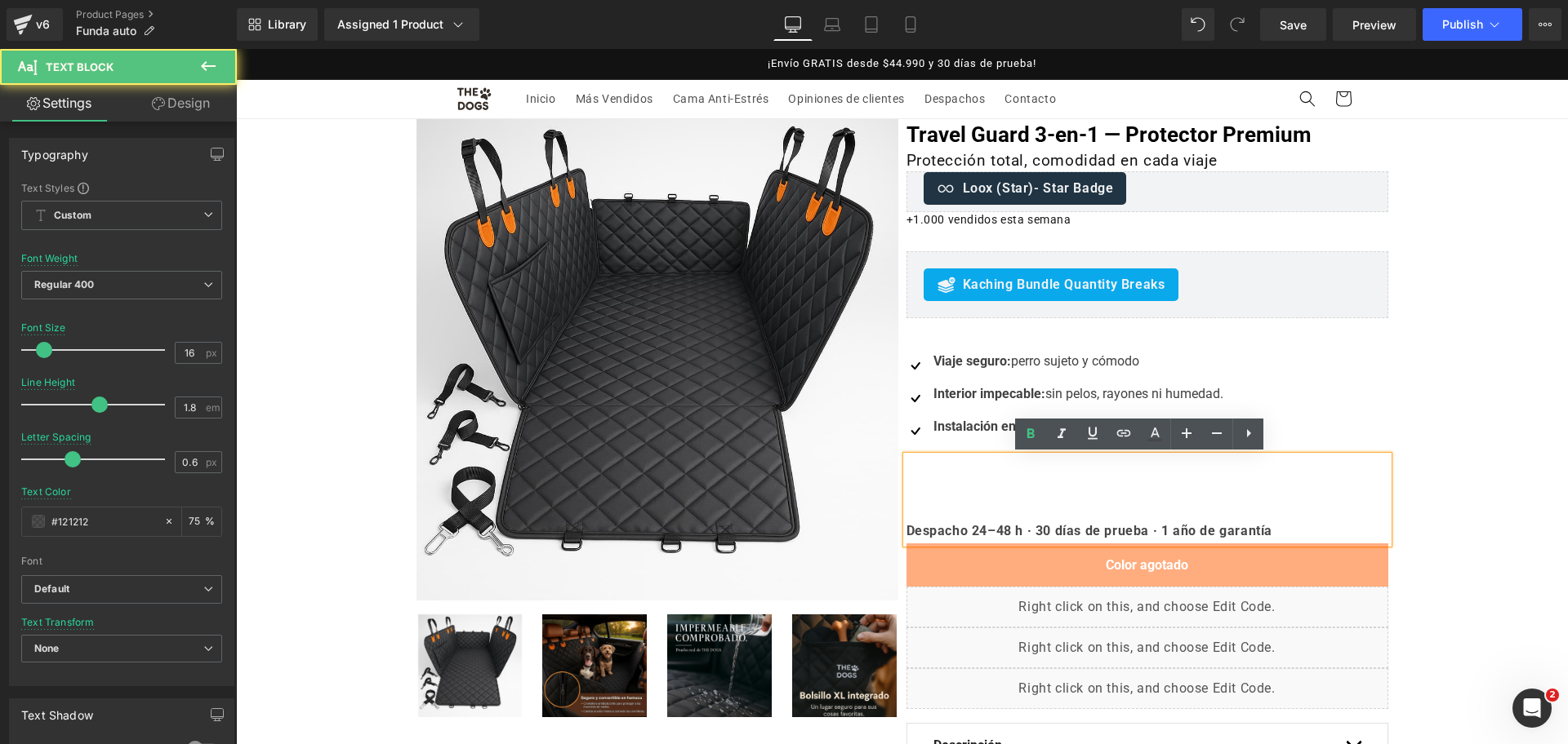
click at [1468, 517] on div "Oferta (P) Image ‹" at bounding box center [902, 509] width 1332 height 780
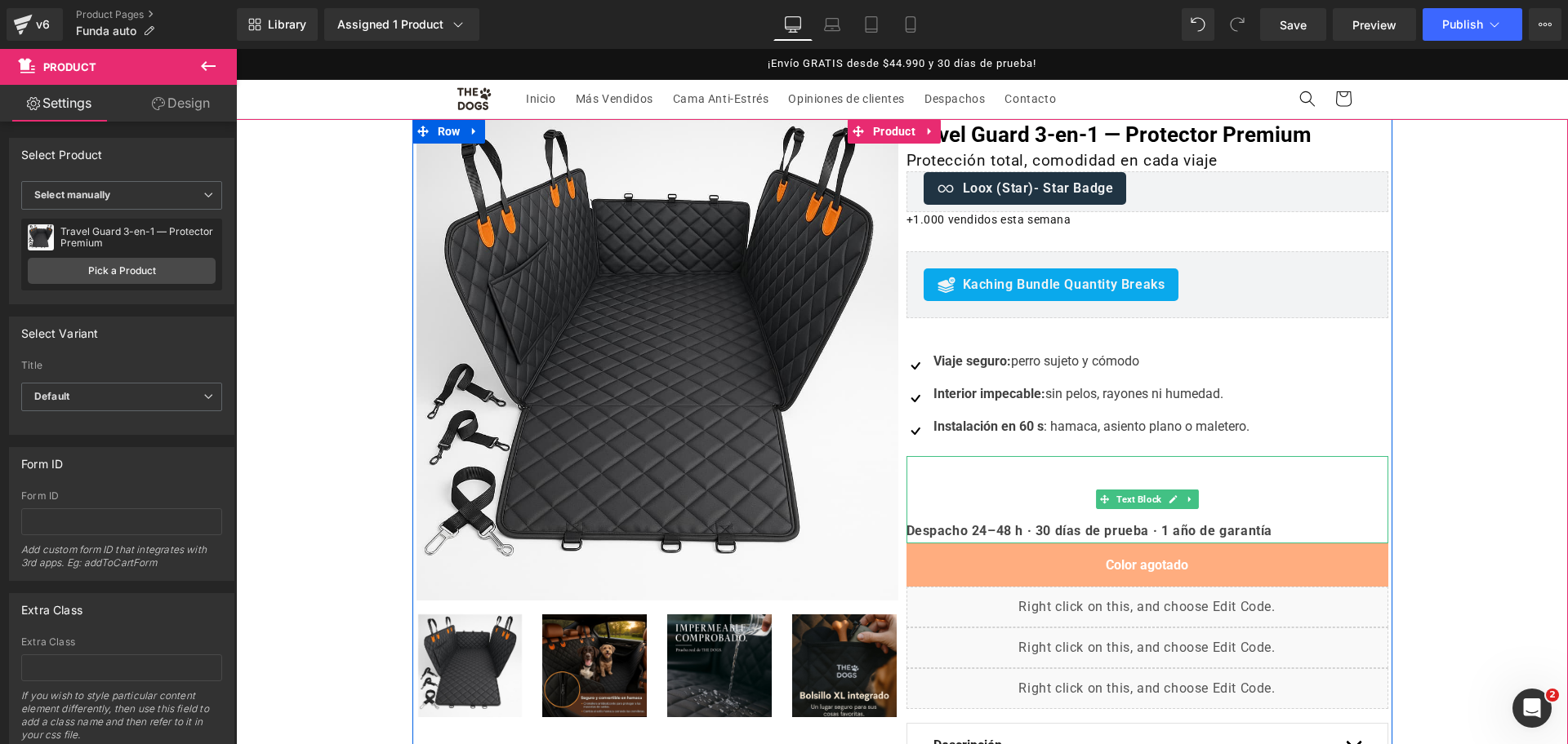
click at [1122, 542] on div at bounding box center [1147, 542] width 482 height 4
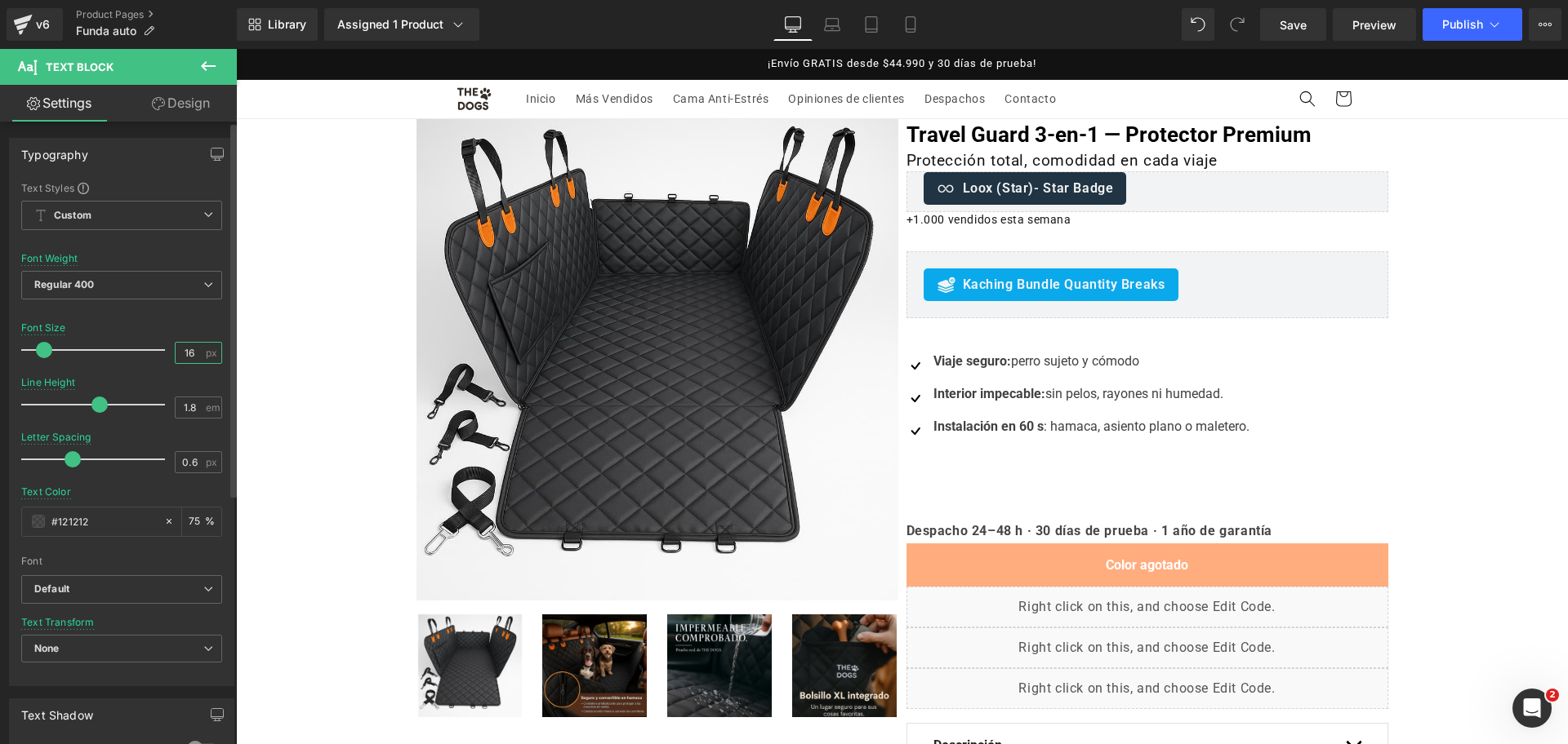
click at [189, 363] on input "16" at bounding box center [190, 353] width 29 height 20
type input "15"
click at [923, 11] on link "Mobile" at bounding box center [911, 24] width 39 height 33
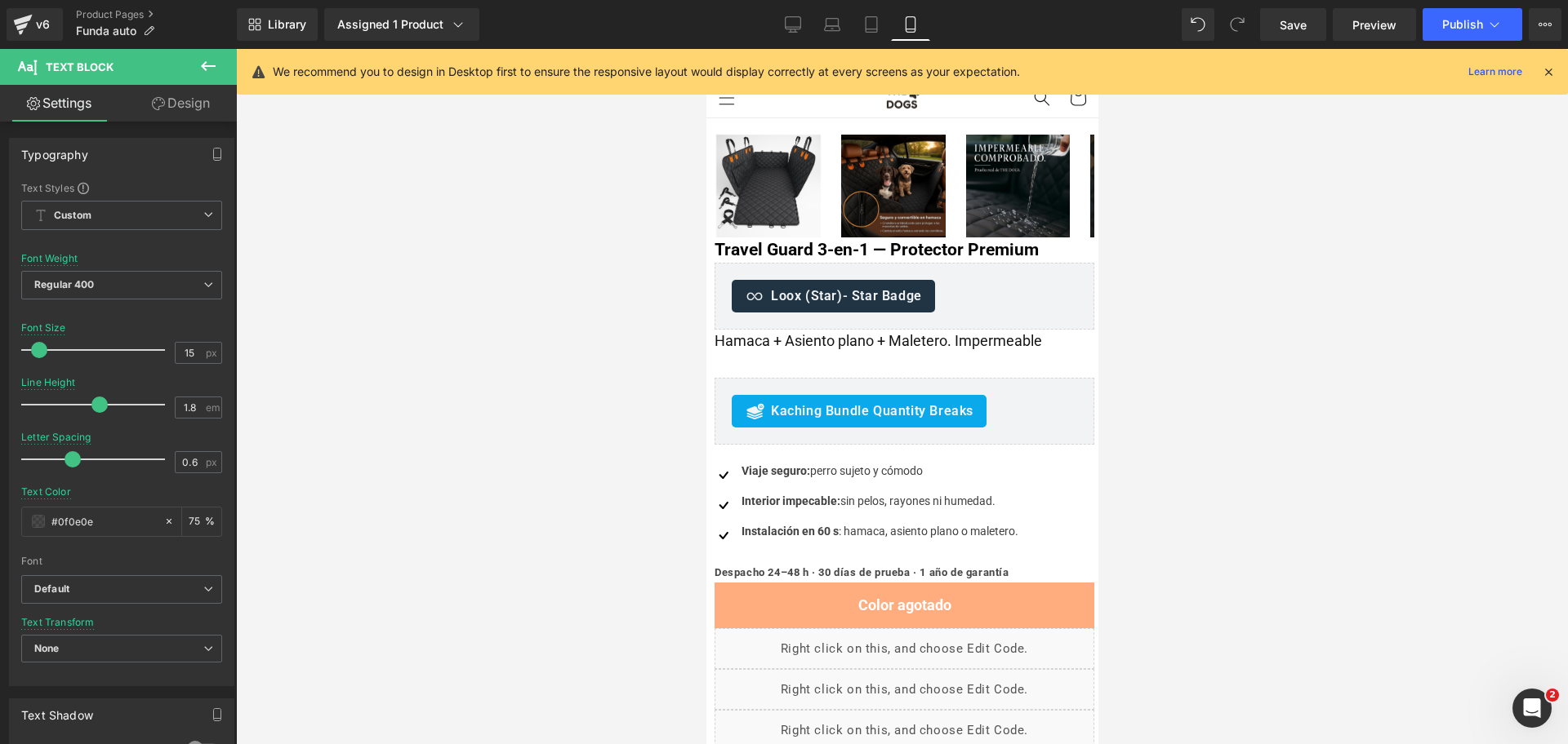
scroll to position [270, 0]
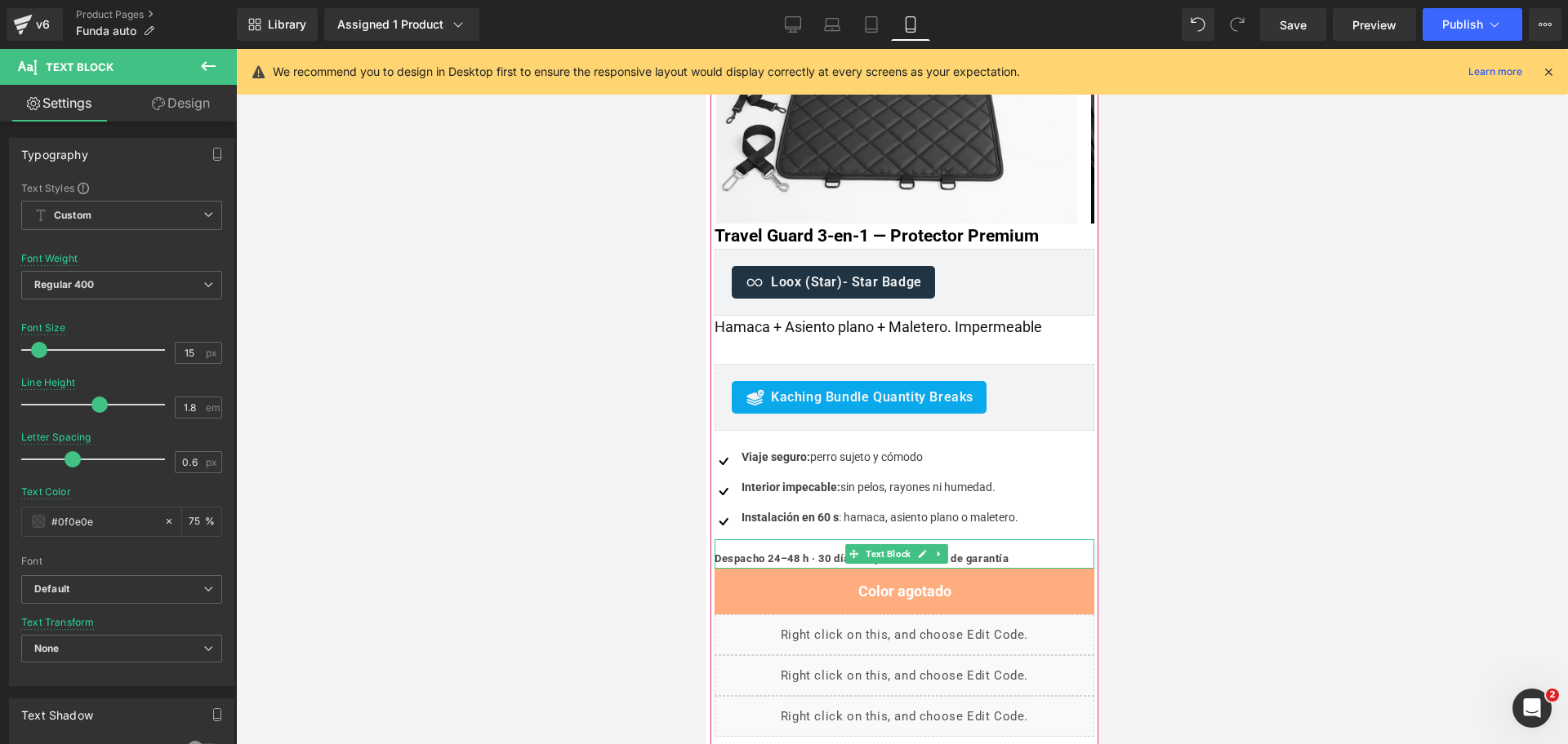
click at [808, 558] on b "Despacho 24–48 h · 30 días de prueba · 1 año de garantía" at bounding box center [861, 558] width 295 height 13
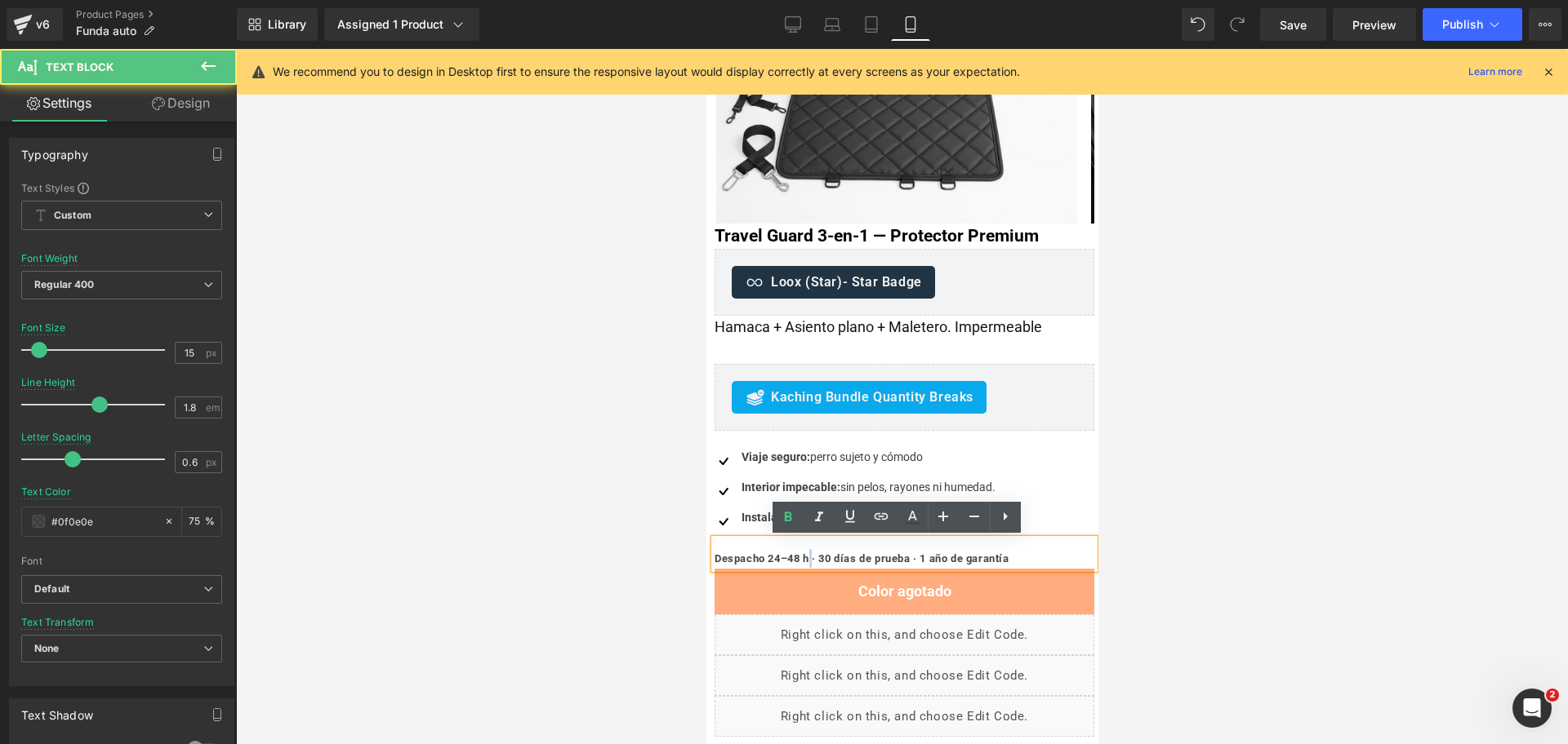
click at [808, 558] on b "Despacho 24–48 h · 30 días de prueba · 1 año de garantía" at bounding box center [861, 558] width 295 height 13
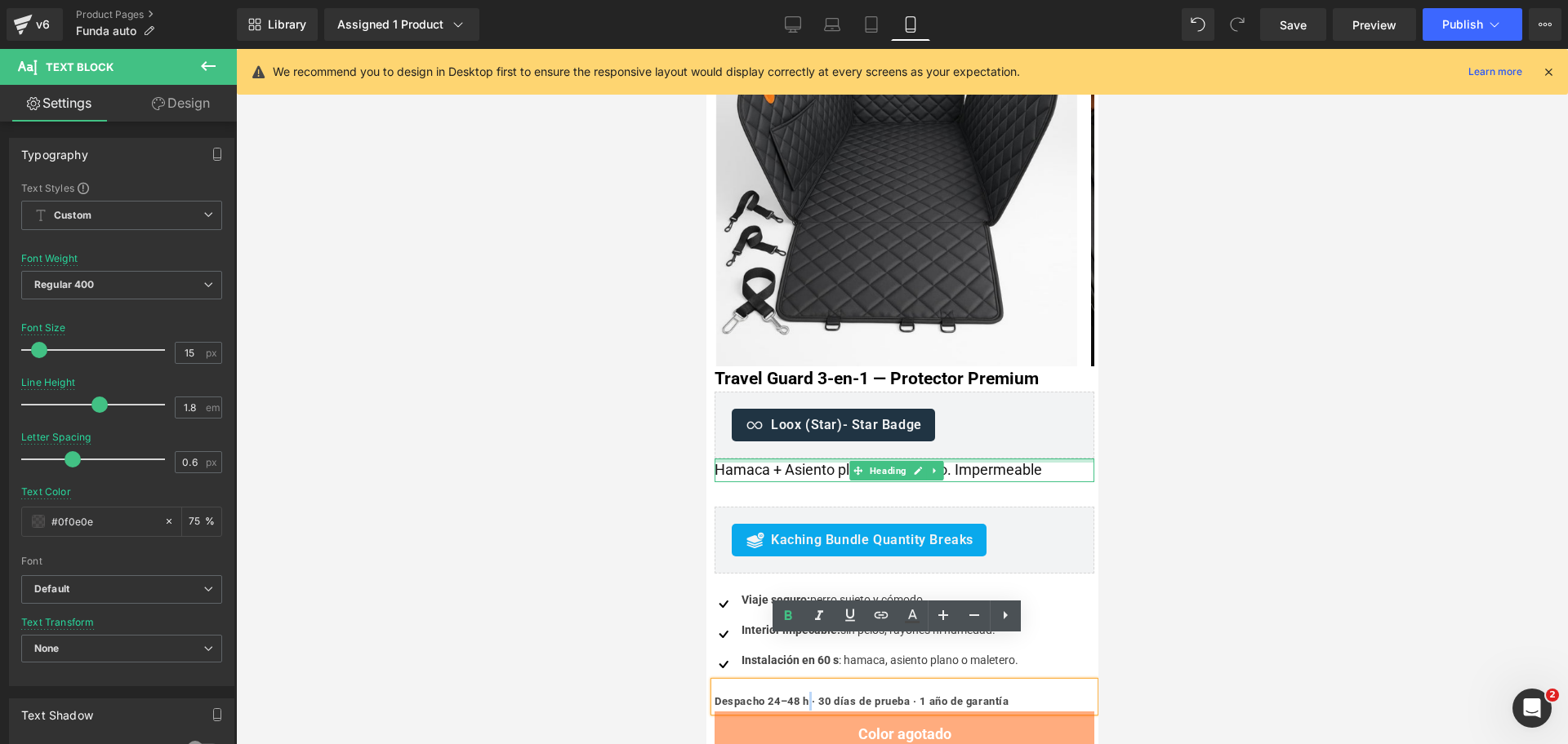
scroll to position [0, 0]
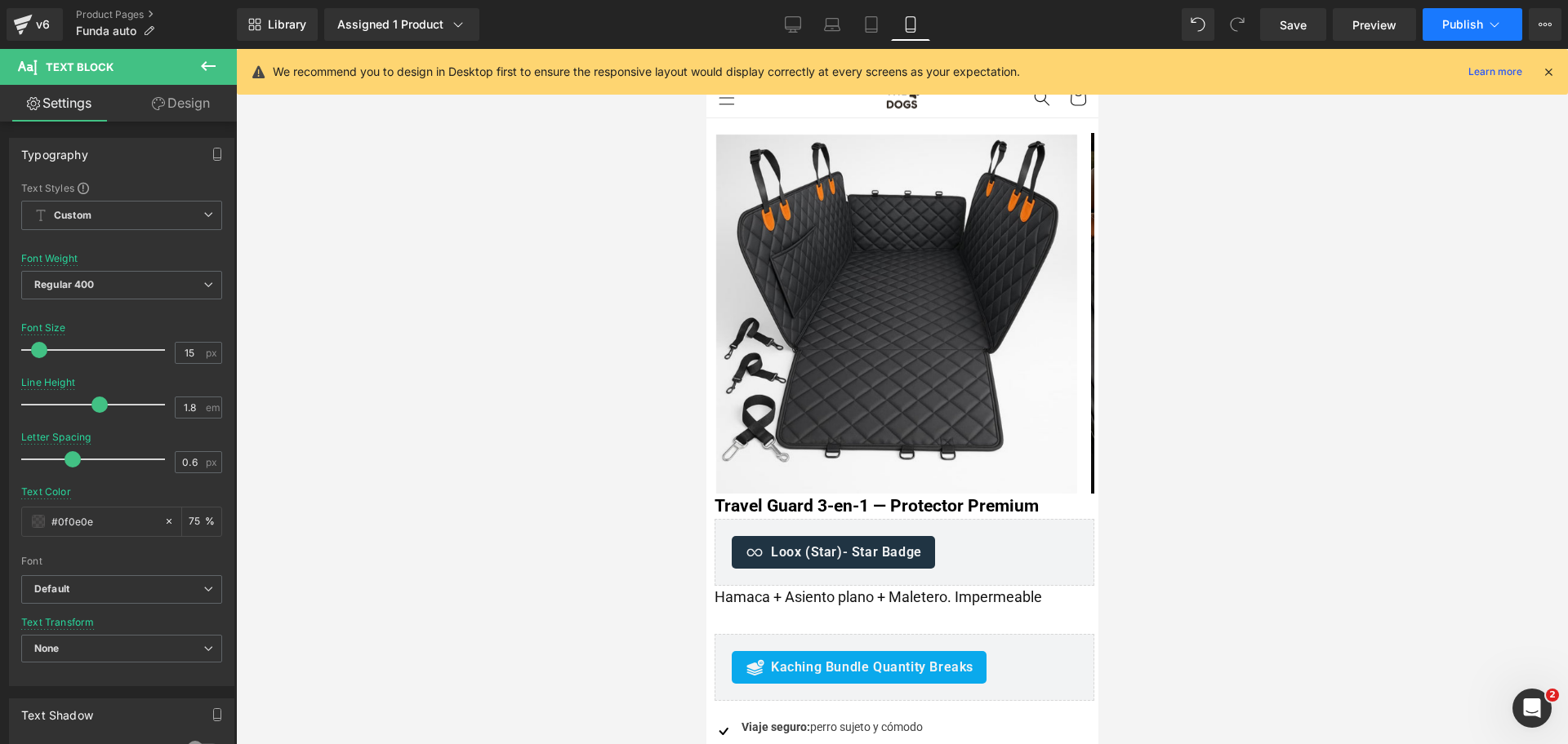
click at [1440, 24] on button "Publish" at bounding box center [1473, 24] width 100 height 33
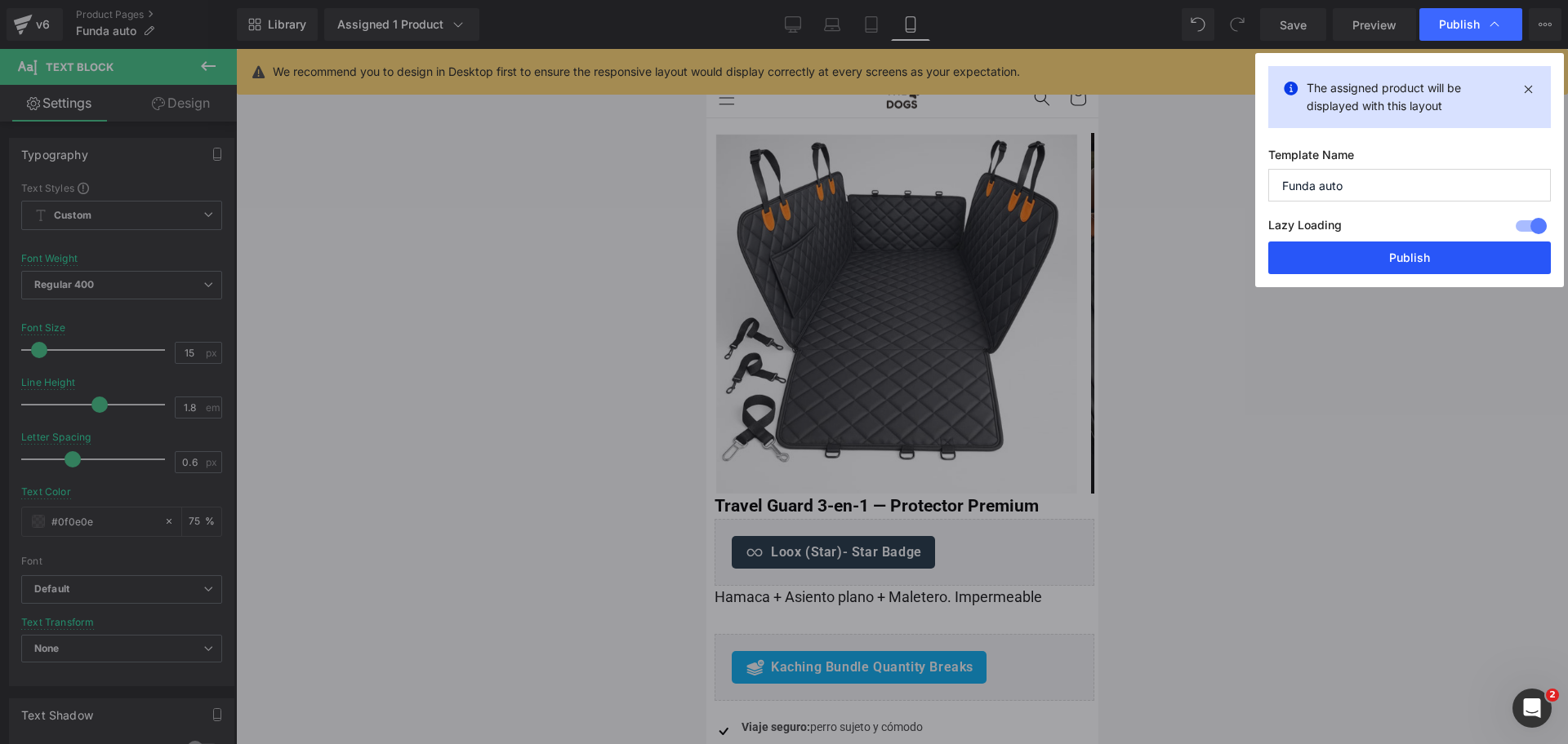
click at [1441, 247] on button "Publish" at bounding box center [1409, 257] width 283 height 33
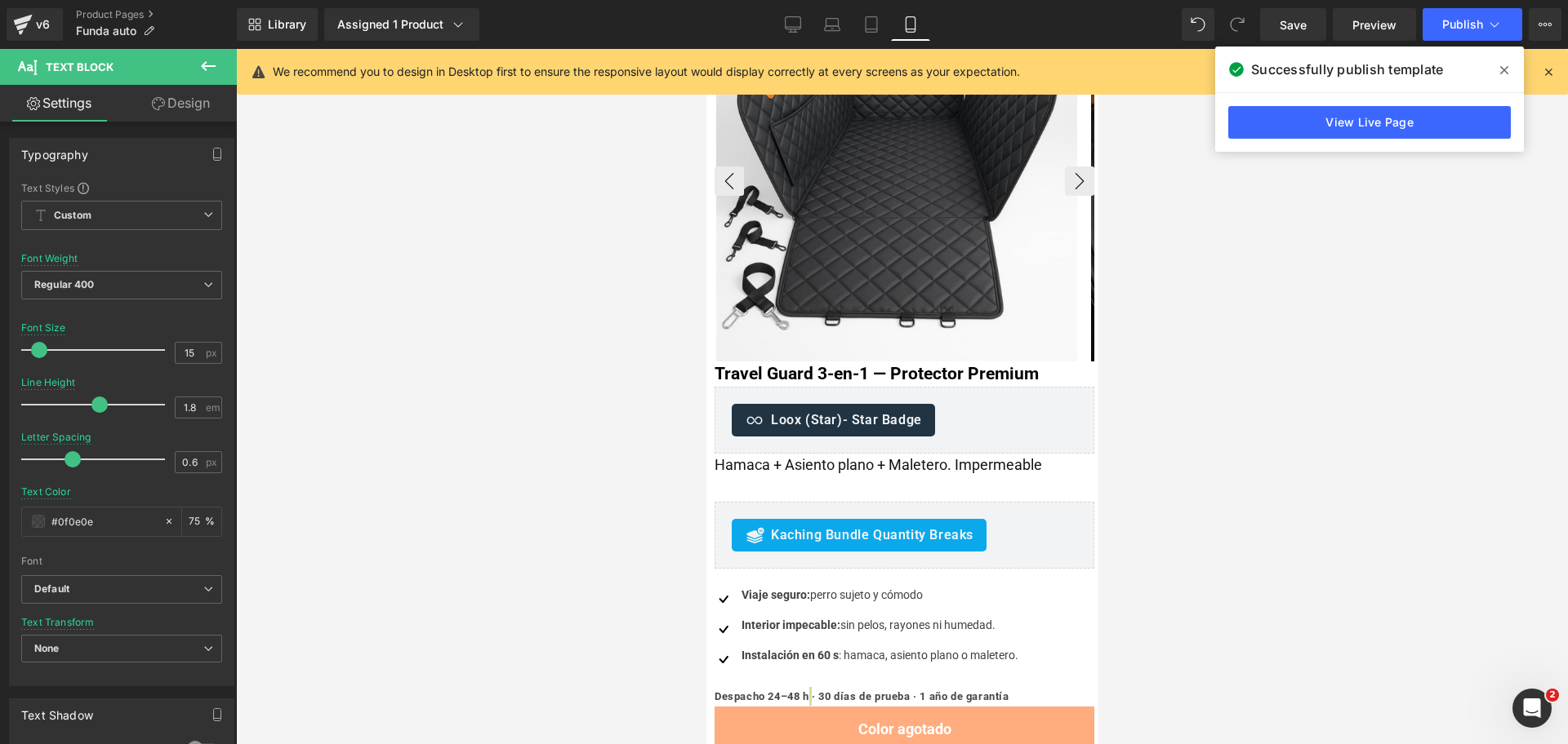
scroll to position [306, 0]
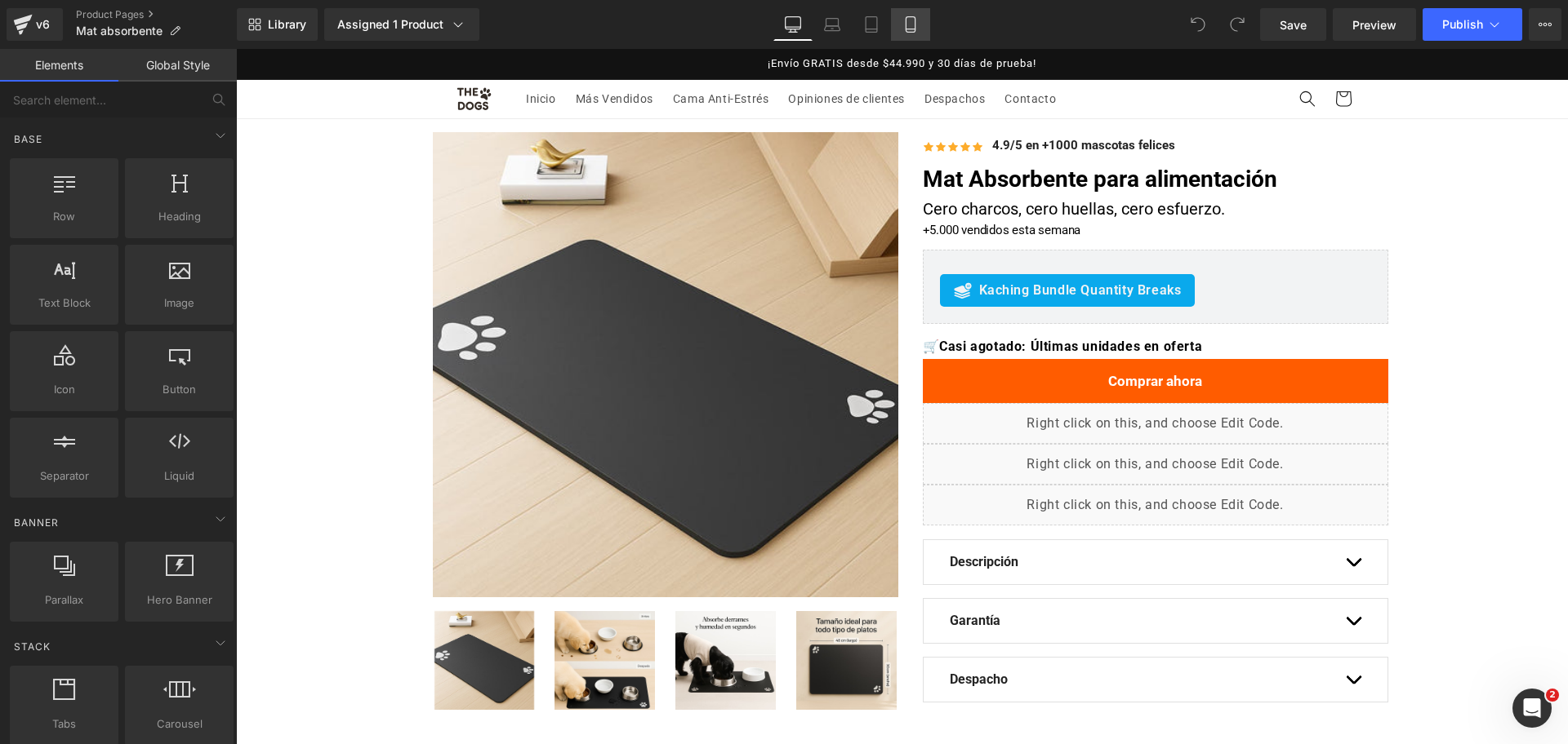
click at [903, 28] on icon at bounding box center [910, 24] width 16 height 16
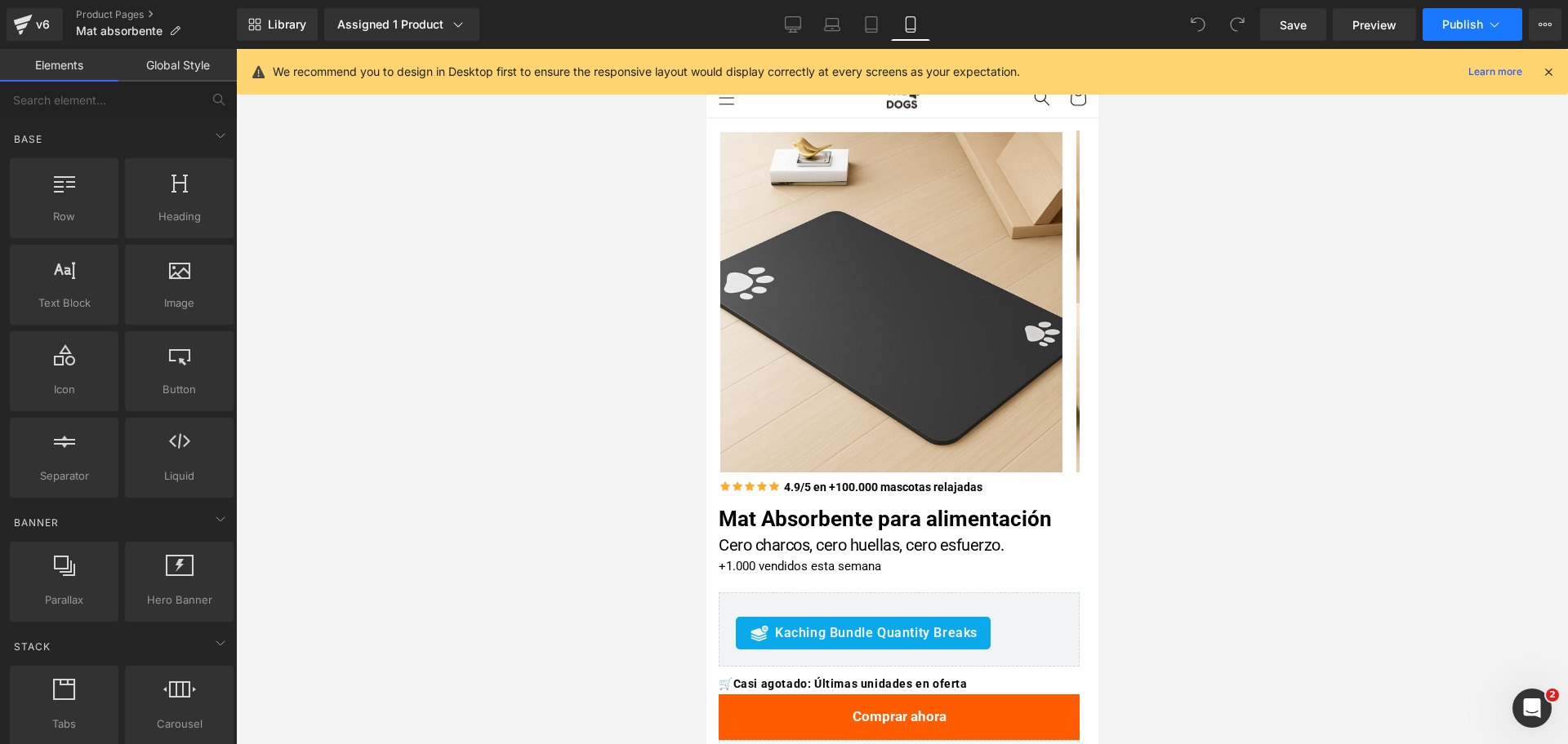
click at [1472, 11] on button "Publish" at bounding box center [1473, 24] width 100 height 33
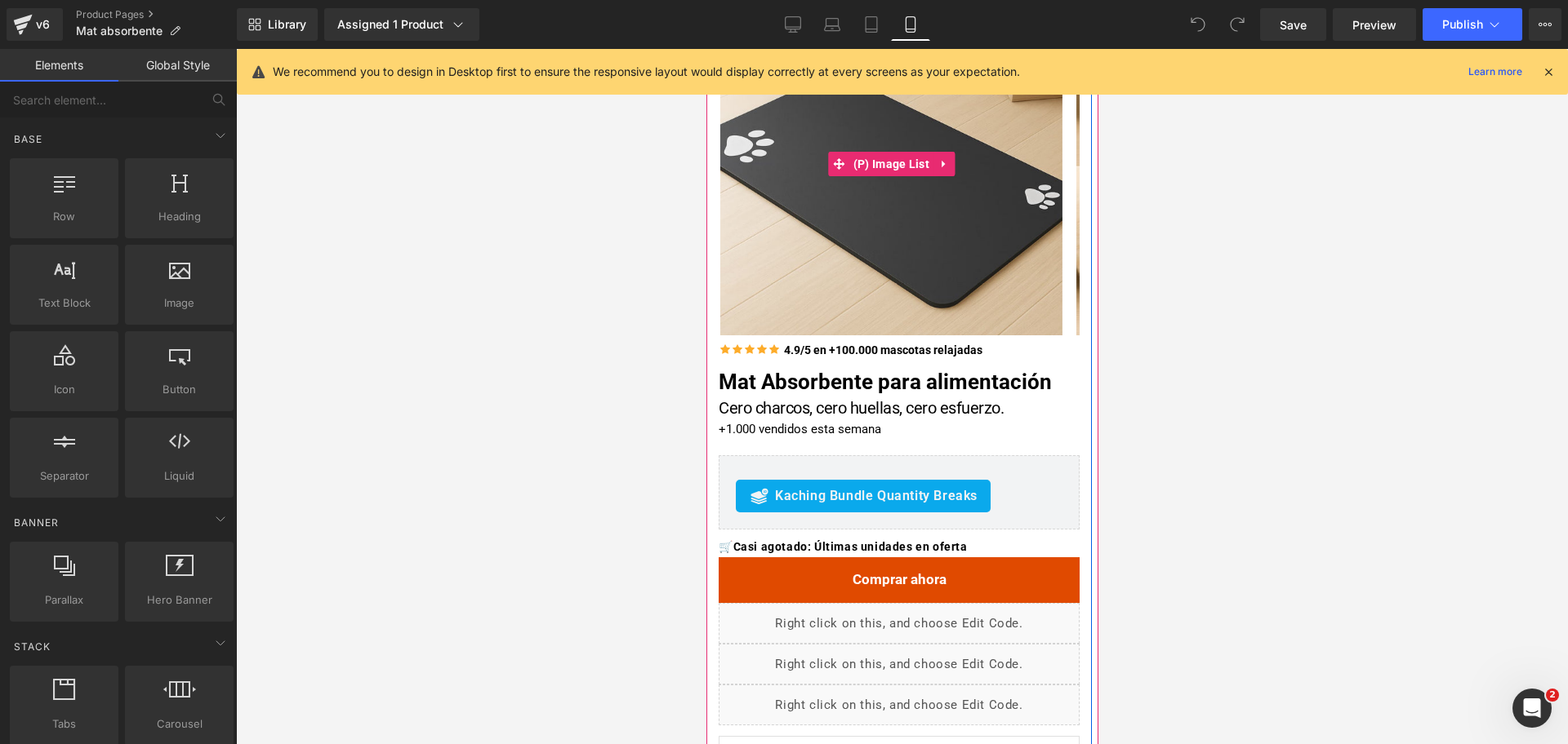
scroll to position [306, 0]
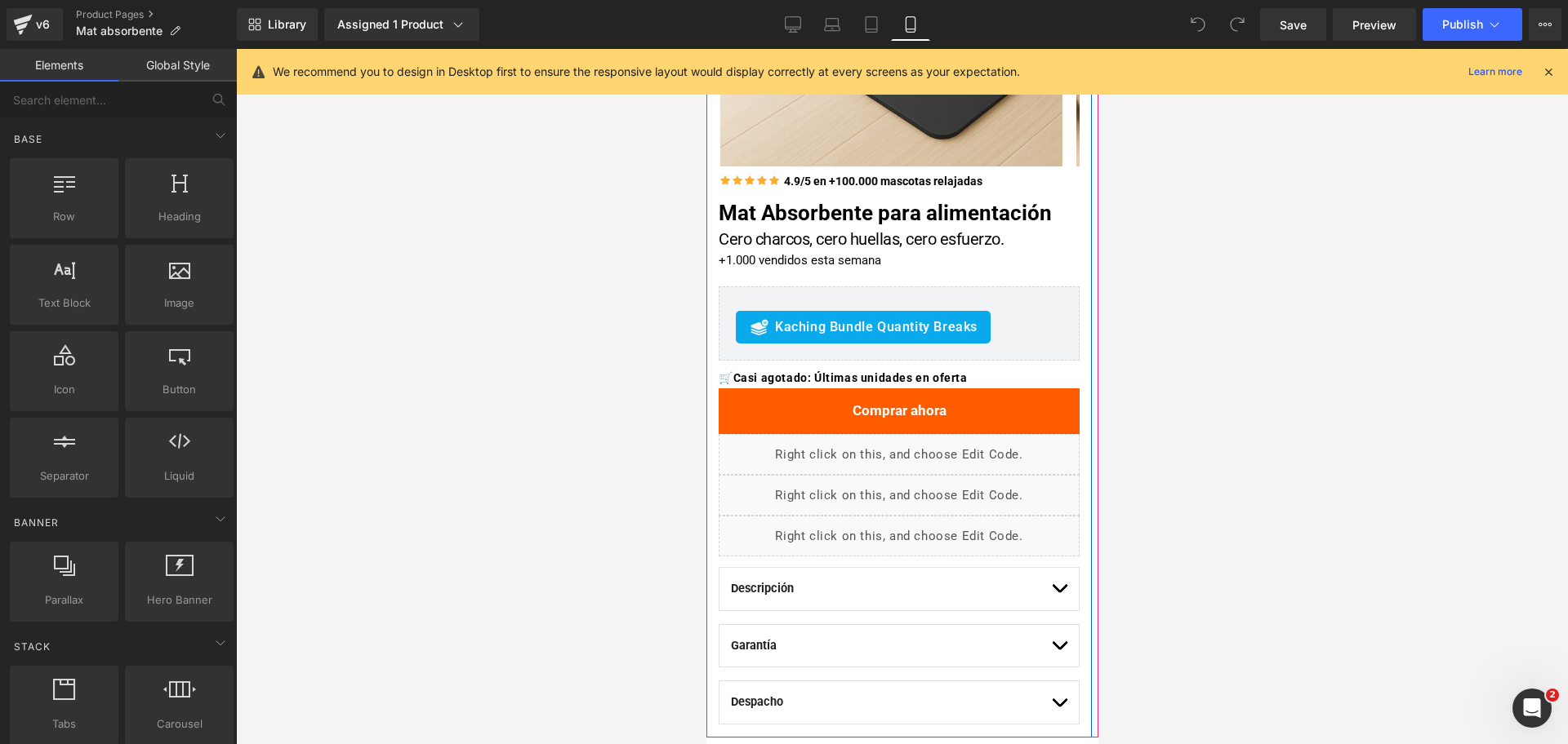
click at [846, 380] on div "🛒 Casi agotado: Últimas unidades en oferta Text Block" at bounding box center [899, 375] width 361 height 28
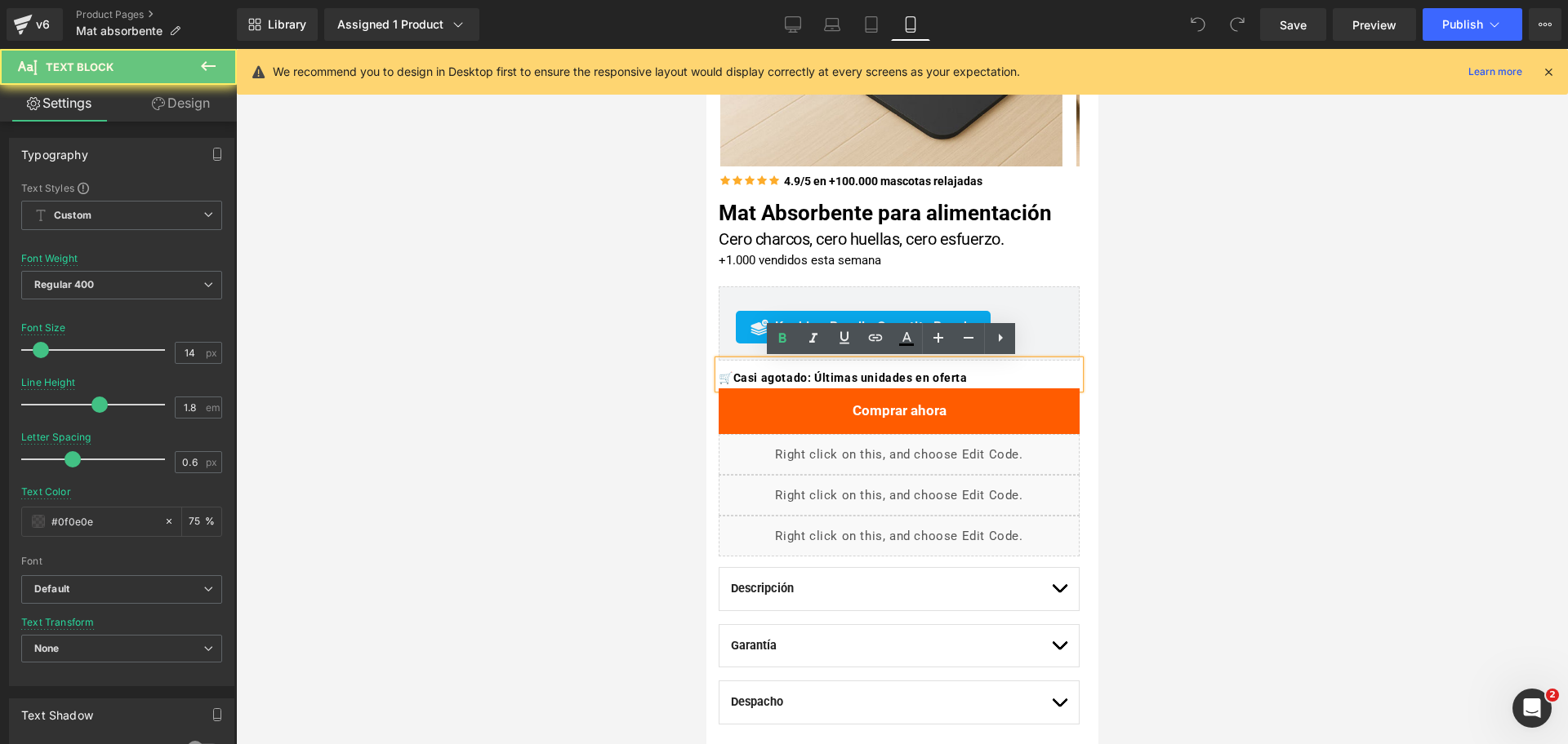
click at [848, 380] on span "Casi agotado: Últimas unidades en oferta" at bounding box center [850, 377] width 235 height 13
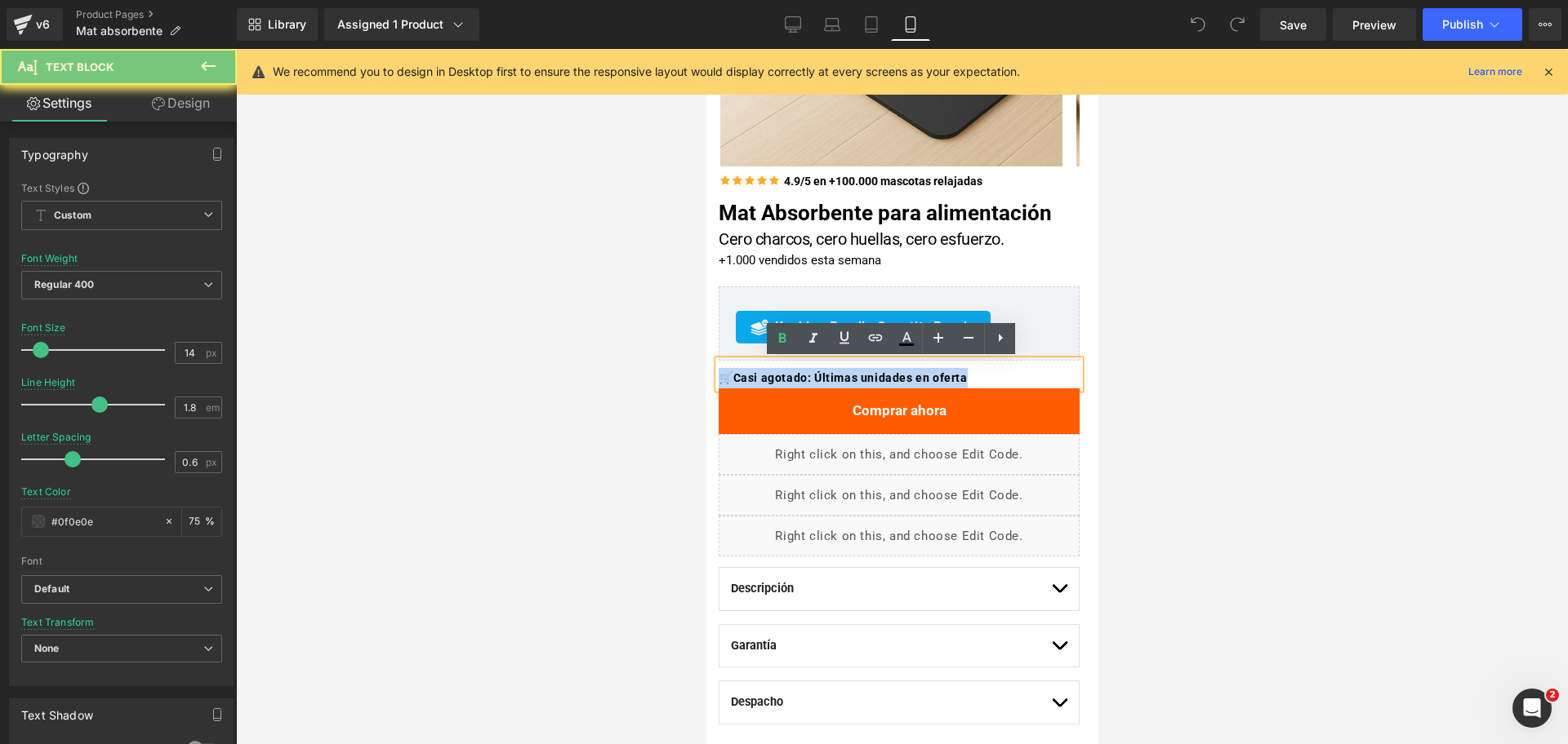
click at [848, 380] on span "Casi agotado: Últimas unidades en oferta" at bounding box center [850, 377] width 235 height 13
click at [849, 380] on span "Casi agotado: Últimas unidades en oferta" at bounding box center [850, 377] width 235 height 13
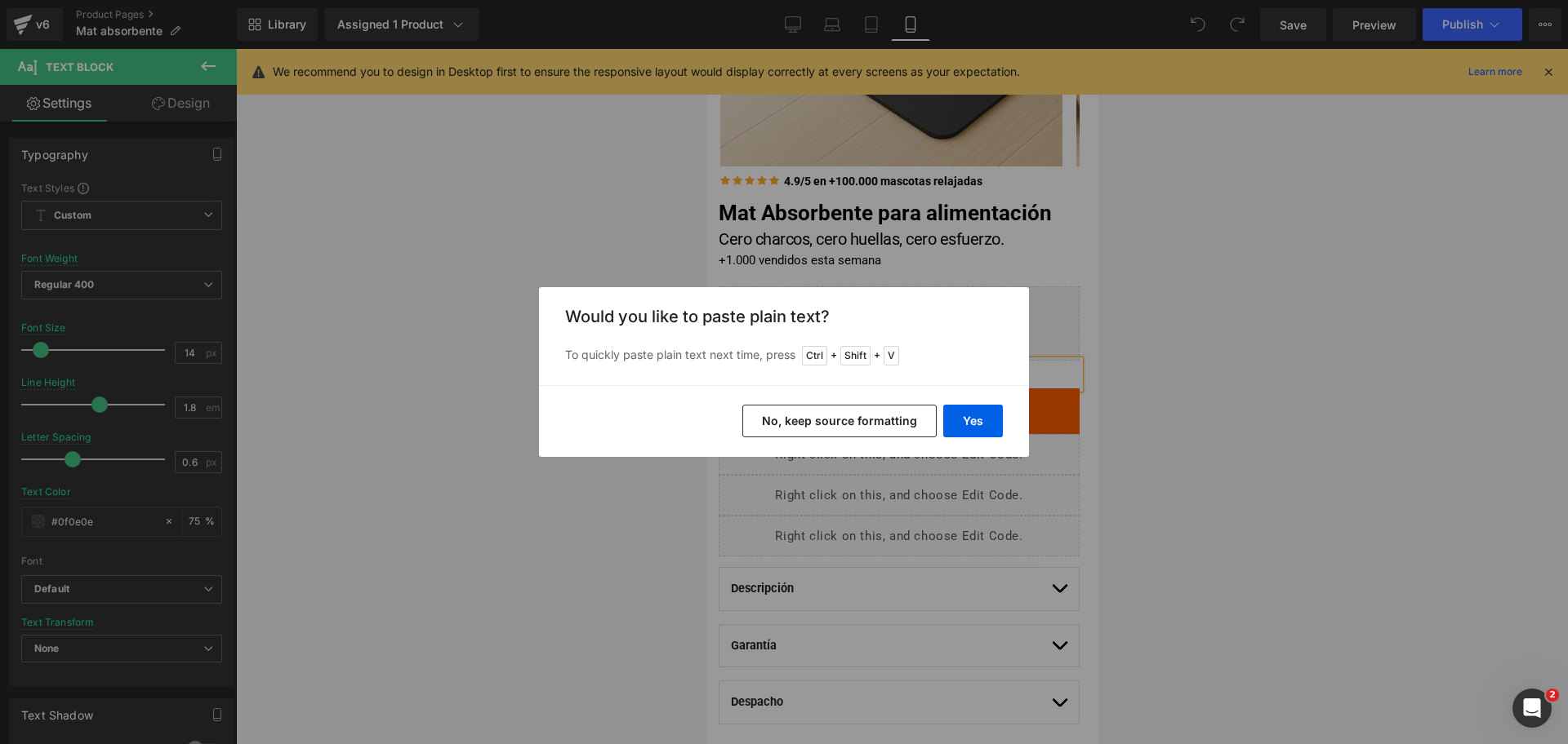
click at [853, 415] on button "No, keep source formatting" at bounding box center [840, 421] width 194 height 33
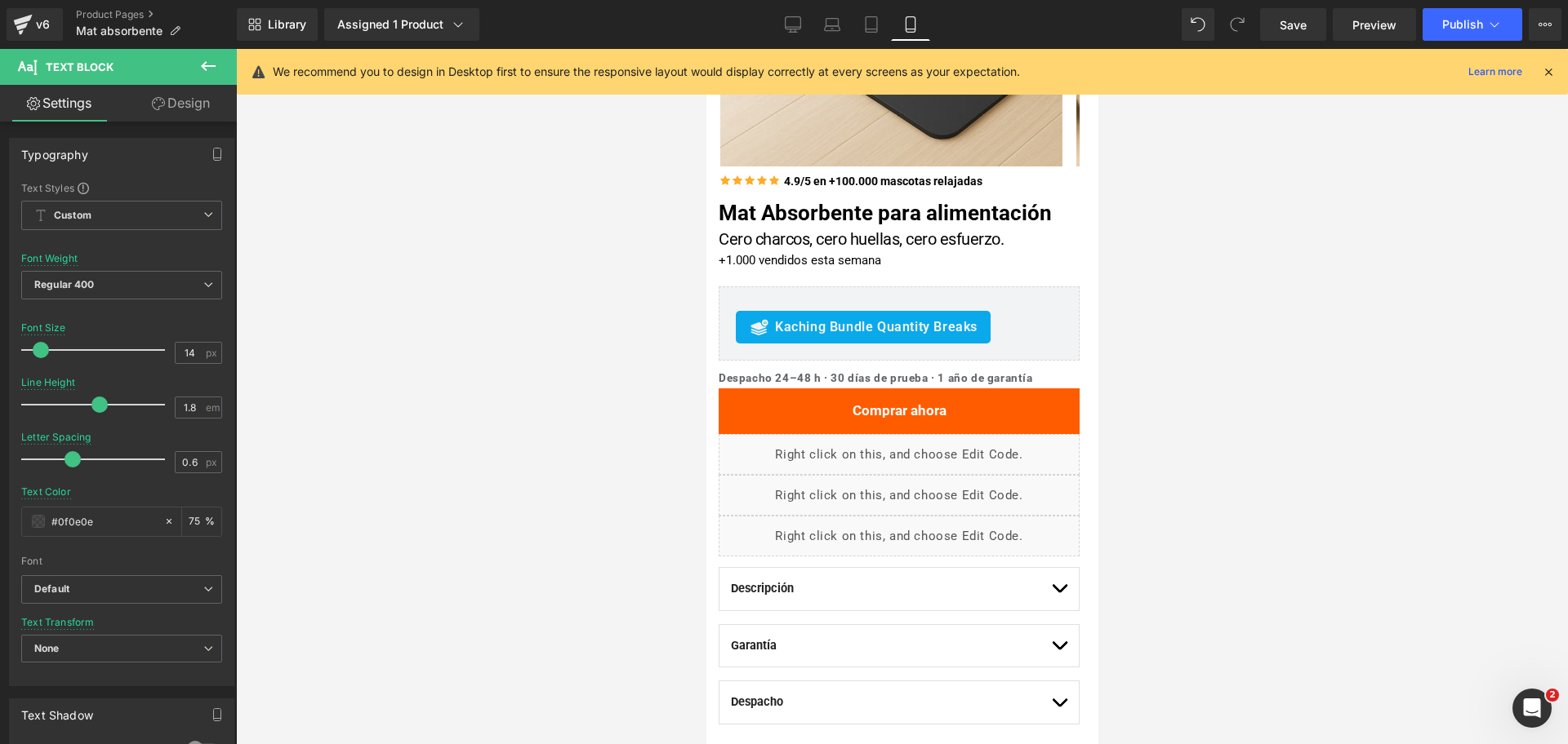
click at [1336, 376] on div at bounding box center [902, 396] width 1332 height 695
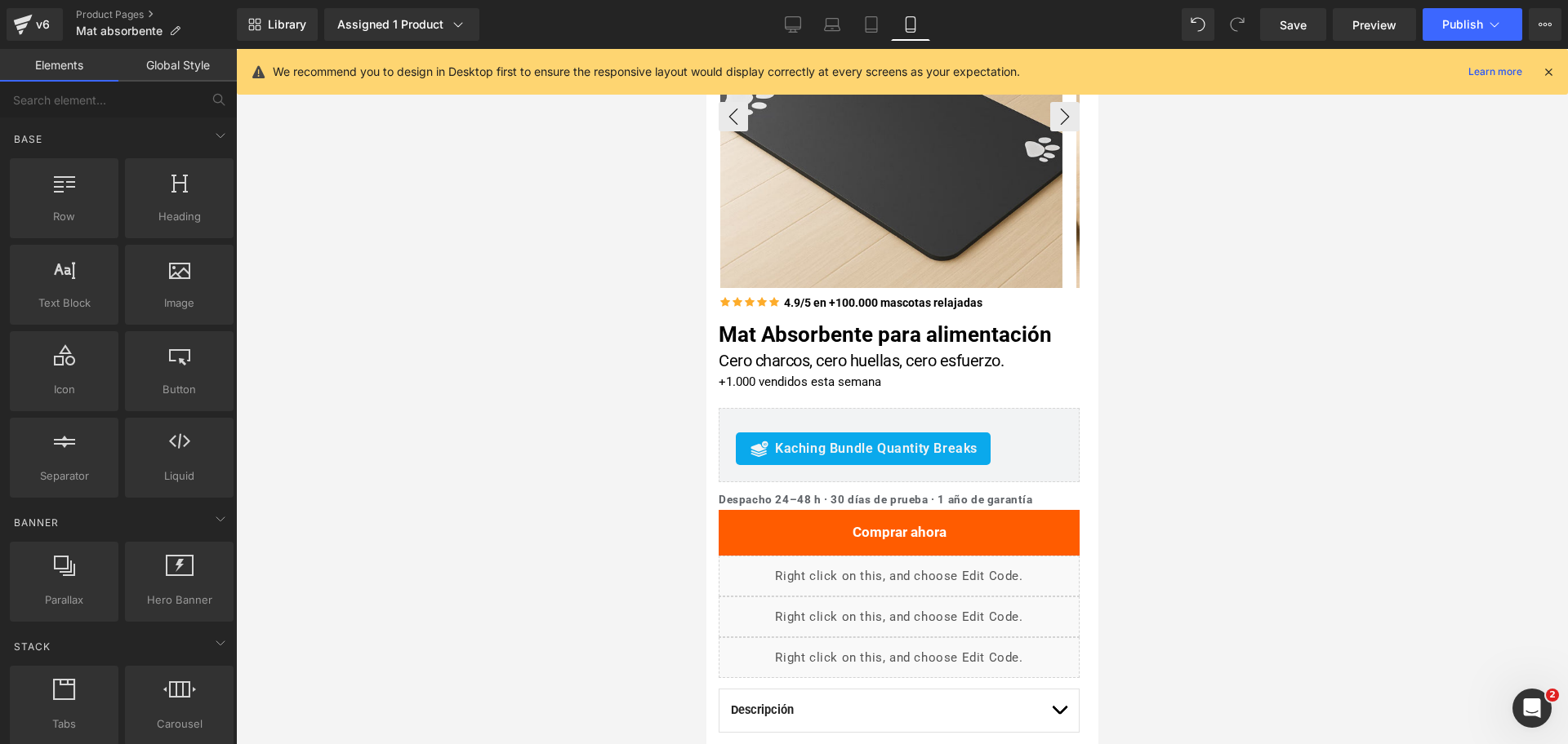
scroll to position [0, 0]
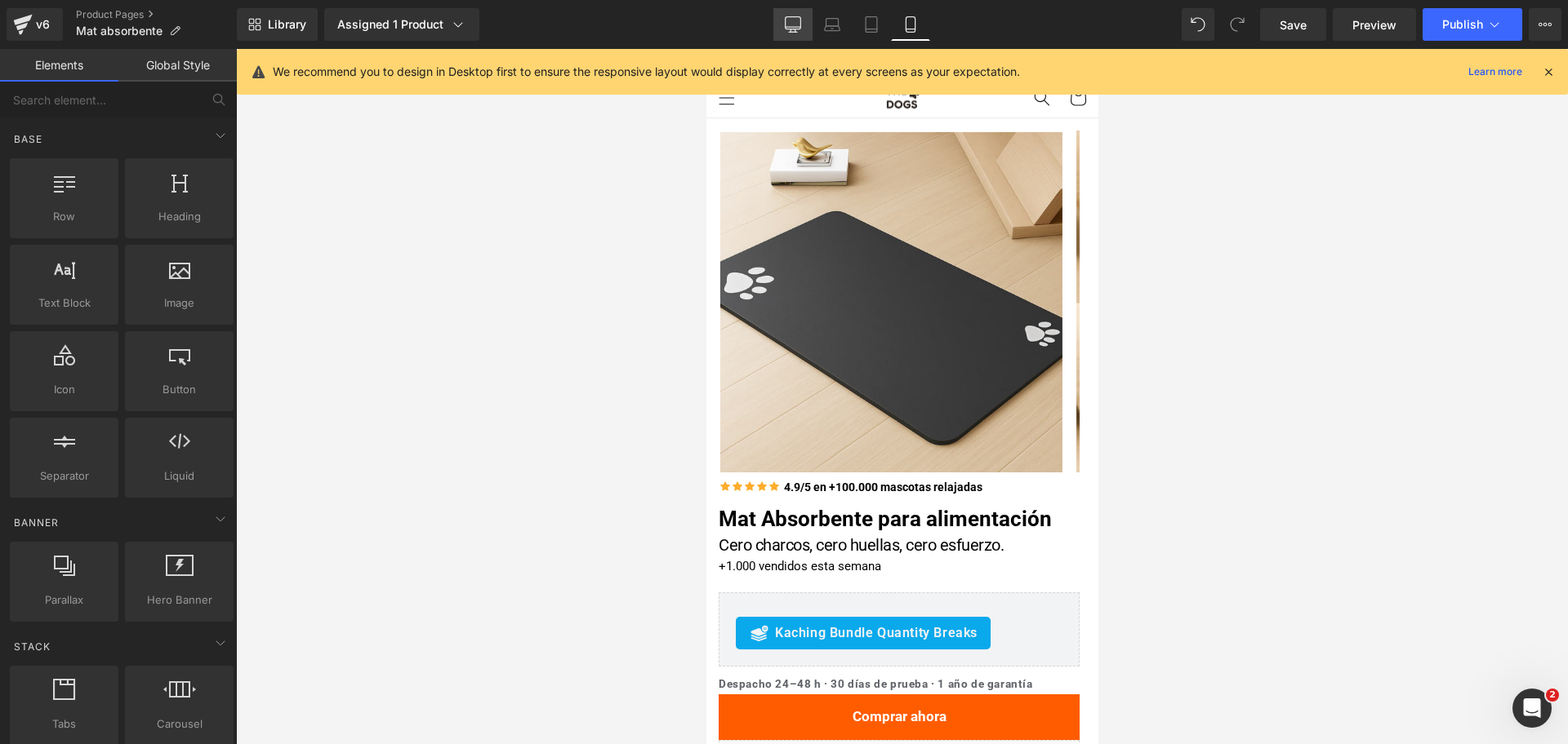
click at [798, 14] on link "Desktop" at bounding box center [792, 24] width 39 height 33
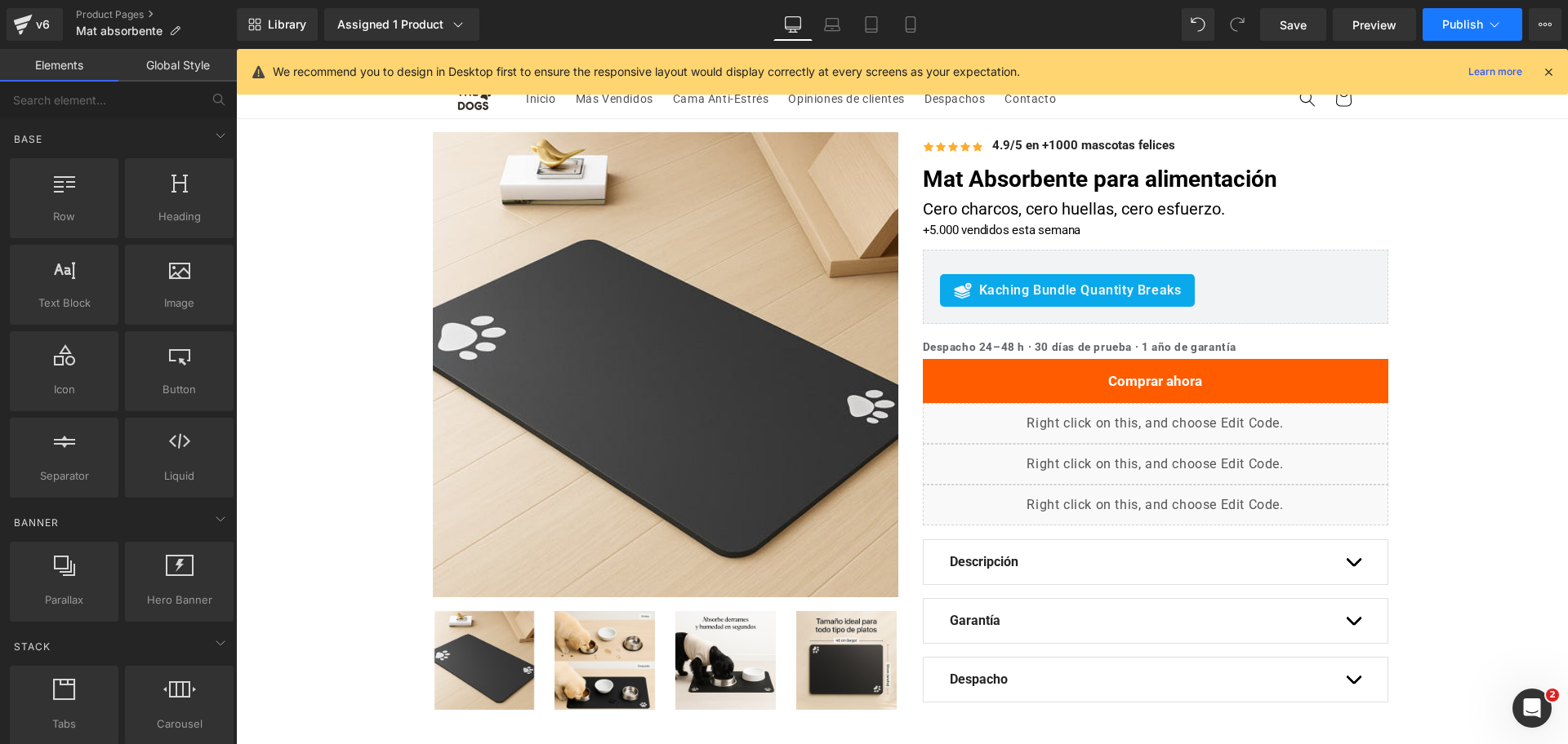
click at [1498, 28] on icon at bounding box center [1494, 24] width 16 height 16
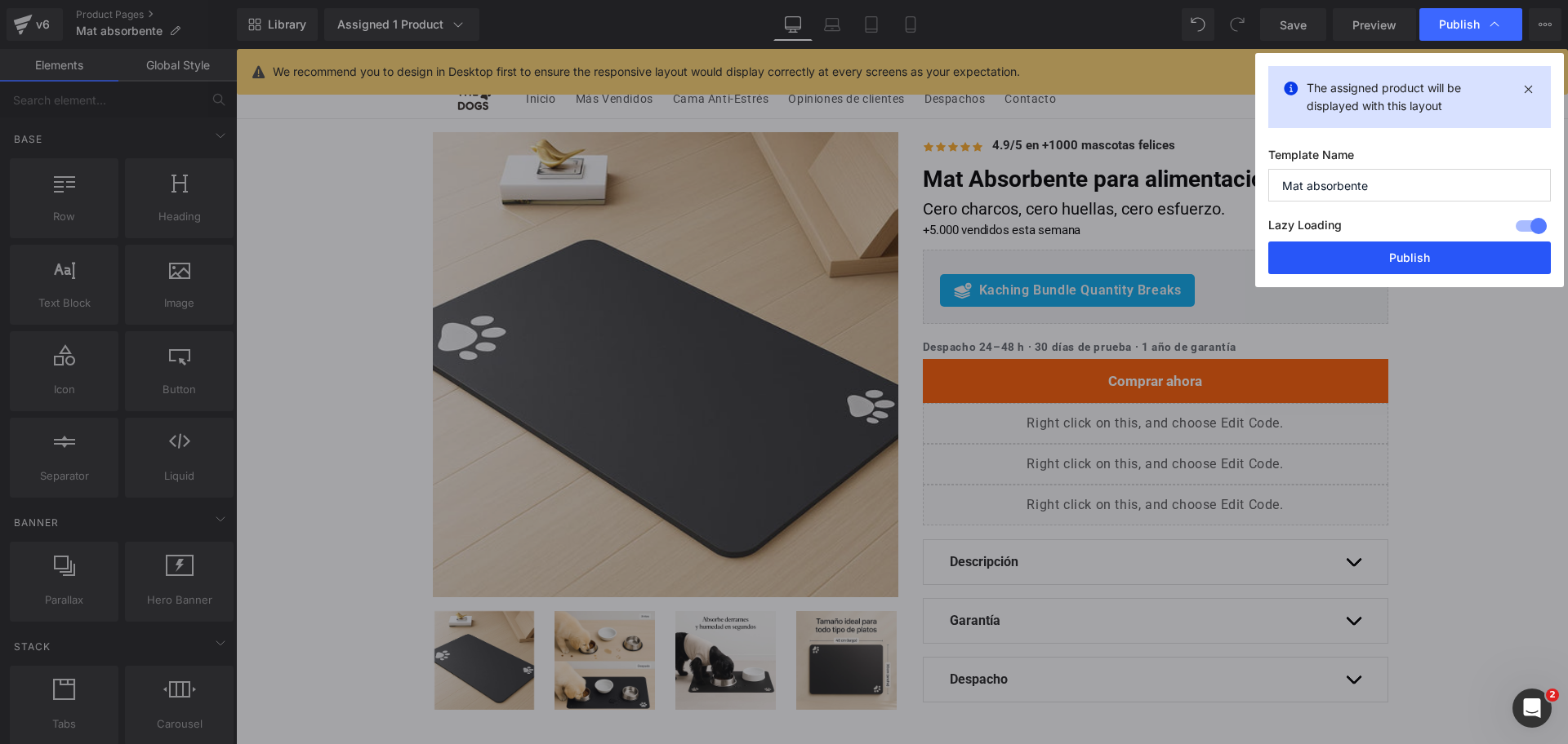
click at [1422, 242] on button "Publish" at bounding box center [1409, 257] width 283 height 33
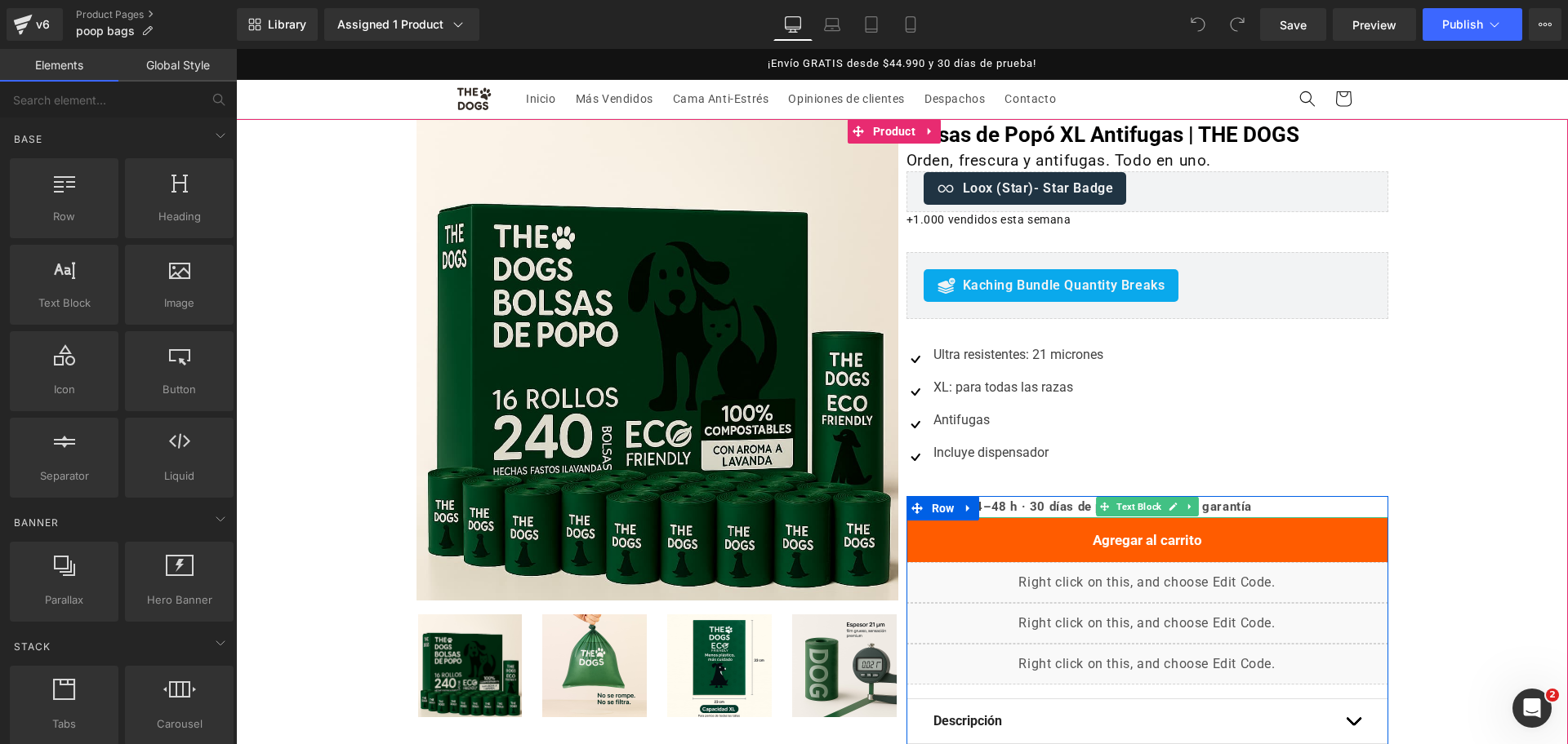
click at [996, 504] on b "Despacho 24–48 h · 30 días de prueba · 1 año de garantía" at bounding box center [1079, 506] width 346 height 14
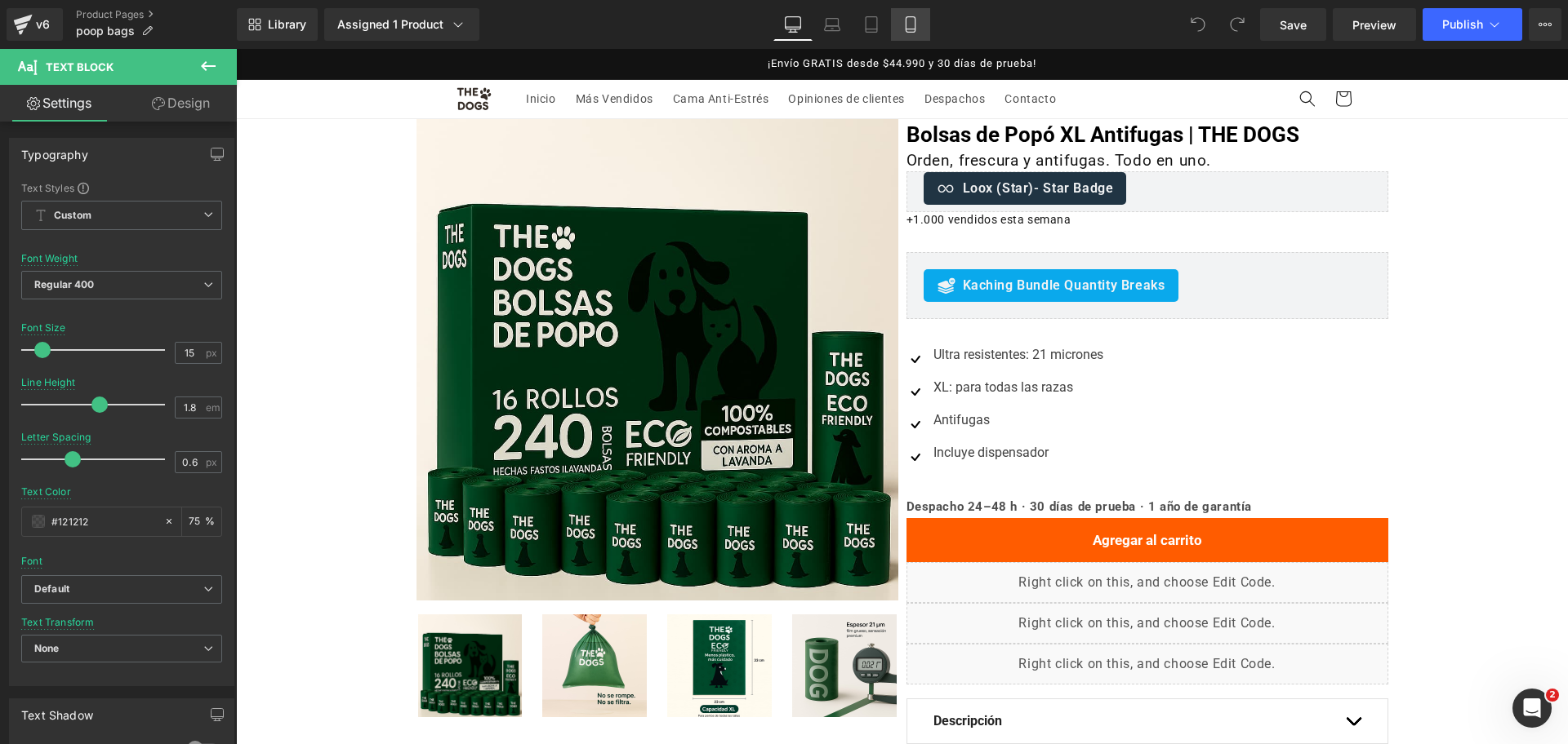
click at [920, 28] on link "Mobile" at bounding box center [911, 24] width 39 height 33
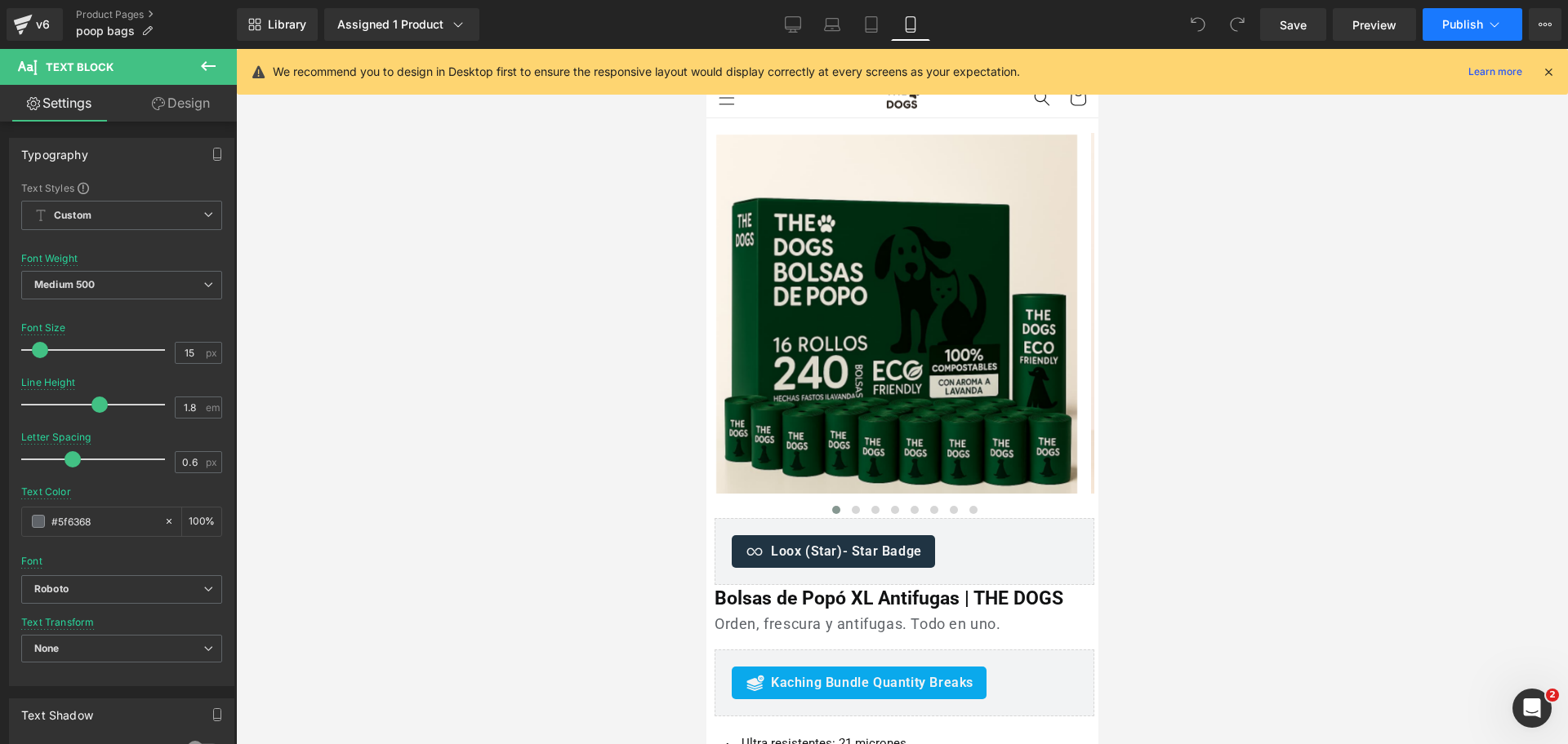
click at [1506, 23] on button "Publish" at bounding box center [1473, 24] width 100 height 33
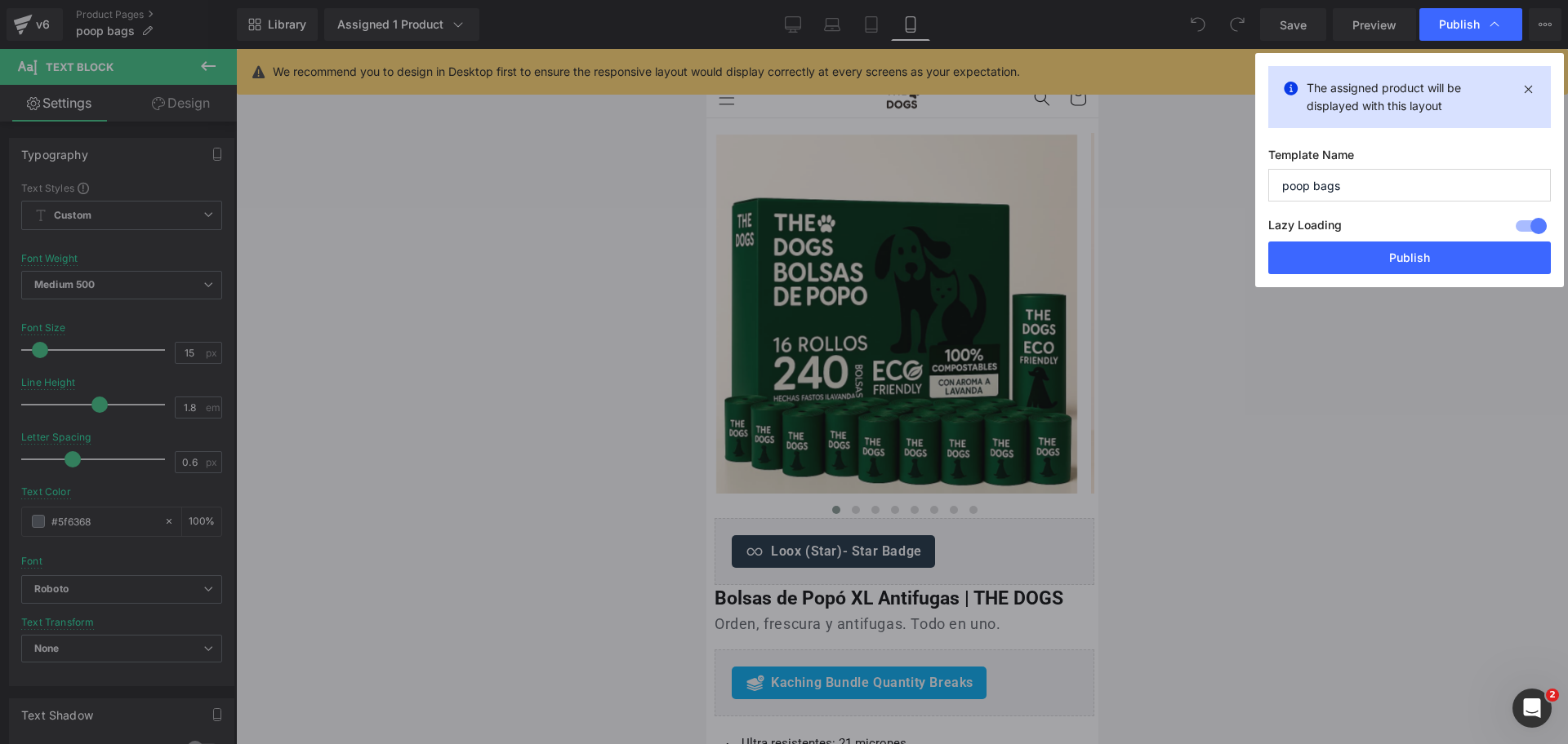
click at [1404, 261] on button "Publish" at bounding box center [1409, 257] width 283 height 33
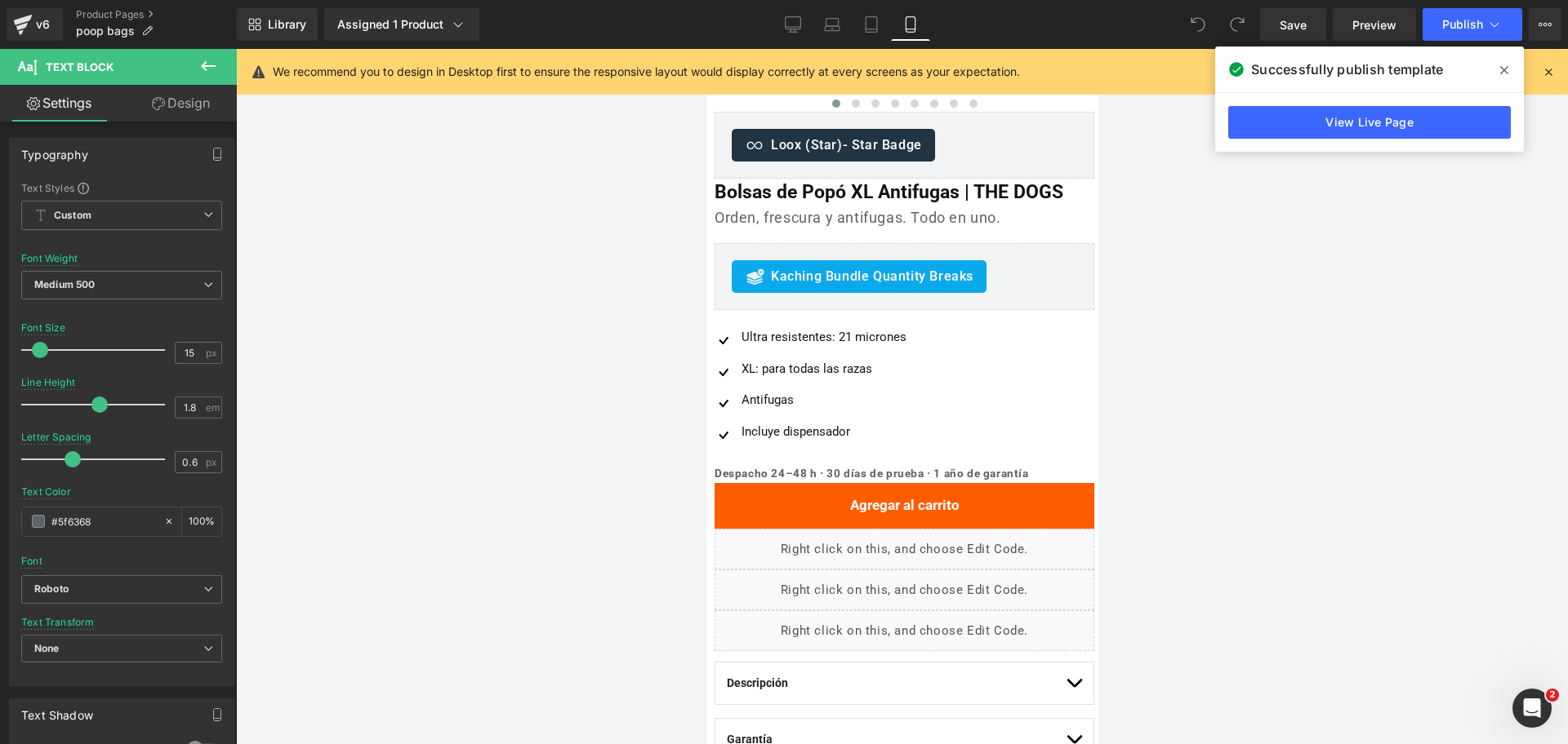
scroll to position [408, 0]
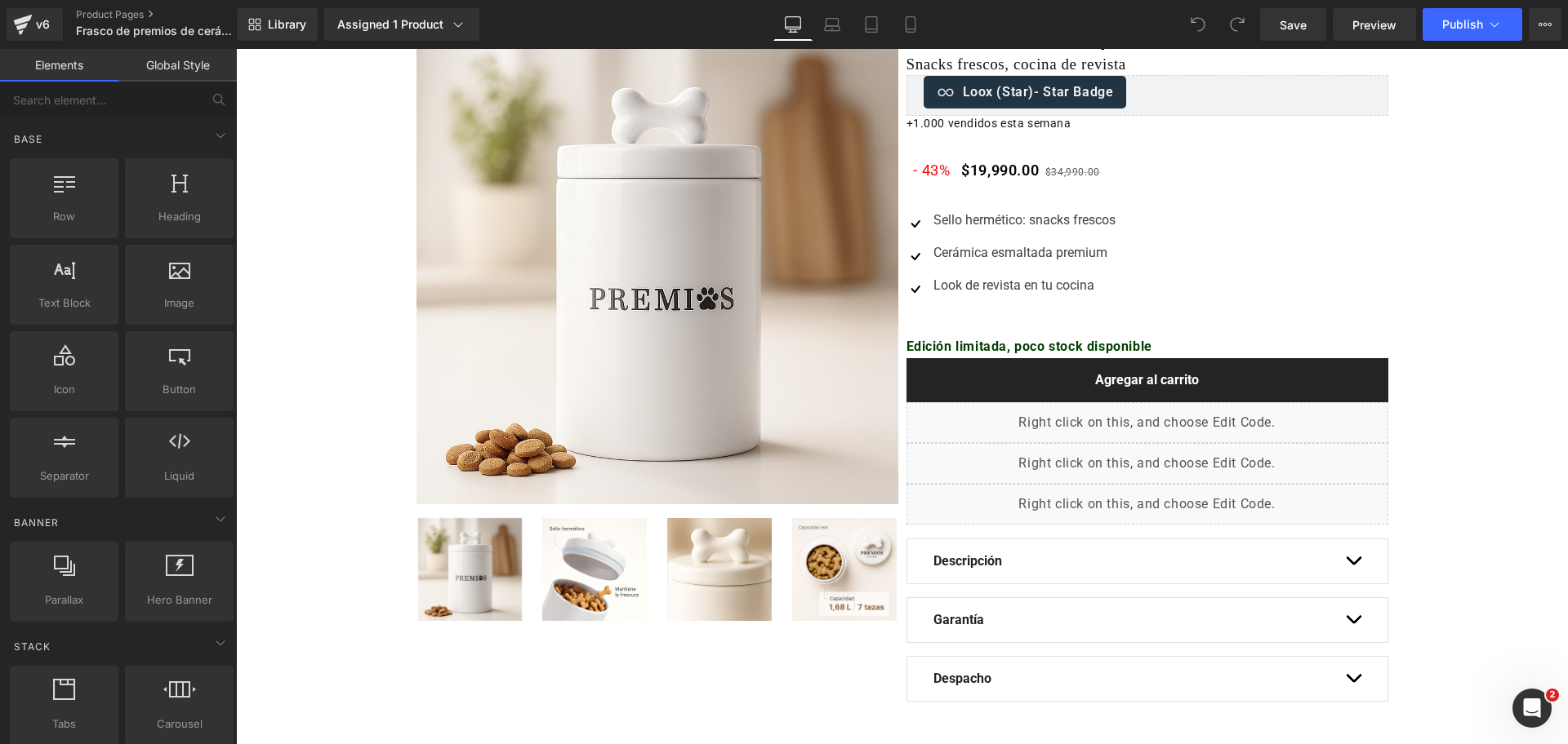
scroll to position [204, 0]
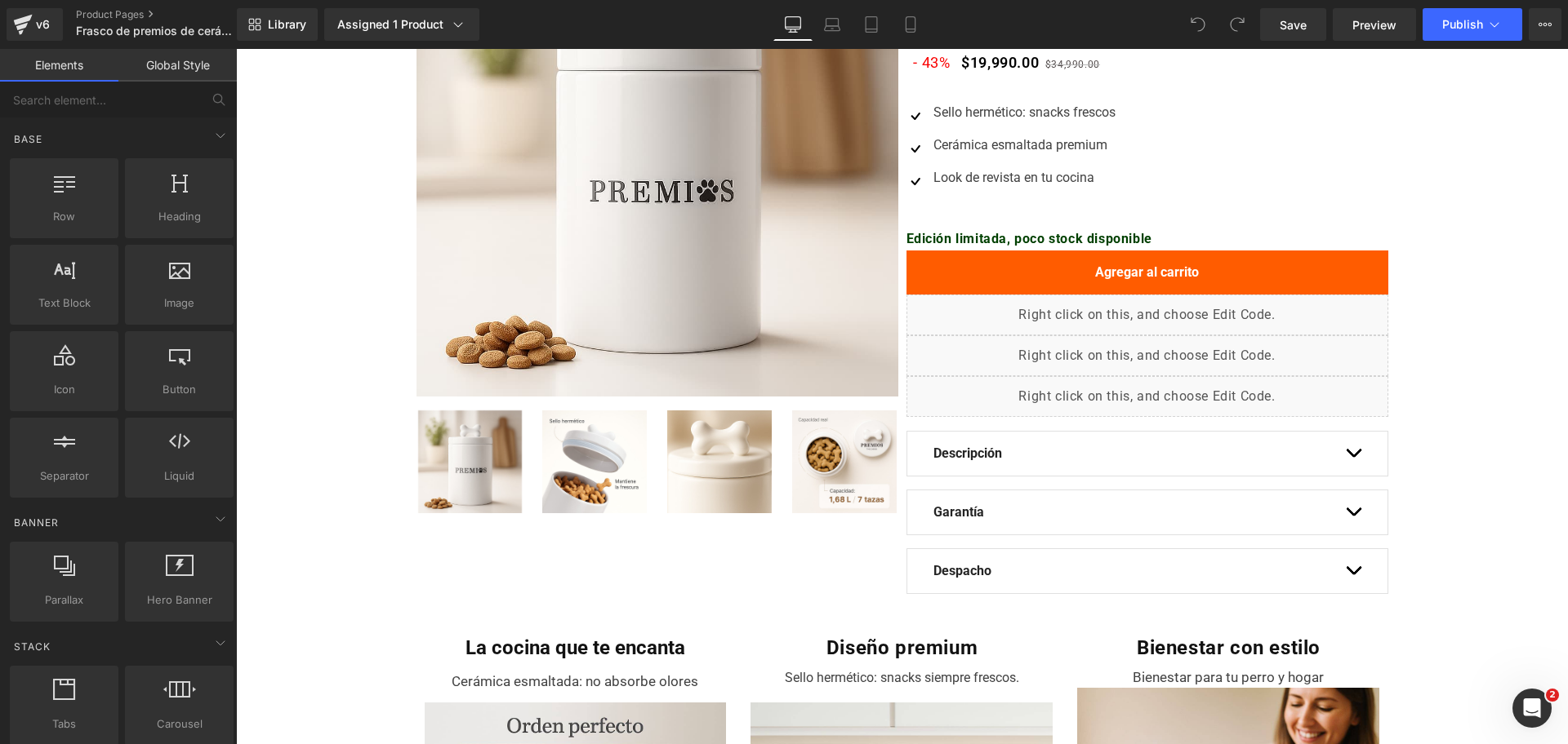
click at [972, 237] on b "Edición limitada, poco stock disponible" at bounding box center [1029, 239] width 246 height 15
click at [972, 235] on b "Edición limitada, poco stock disponible" at bounding box center [1029, 239] width 246 height 15
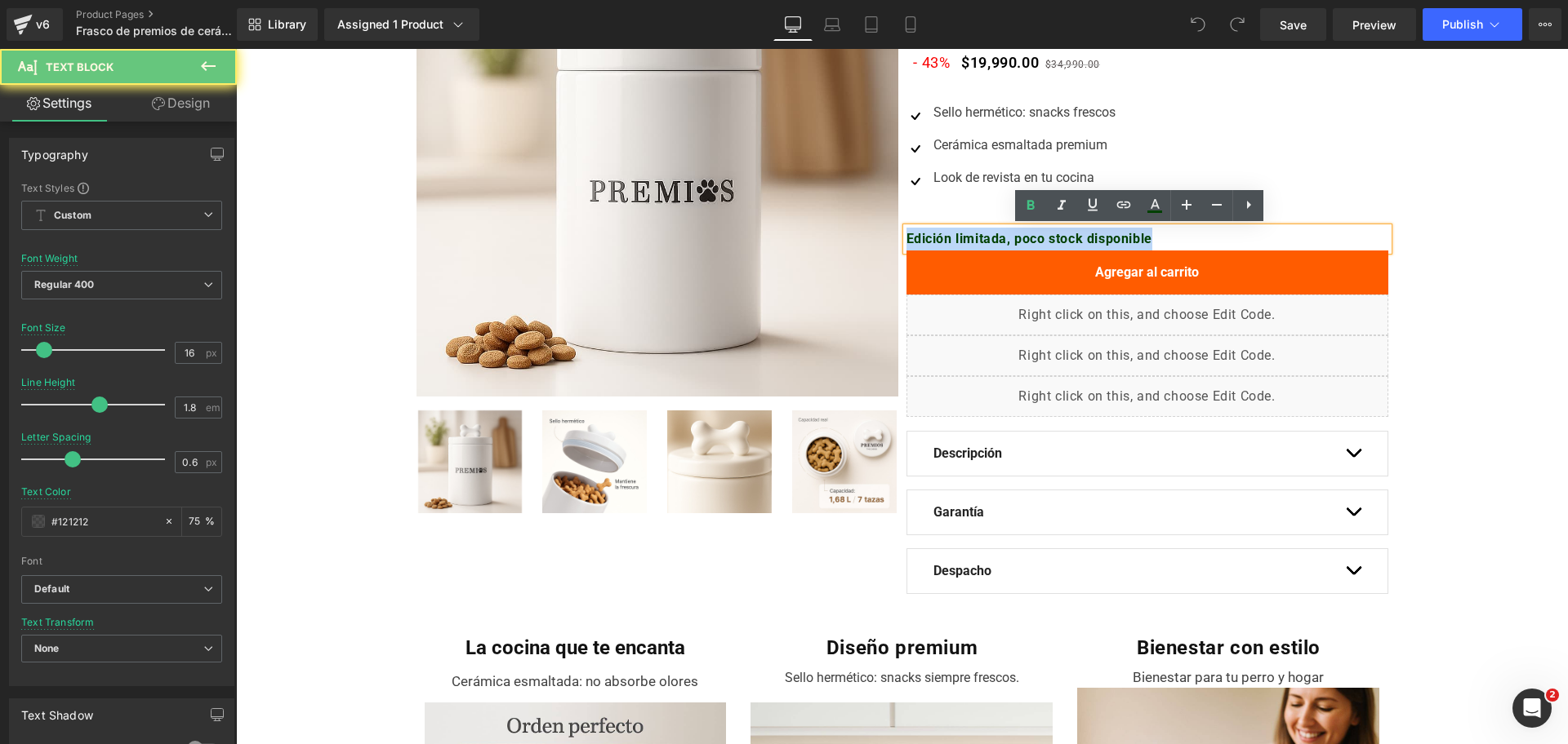
click at [972, 235] on b "Edición limitada, poco stock disponible" at bounding box center [1029, 239] width 246 height 15
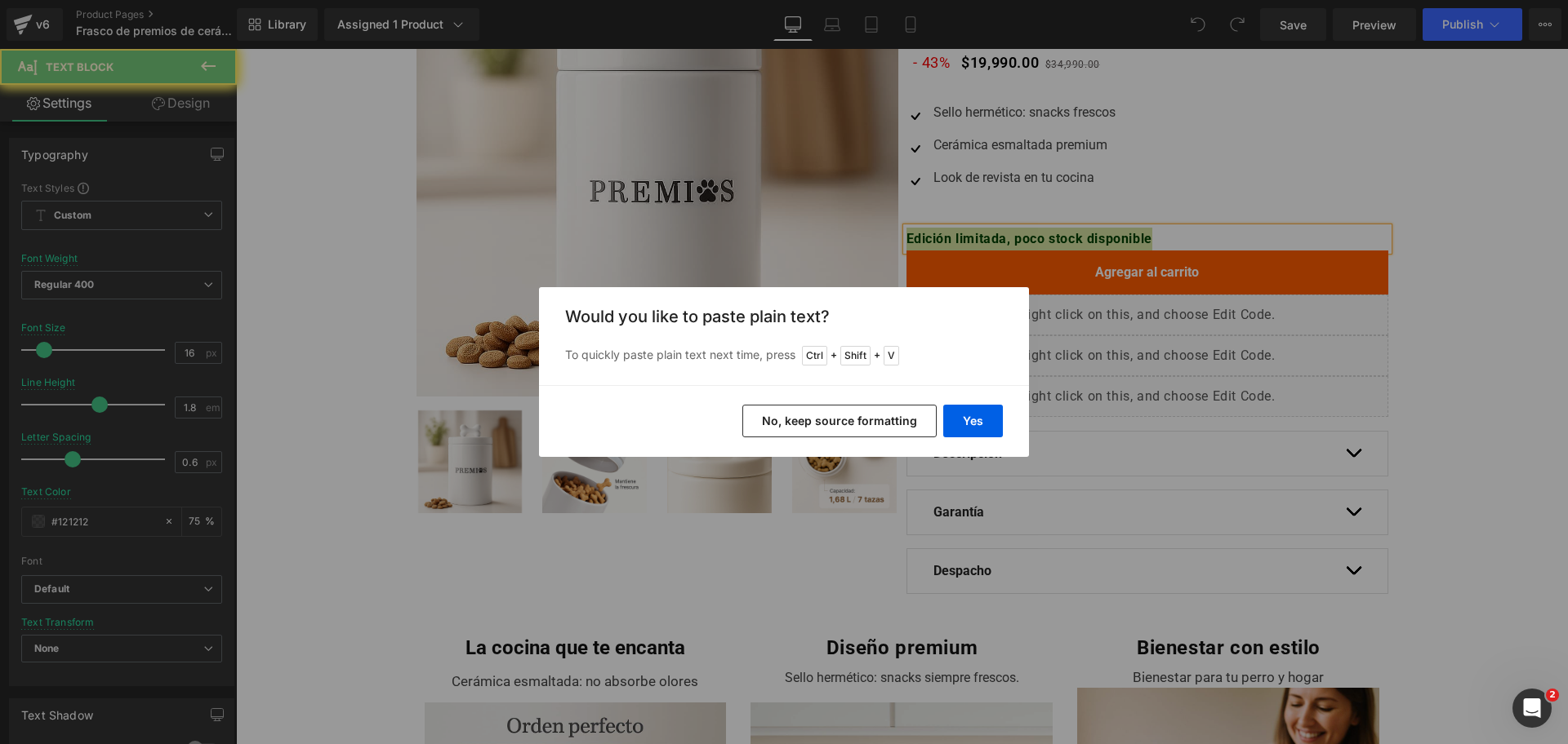
click at [875, 423] on button "No, keep source formatting" at bounding box center [840, 421] width 194 height 33
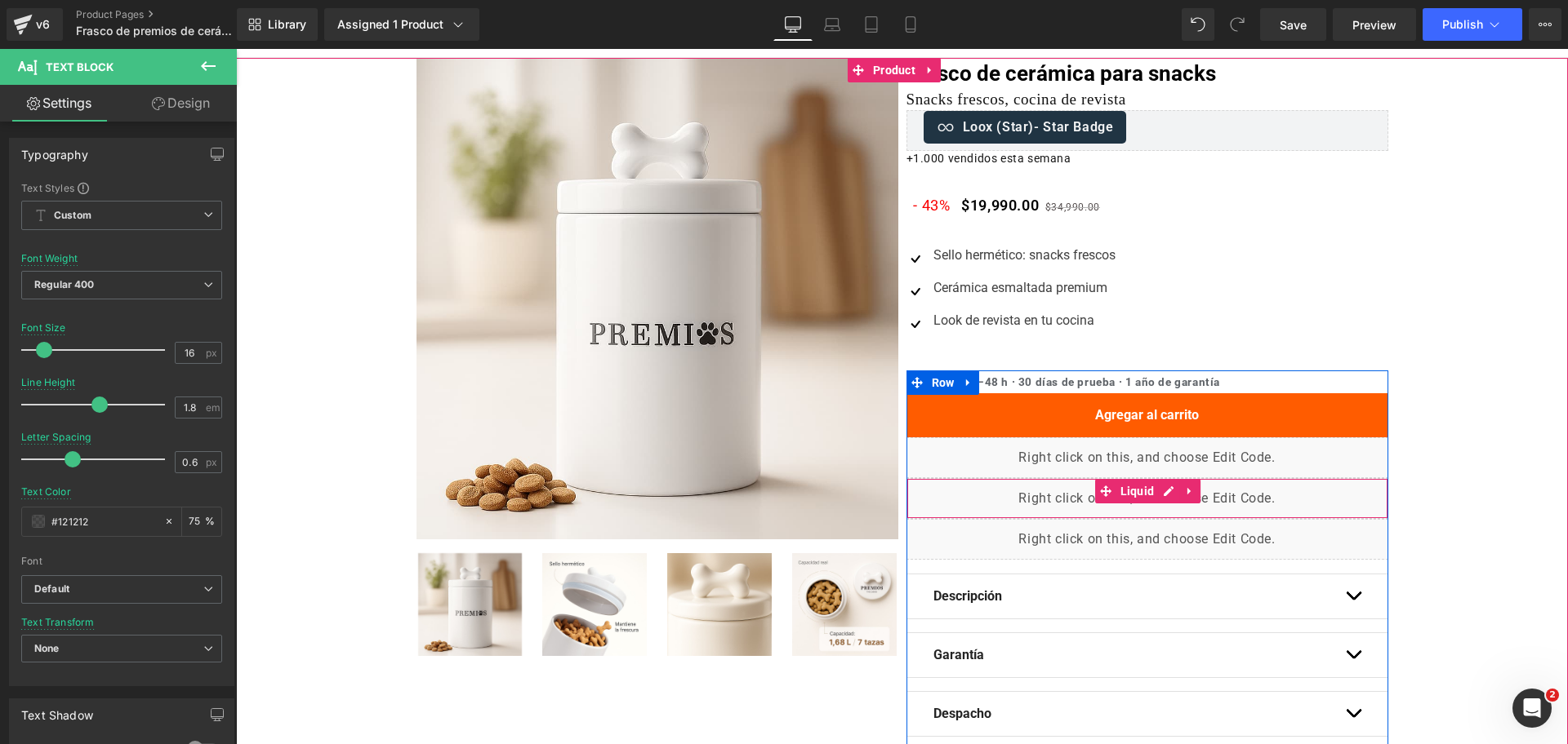
scroll to position [0, 0]
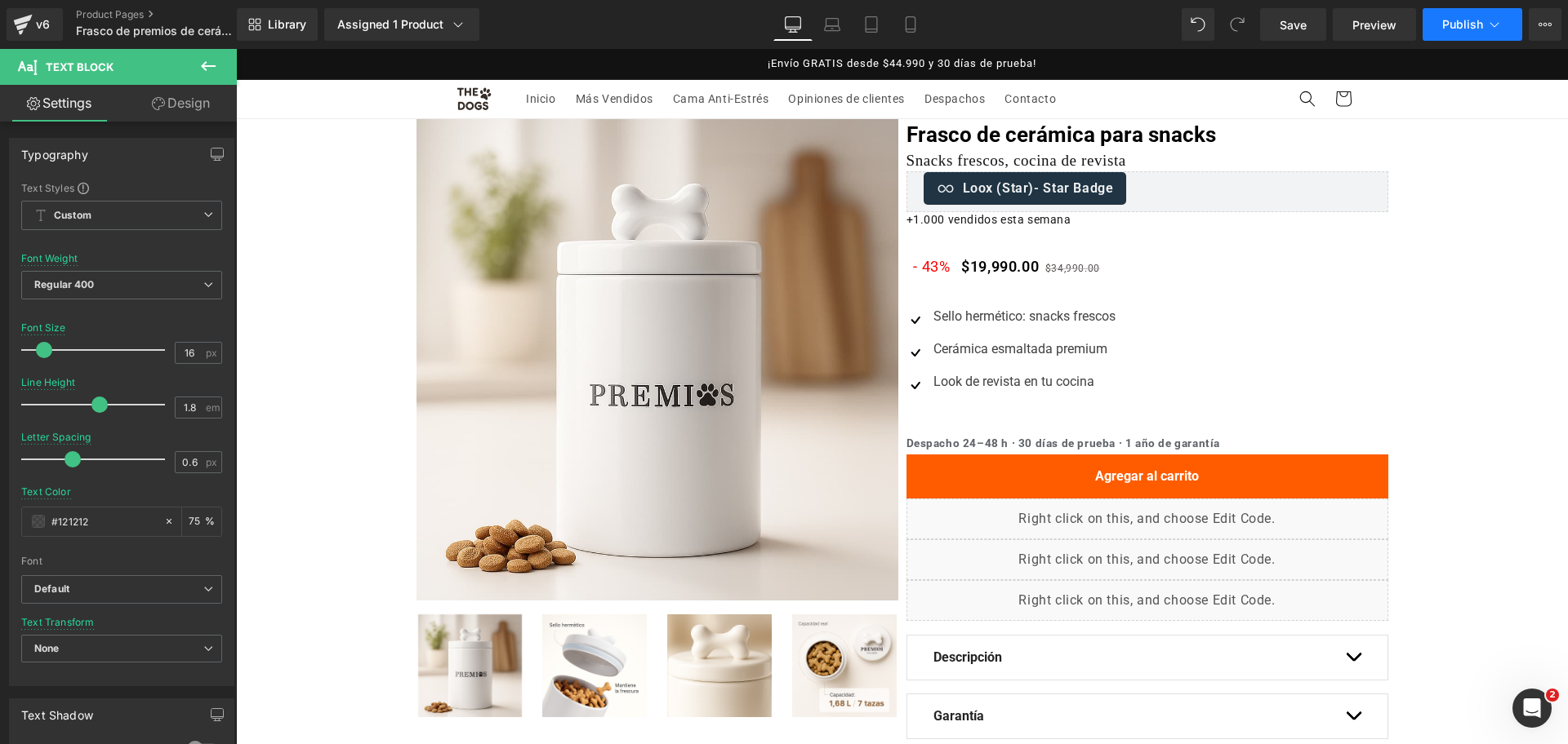
click at [1439, 24] on button "Publish" at bounding box center [1473, 24] width 100 height 33
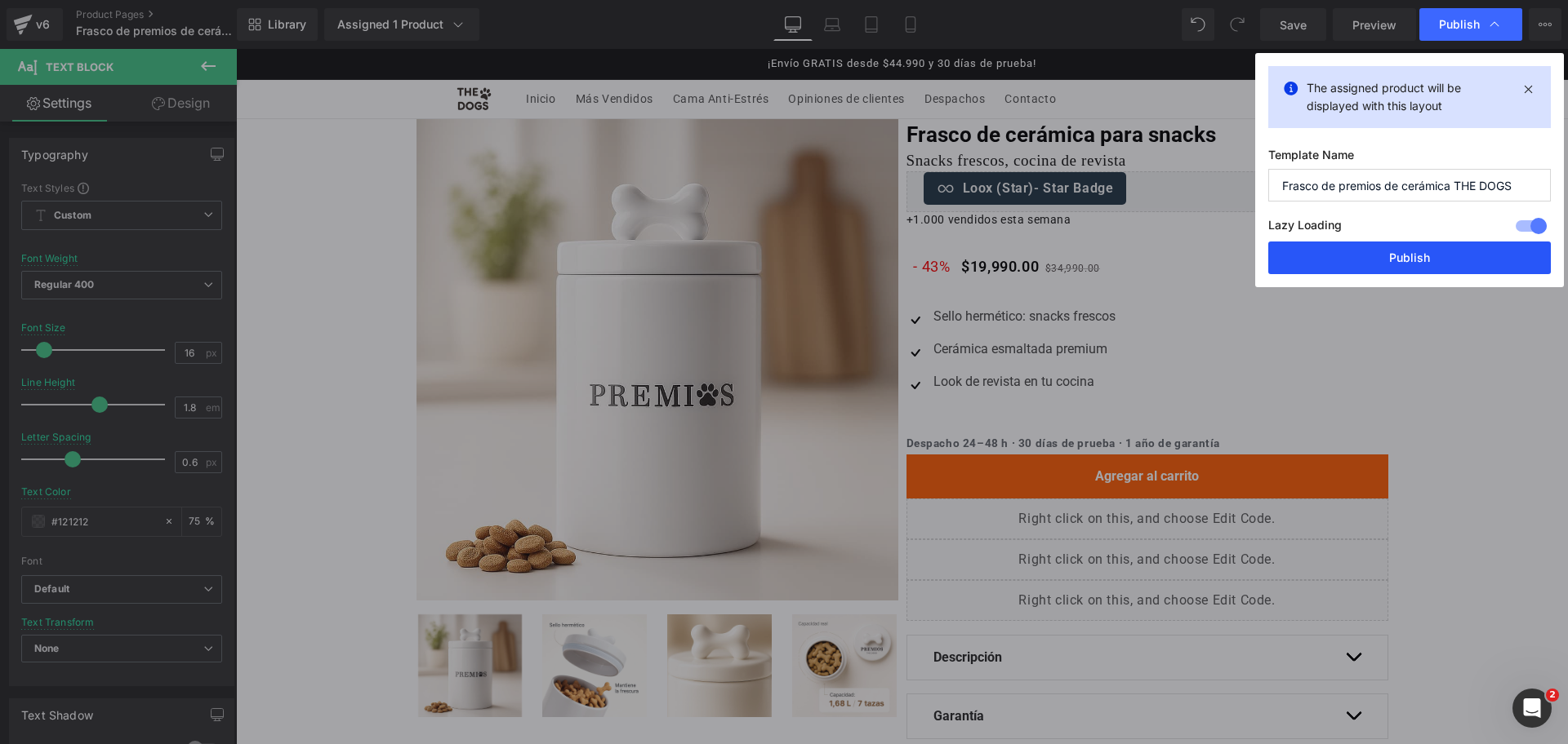
click at [1399, 252] on button "Publish" at bounding box center [1409, 257] width 283 height 33
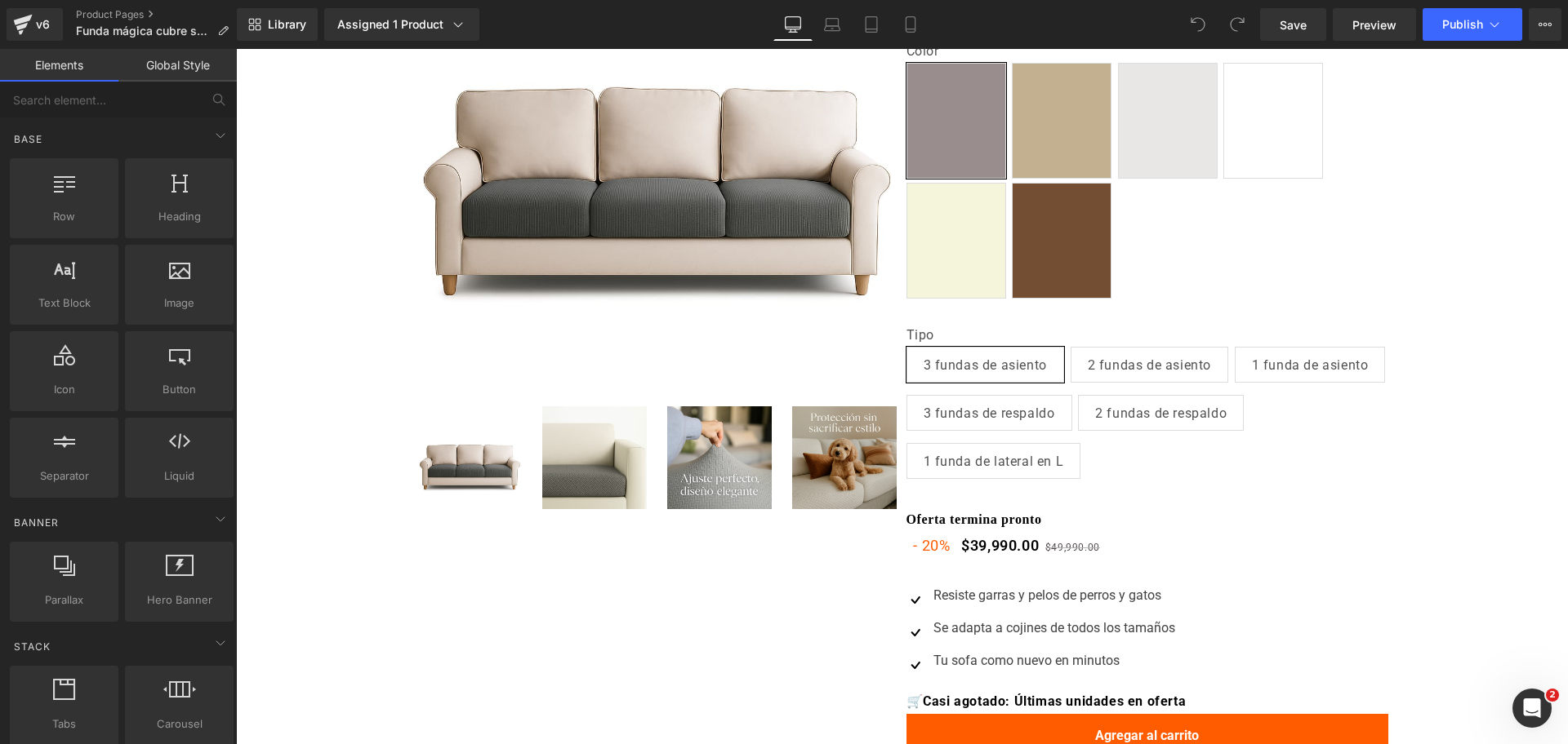
scroll to position [408, 0]
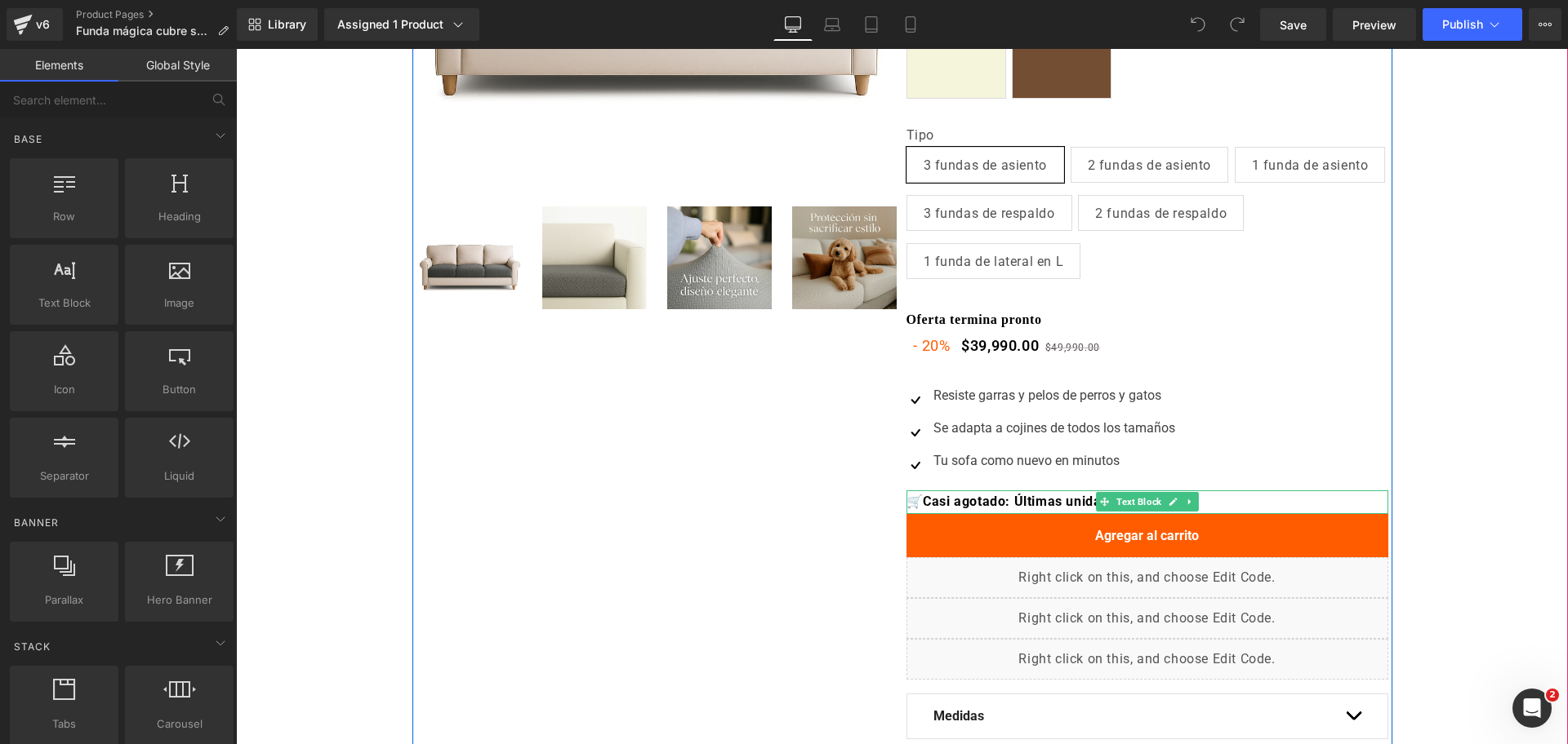
click at [998, 499] on span "Casi agotado: Últimas unidades en oferta" at bounding box center [1054, 501] width 263 height 15
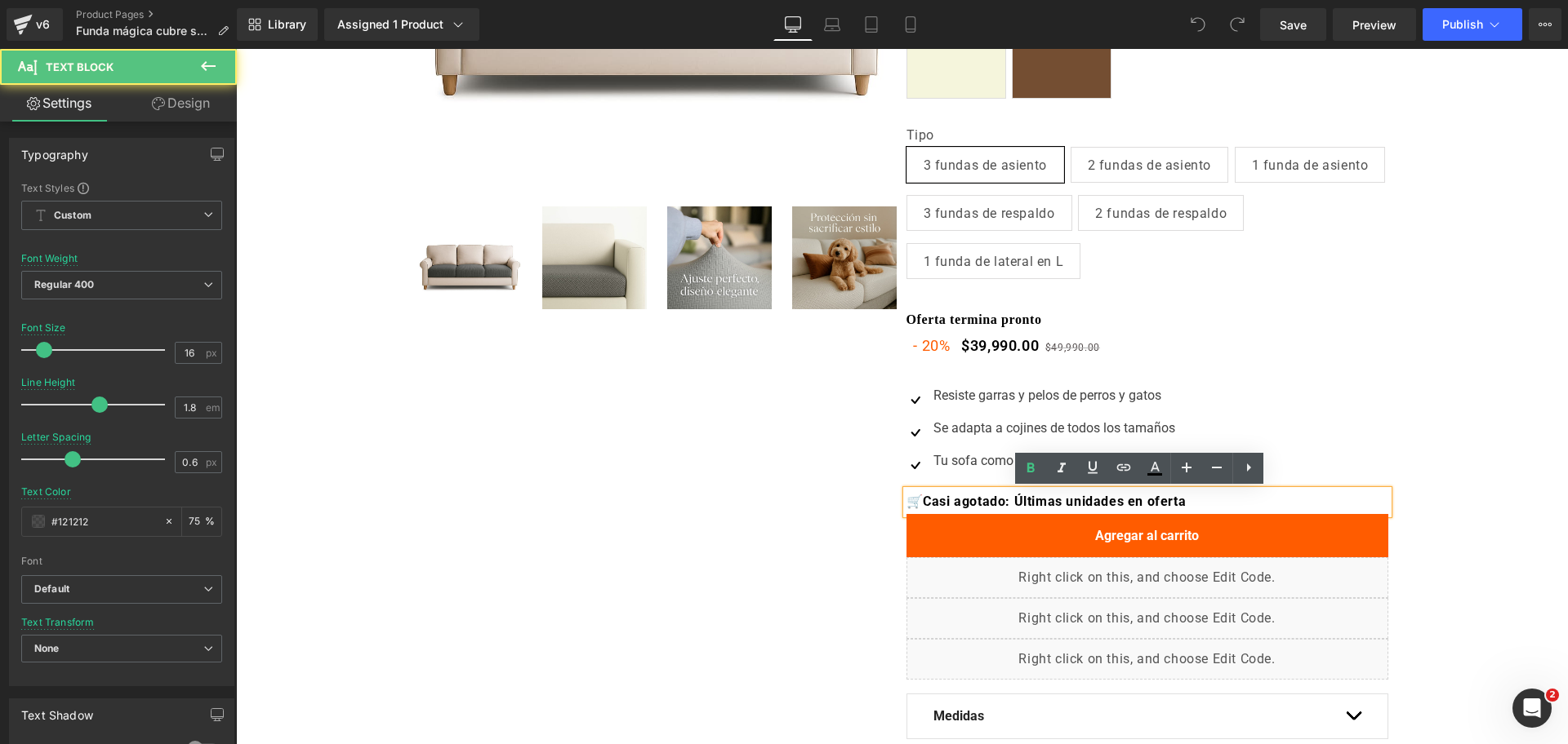
click at [998, 499] on span "Casi agotado: Últimas unidades en oferta" at bounding box center [1054, 501] width 263 height 15
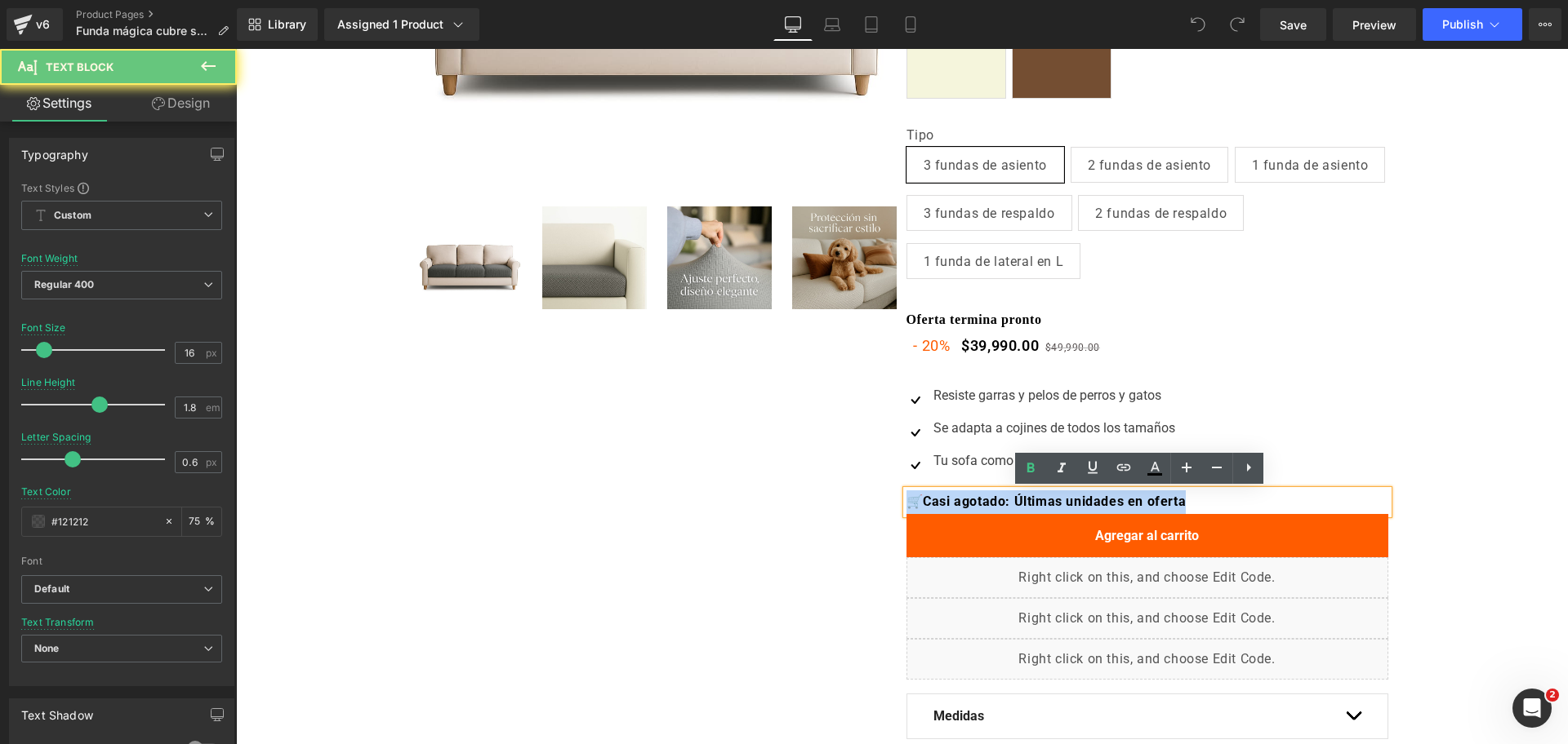
click at [998, 499] on span "Casi agotado: Últimas unidades en oferta" at bounding box center [1054, 501] width 263 height 15
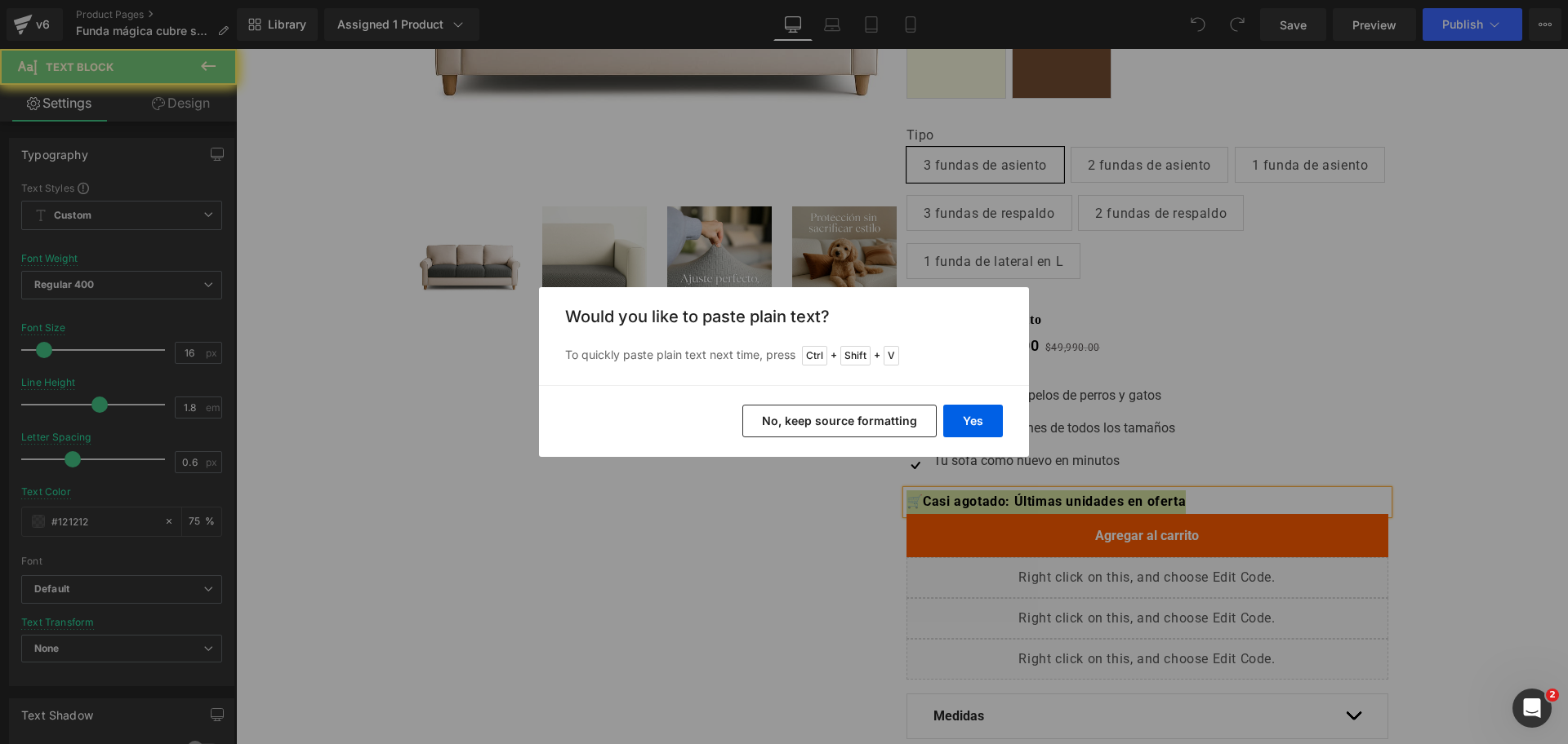
click at [830, 412] on button "No, keep source formatting" at bounding box center [840, 421] width 194 height 33
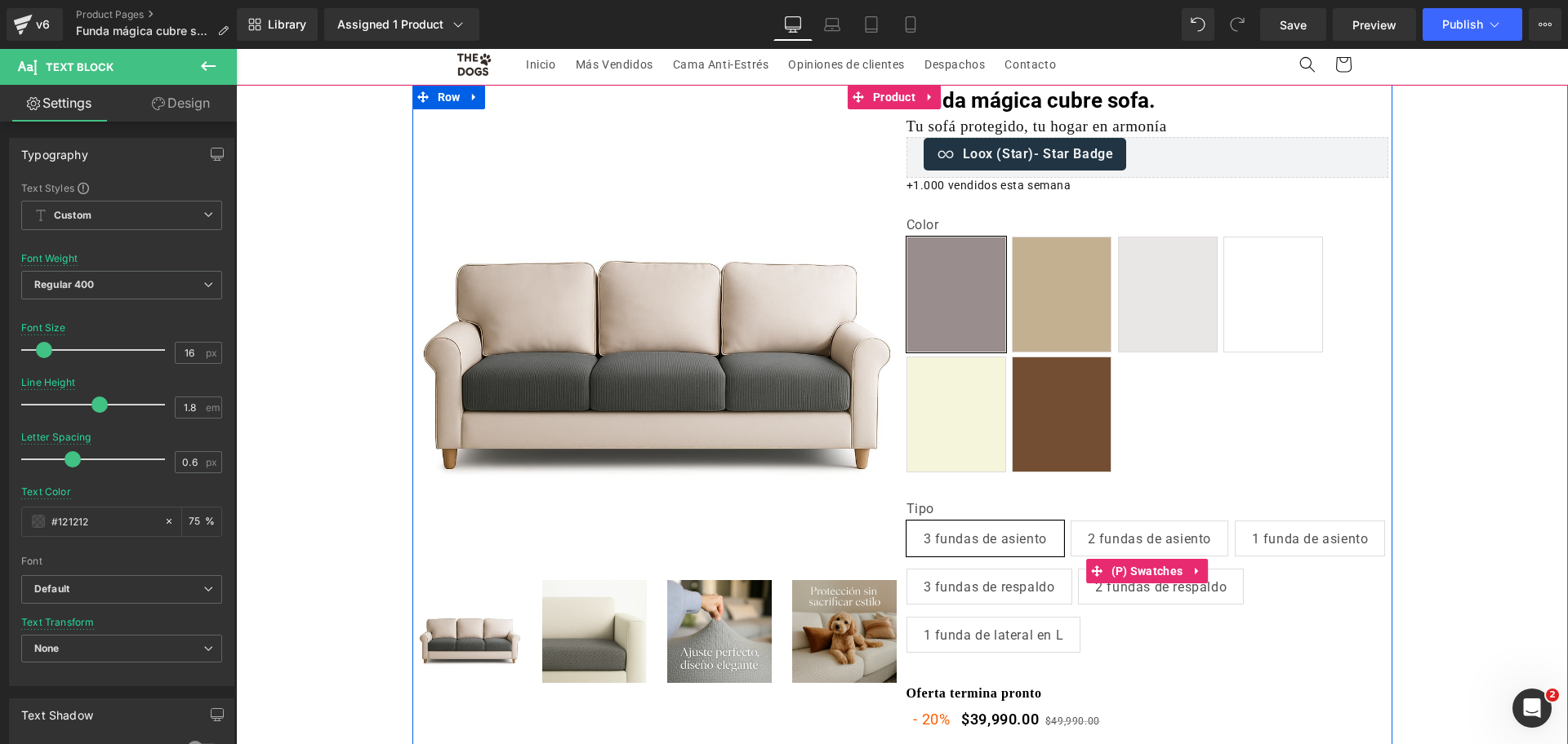
scroll to position [0, 0]
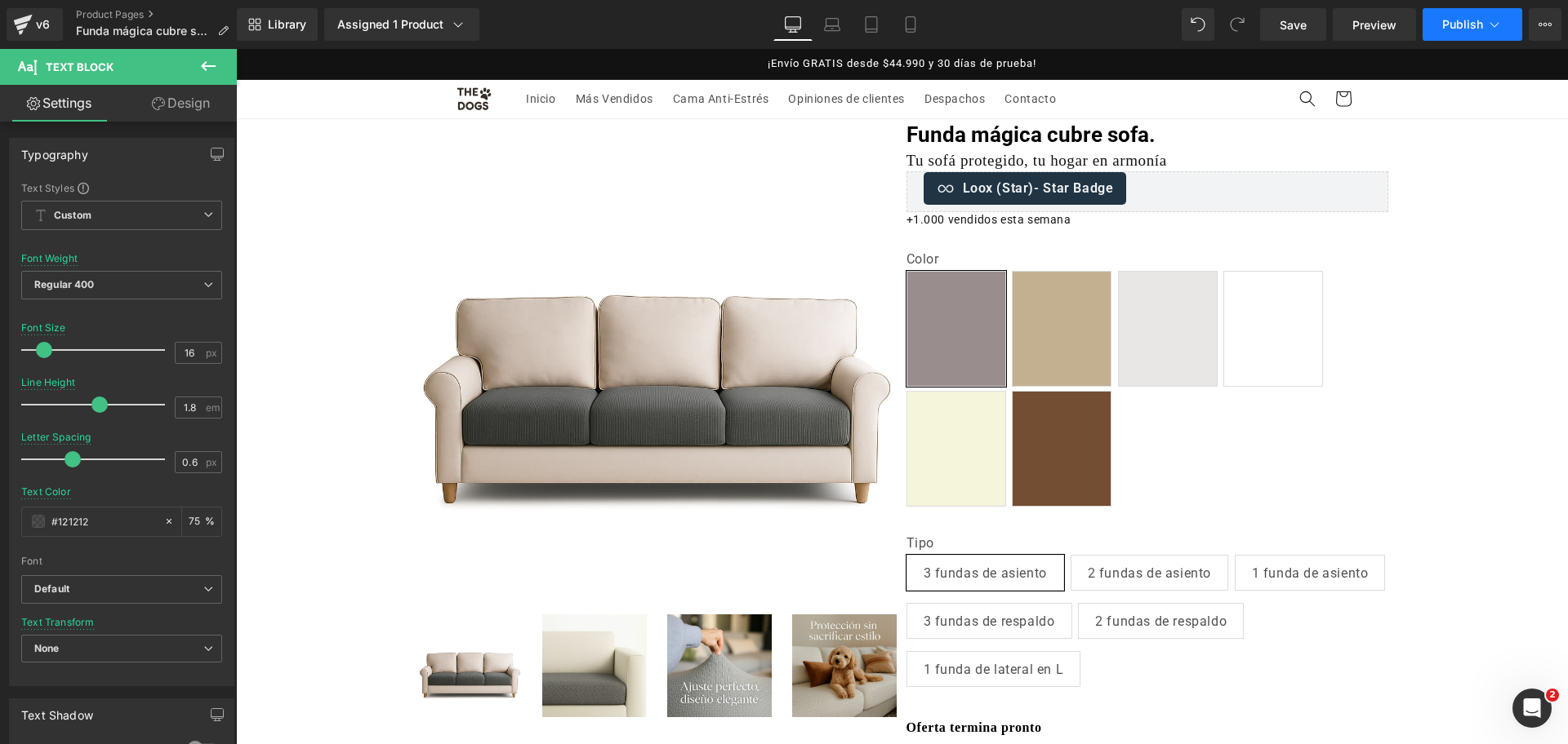
click at [1453, 26] on span "Publish" at bounding box center [1463, 24] width 41 height 13
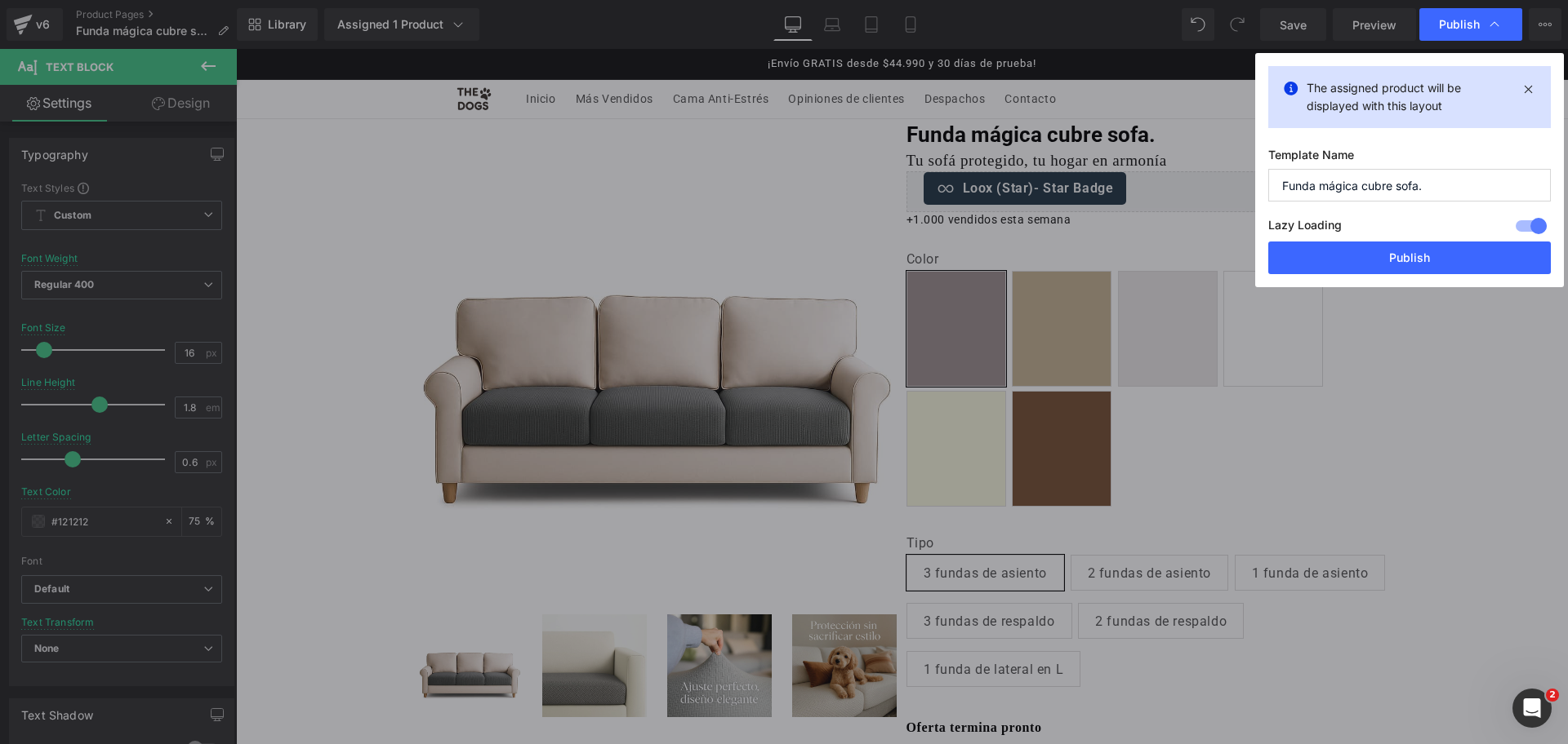
click at [1433, 240] on div "Lazy Loading Build Upgrade plan to unlock" at bounding box center [1409, 228] width 283 height 27
drag, startPoint x: 1419, startPoint y: 257, endPoint x: 950, endPoint y: 21, distance: 525.0
click at [1419, 257] on button "Publish" at bounding box center [1409, 257] width 283 height 33
